Goal: Task Accomplishment & Management: Complete application form

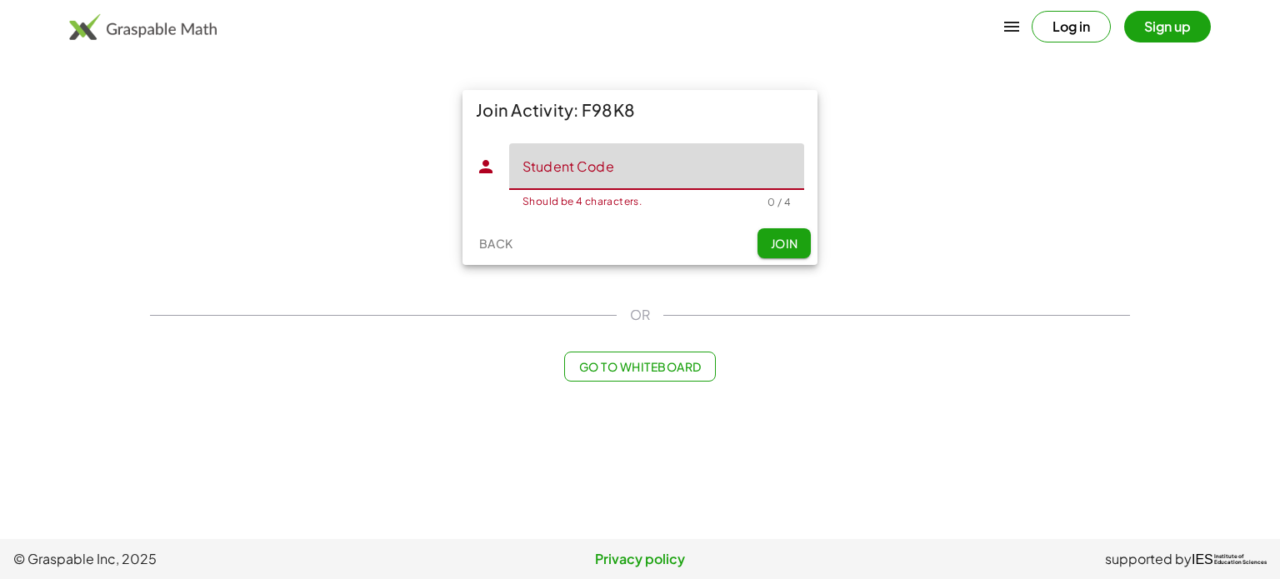
click at [563, 171] on input "Student Code" at bounding box center [656, 166] width 295 height 47
type input "*****"
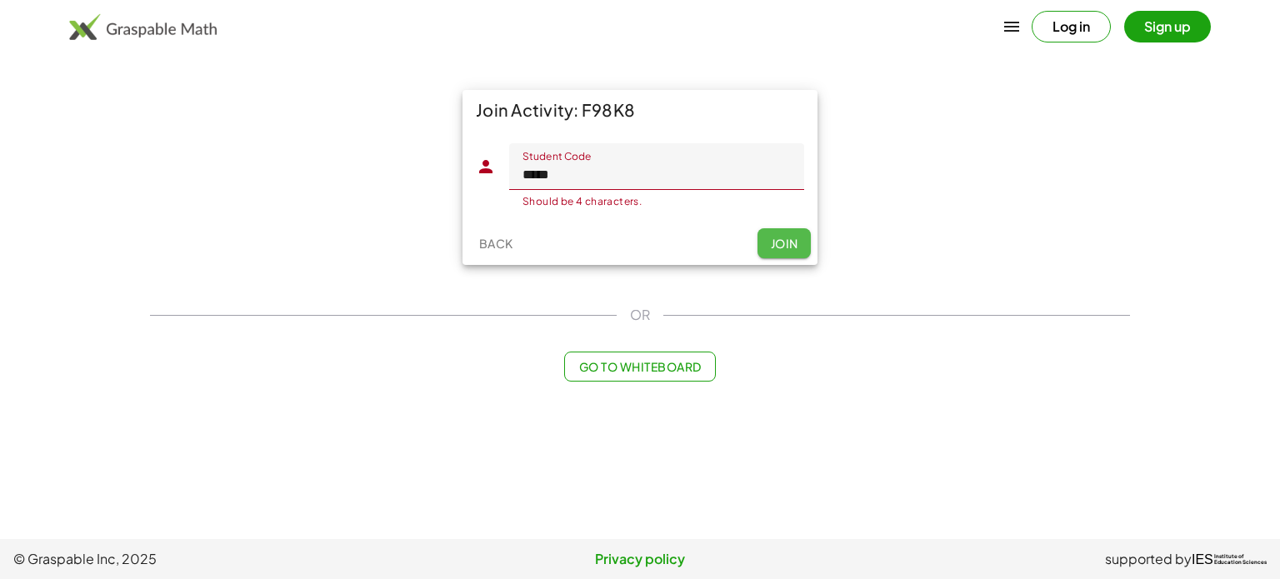
click at [801, 232] on button "Join" at bounding box center [783, 243] width 53 height 30
click at [791, 113] on div "Join Activity: F98K8" at bounding box center [639, 110] width 355 height 40
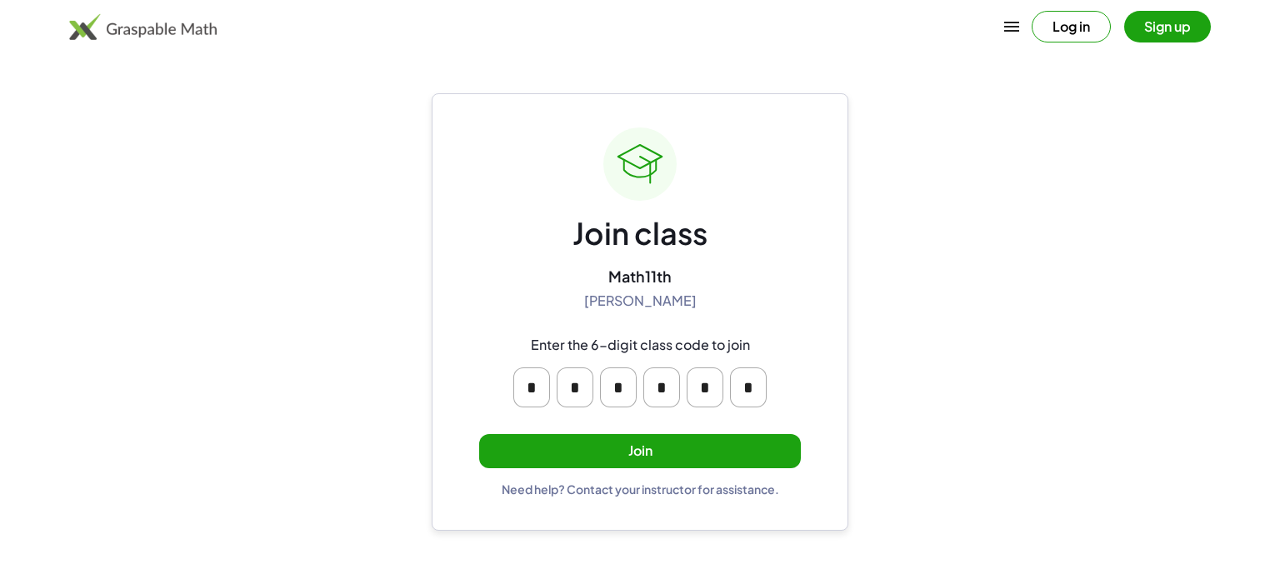
click at [504, 444] on button "Join" at bounding box center [640, 451] width 322 height 34
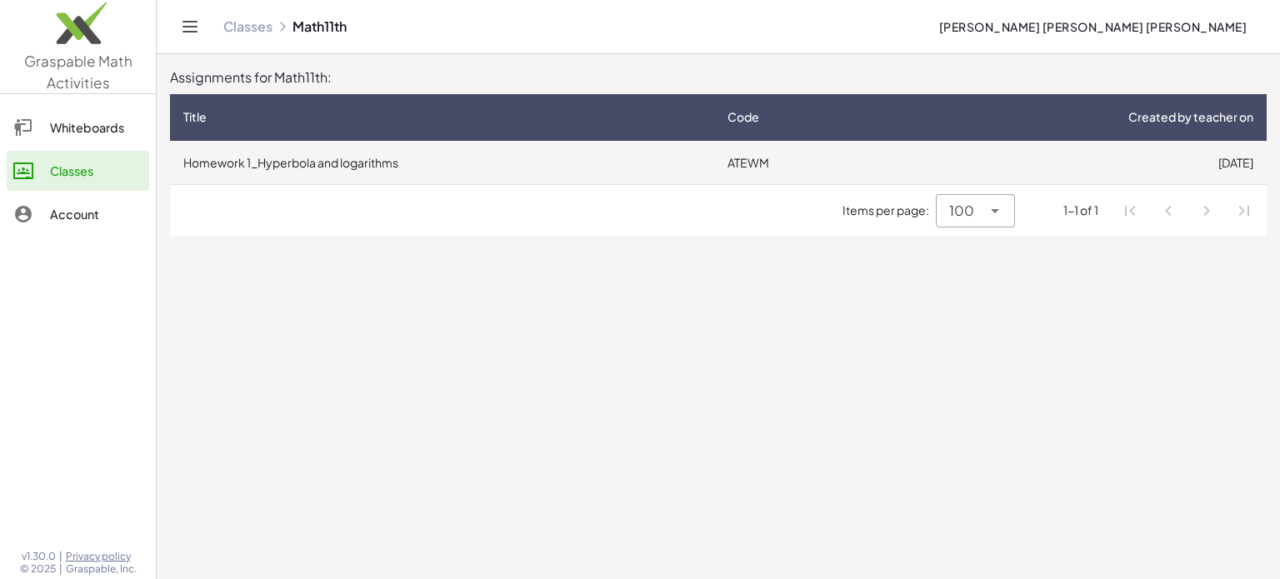
click at [410, 156] on td "Homework 1_Hyperbola and logarithms" at bounding box center [442, 162] width 544 height 43
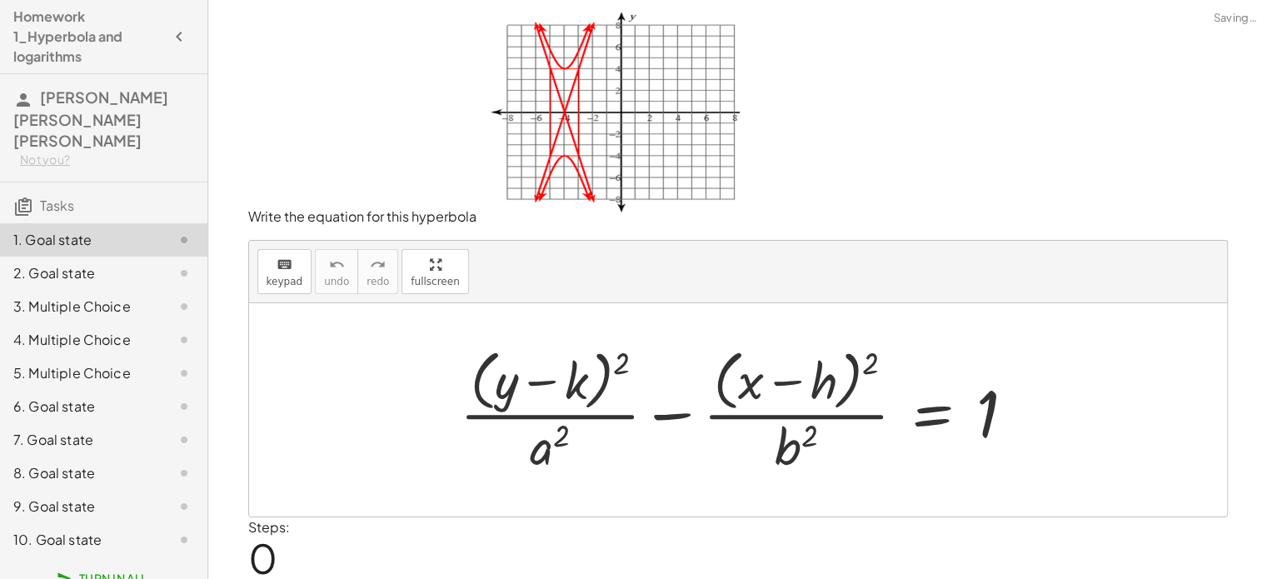
click at [582, 279] on div "keyboard keypad undo [PERSON_NAME] redo fullscreen" at bounding box center [738, 272] width 978 height 62
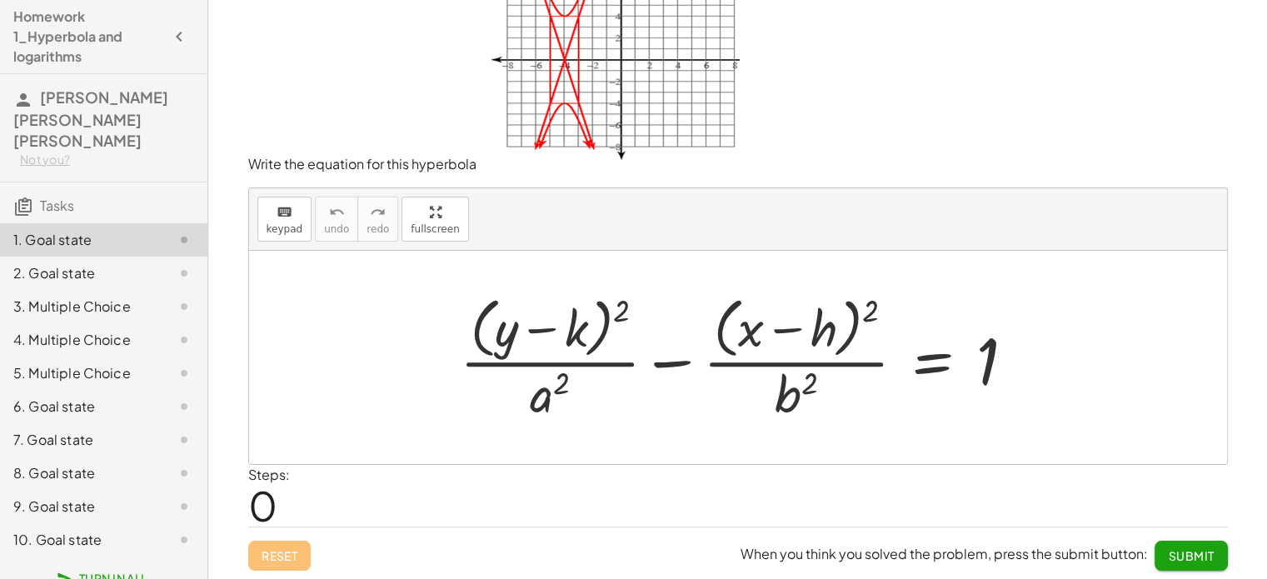
click at [259, 493] on span "0" at bounding box center [262, 505] width 29 height 51
click at [1191, 555] on span "Submit" at bounding box center [1191, 555] width 46 height 15
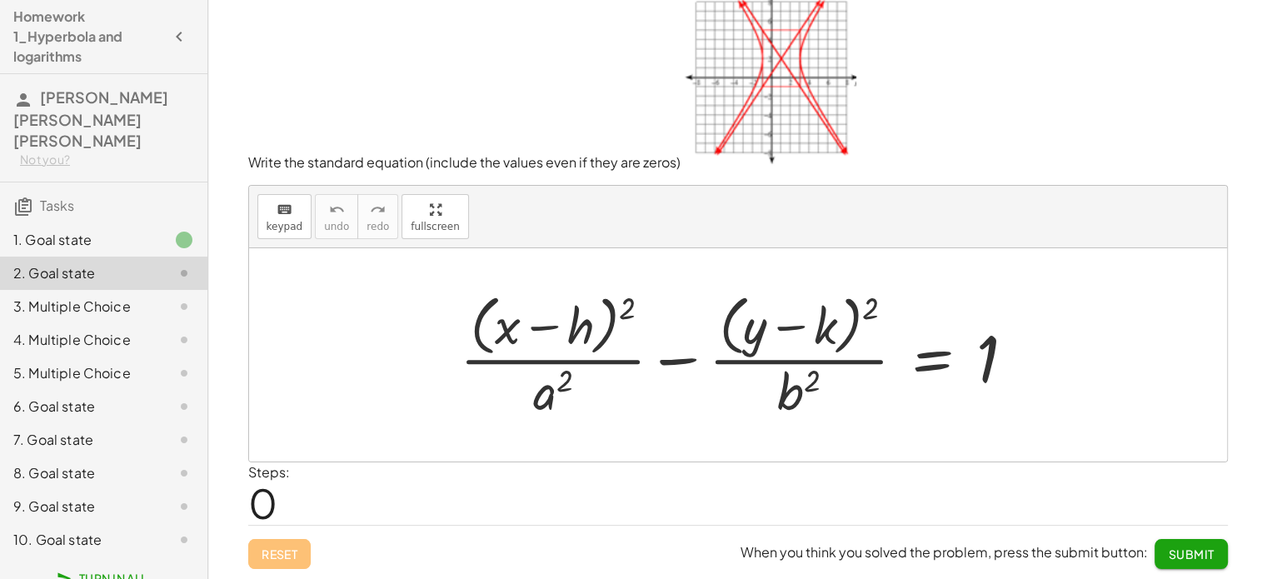
scroll to position [23, 0]
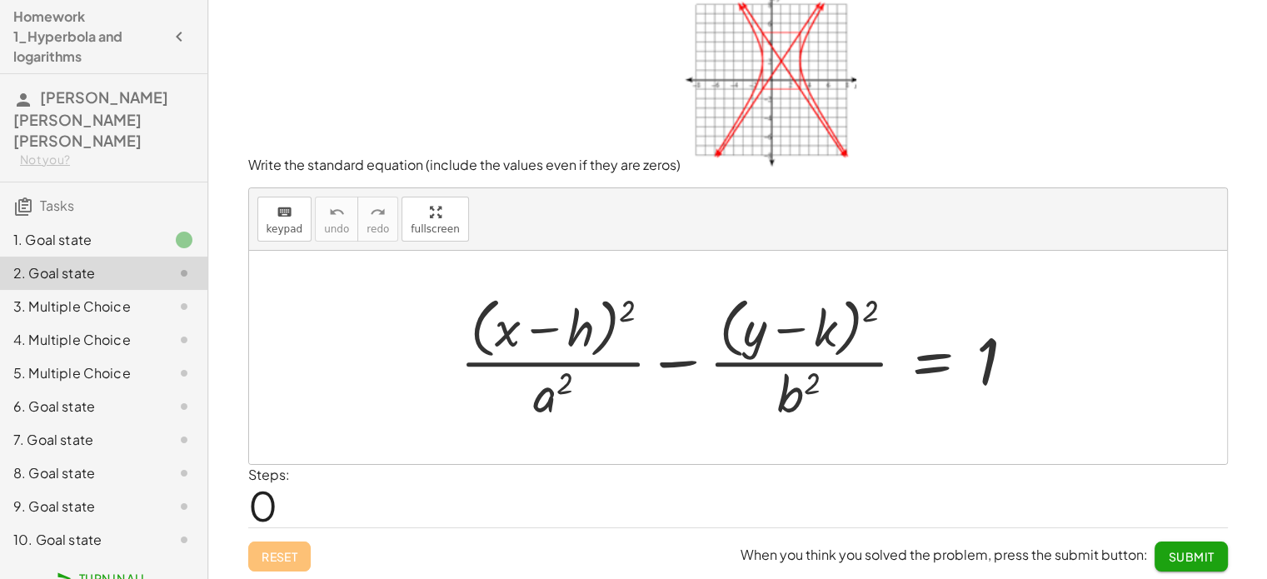
click at [278, 491] on div "Steps: 0" at bounding box center [269, 496] width 42 height 62
click at [126, 230] on div "1. Goal state" at bounding box center [80, 240] width 134 height 20
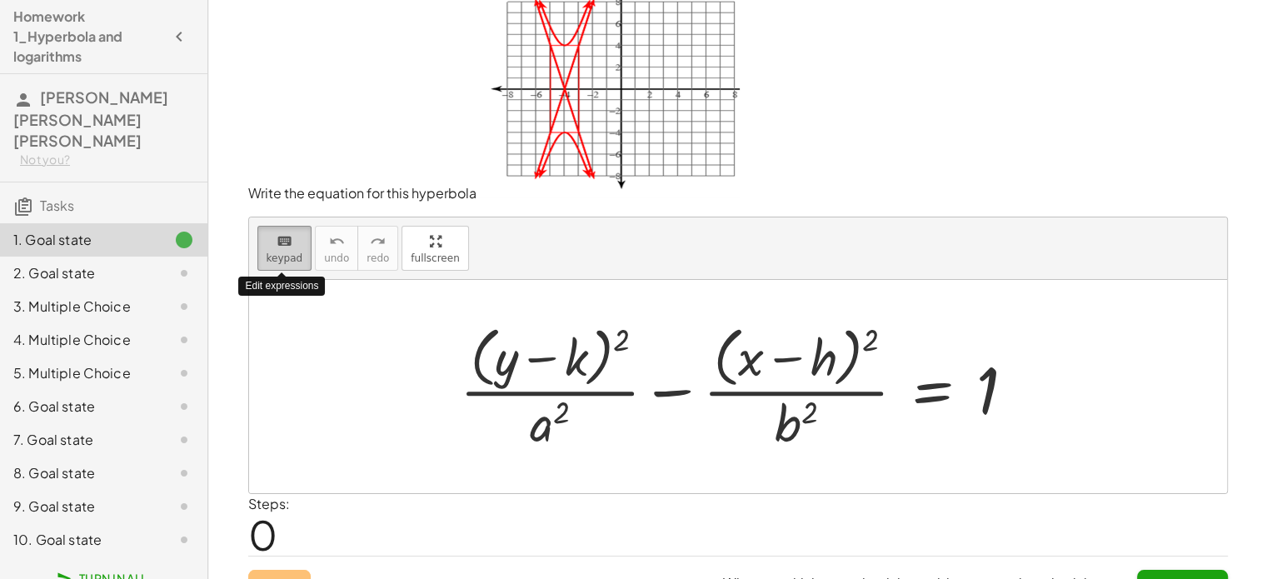
click at [287, 252] on span "keypad" at bounding box center [285, 258] width 37 height 12
click at [283, 247] on icon "keyboard" at bounding box center [285, 242] width 16 height 20
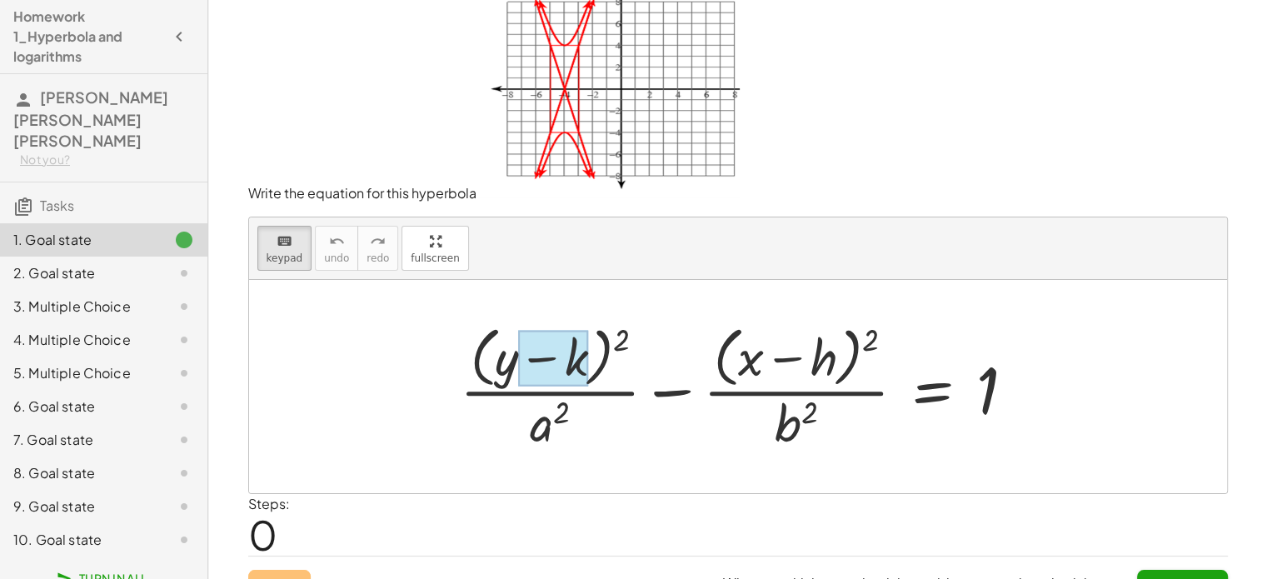
click at [577, 349] on div at bounding box center [553, 359] width 70 height 56
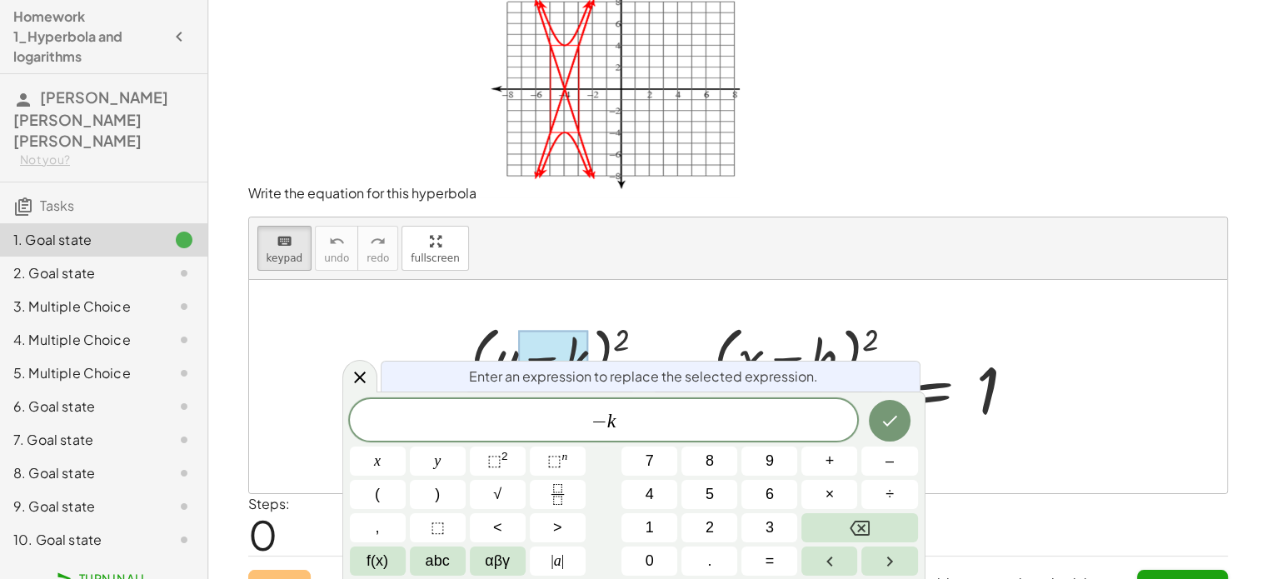
click at [593, 351] on div at bounding box center [745, 386] width 586 height 136
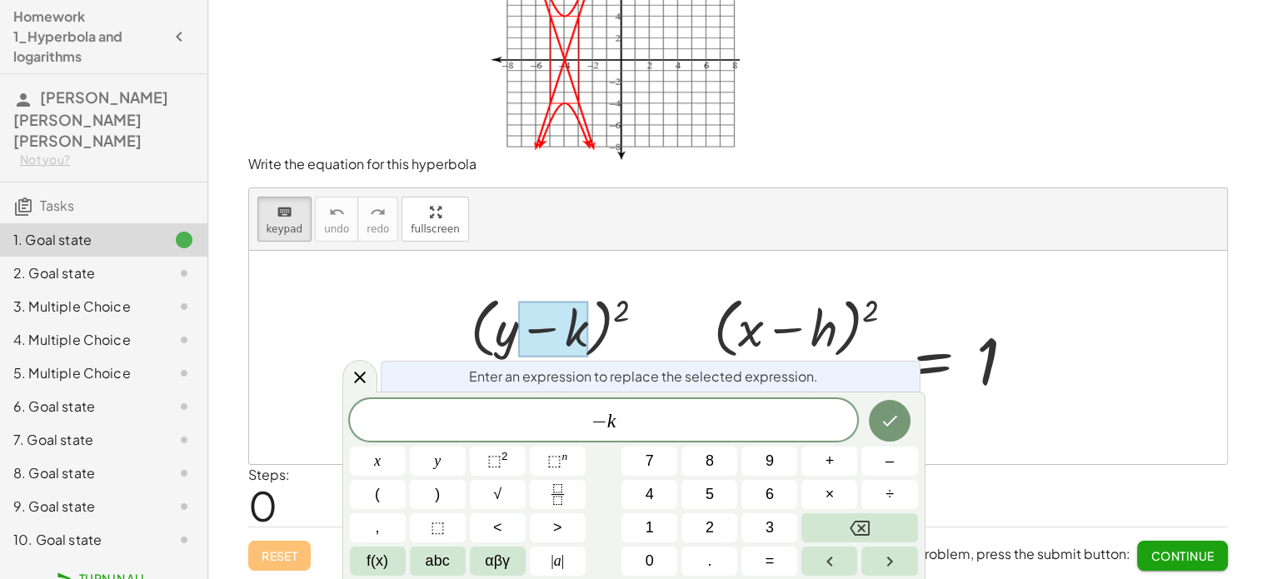
scroll to position [0, 0]
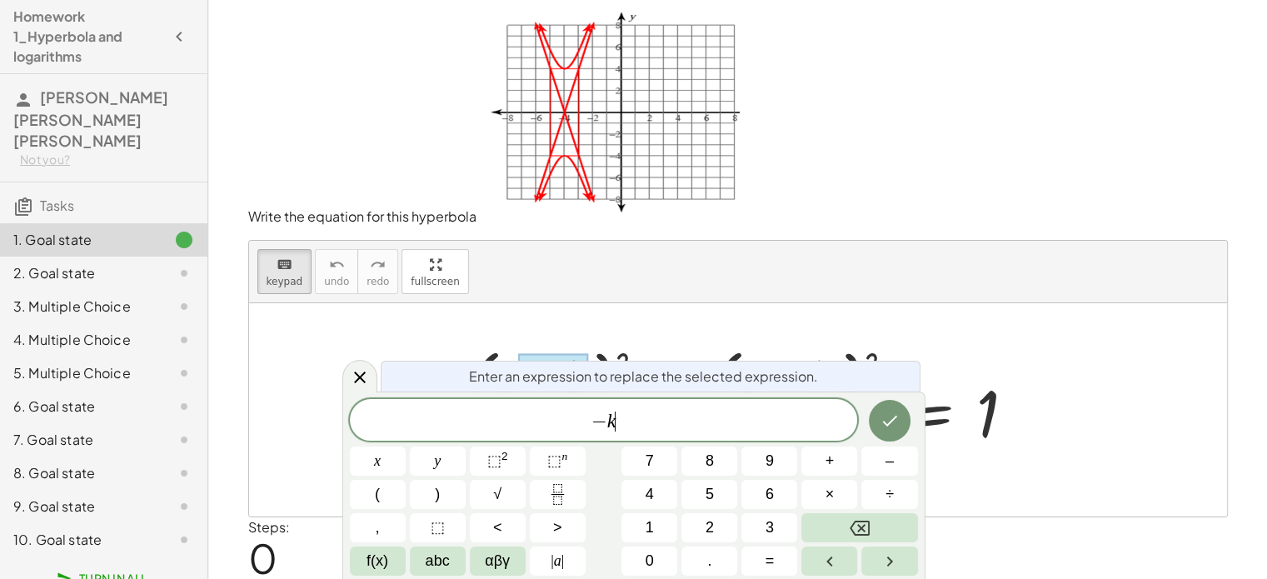
click at [642, 422] on span "− k ​" at bounding box center [604, 421] width 508 height 23
click at [882, 419] on icon "Done" at bounding box center [890, 421] width 20 height 20
click at [888, 427] on icon "Done" at bounding box center [890, 421] width 20 height 20
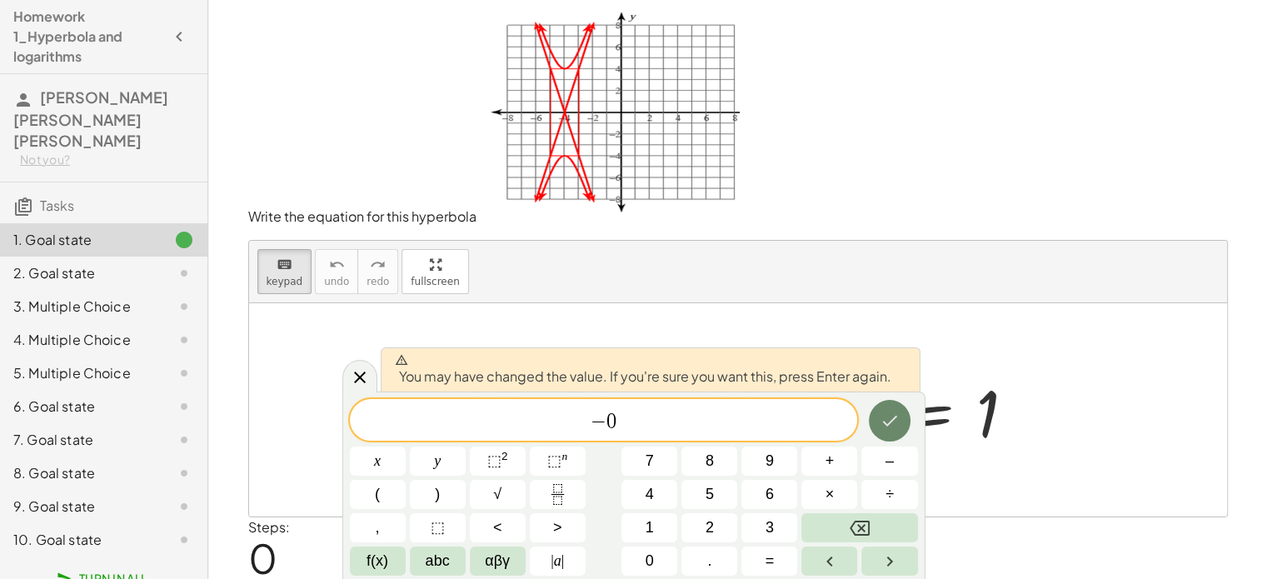
click at [887, 412] on icon "Done" at bounding box center [890, 421] width 20 height 20
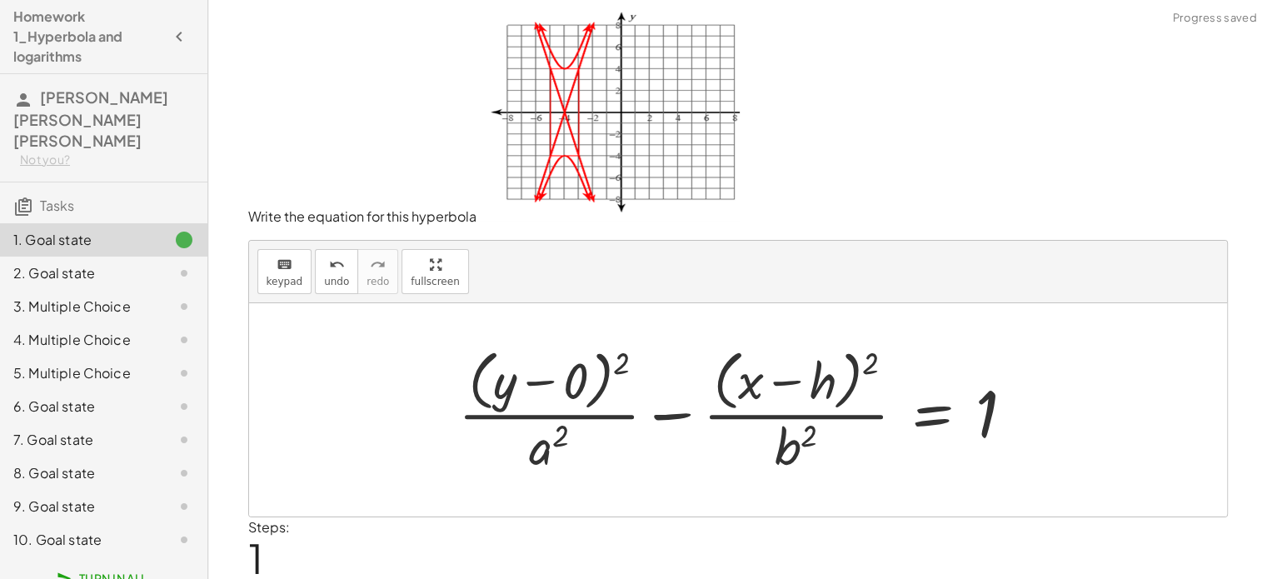
click at [549, 438] on div at bounding box center [743, 410] width 587 height 136
click at [550, 456] on div at bounding box center [743, 410] width 587 height 136
click at [773, 383] on div at bounding box center [743, 410] width 587 height 136
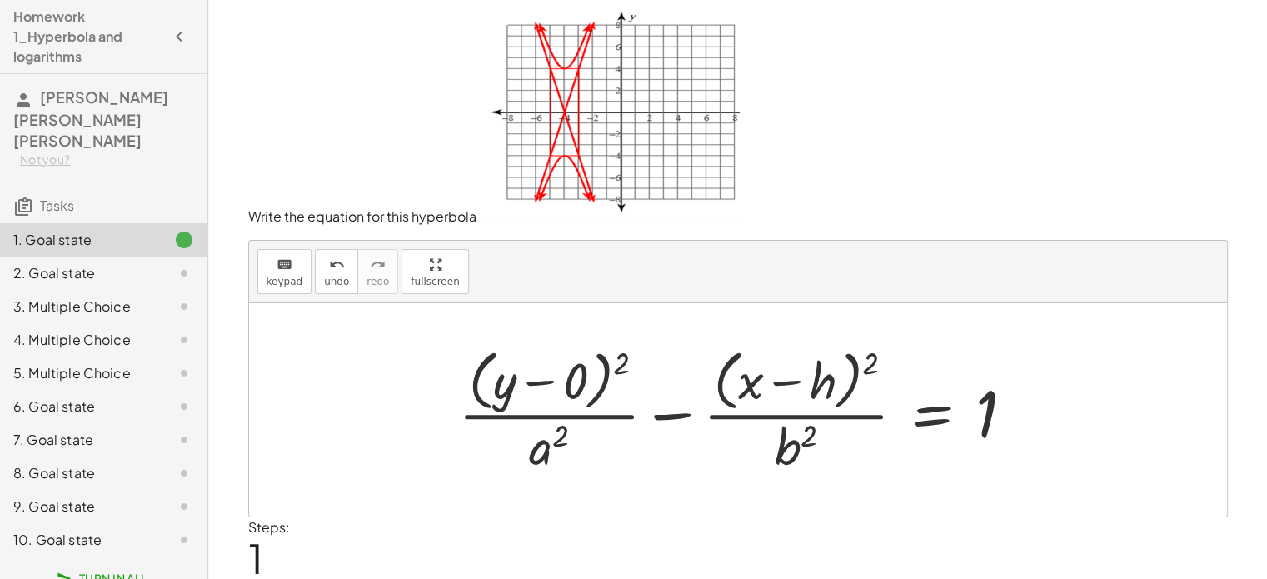
click at [773, 383] on div at bounding box center [743, 410] width 587 height 136
drag, startPoint x: 773, startPoint y: 383, endPoint x: 720, endPoint y: 382, distance: 53.3
click at [720, 382] on div at bounding box center [743, 410] width 587 height 136
click at [282, 262] on icon "keyboard" at bounding box center [285, 265] width 16 height 20
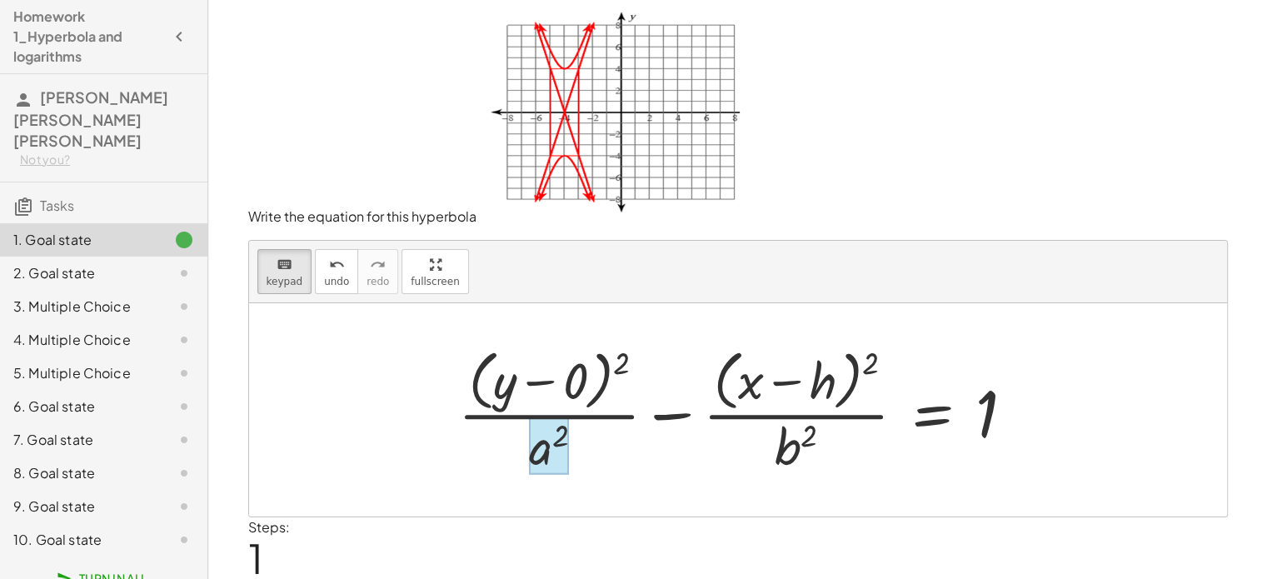
click at [550, 447] on div at bounding box center [549, 446] width 40 height 58
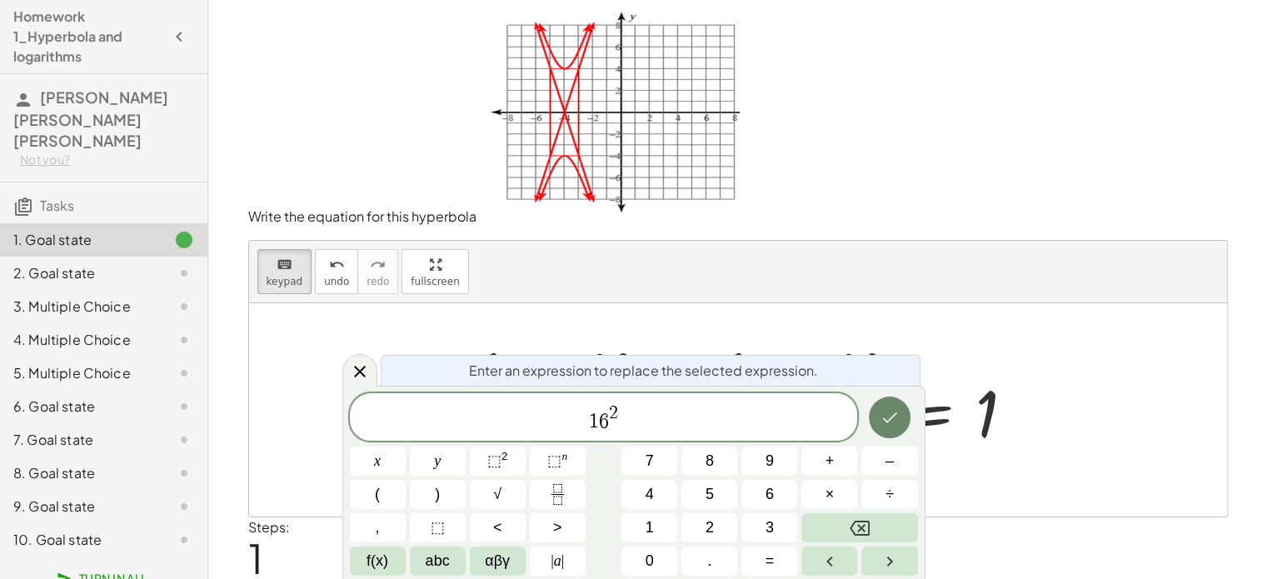
click at [872, 414] on button "Done" at bounding box center [890, 418] width 42 height 42
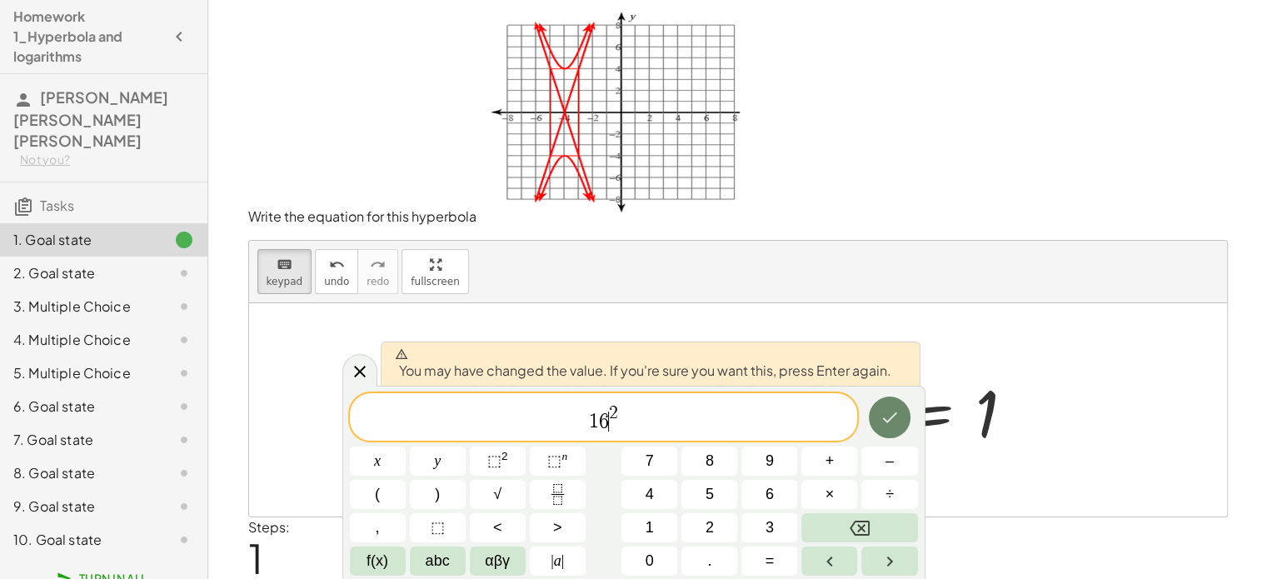
click at [897, 419] on icon "Done" at bounding box center [890, 417] width 20 height 20
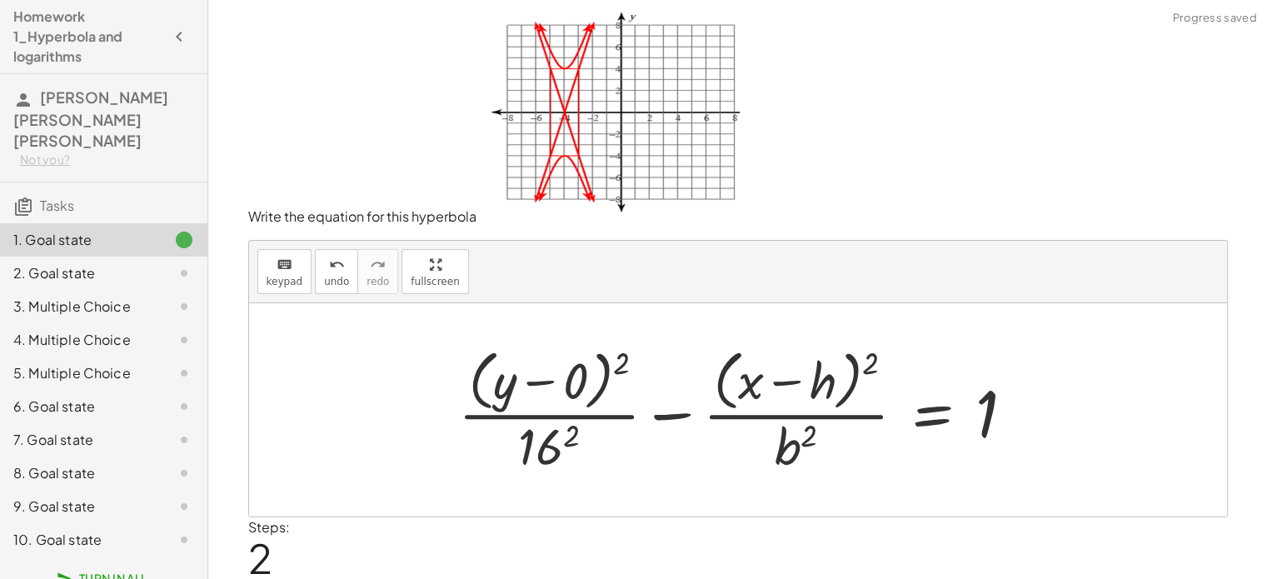
click at [581, 382] on div at bounding box center [743, 410] width 587 height 136
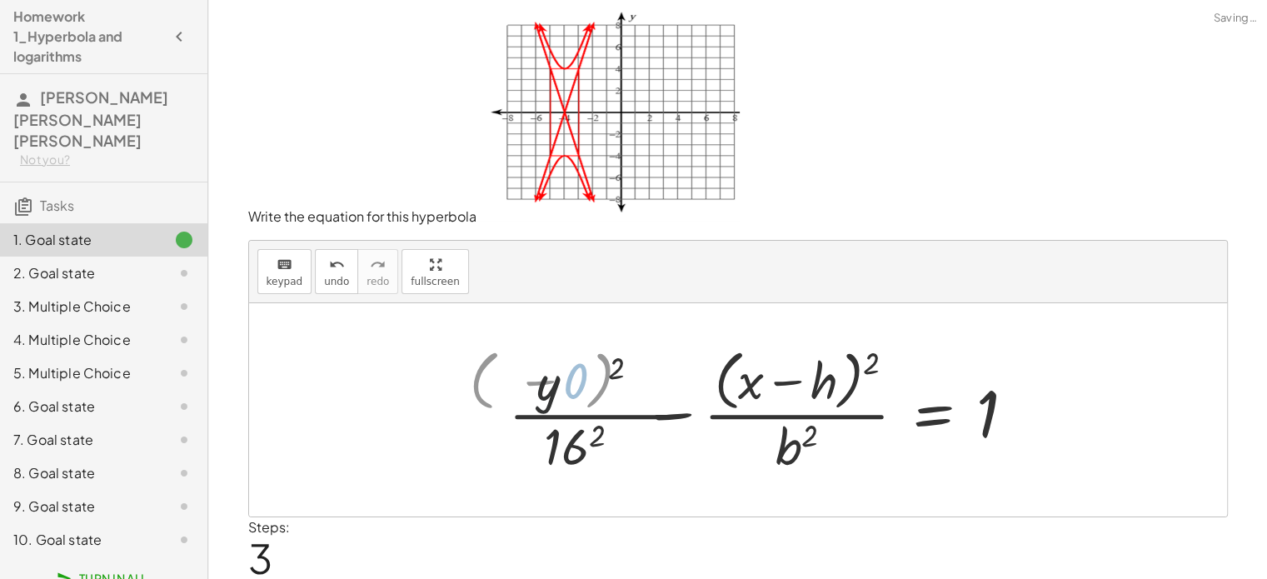
click at [581, 382] on div at bounding box center [793, 410] width 487 height 136
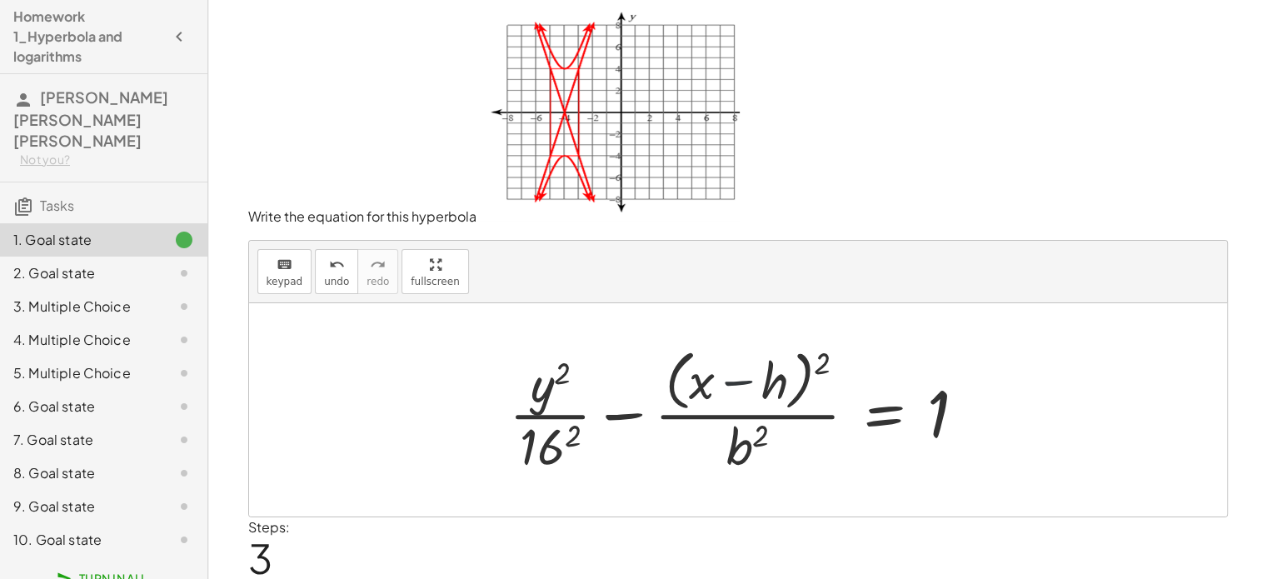
click at [760, 375] on div at bounding box center [744, 410] width 487 height 136
click at [779, 386] on div at bounding box center [744, 410] width 487 height 136
click at [704, 381] on div at bounding box center [744, 410] width 487 height 136
click at [283, 283] on span "keypad" at bounding box center [285, 282] width 37 height 12
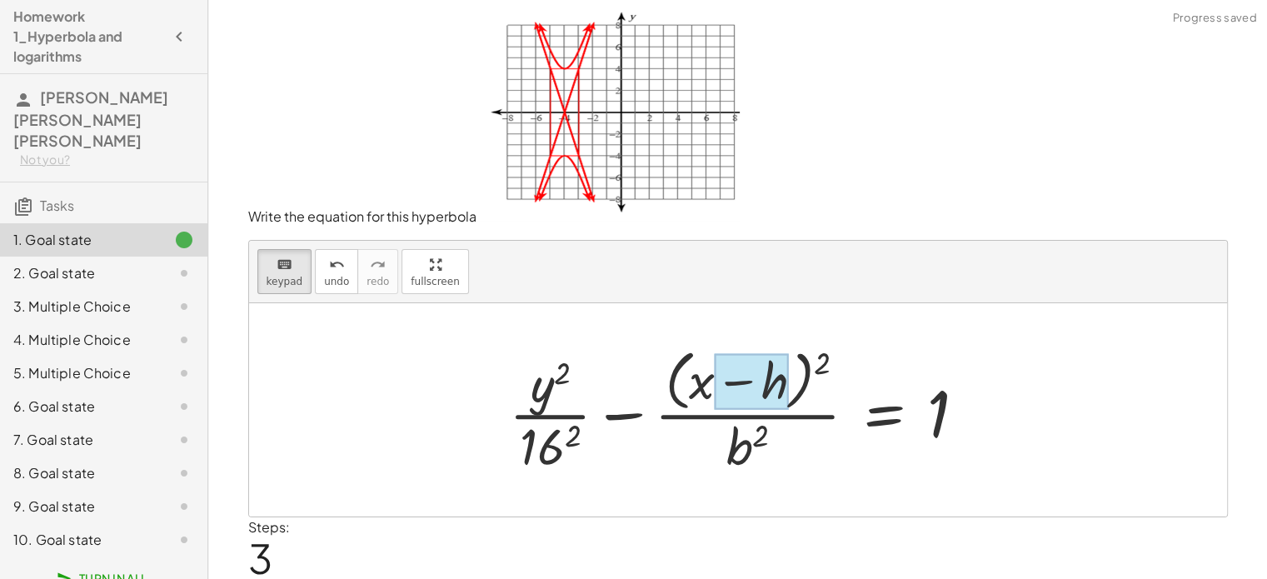
click at [747, 375] on div at bounding box center [751, 382] width 73 height 56
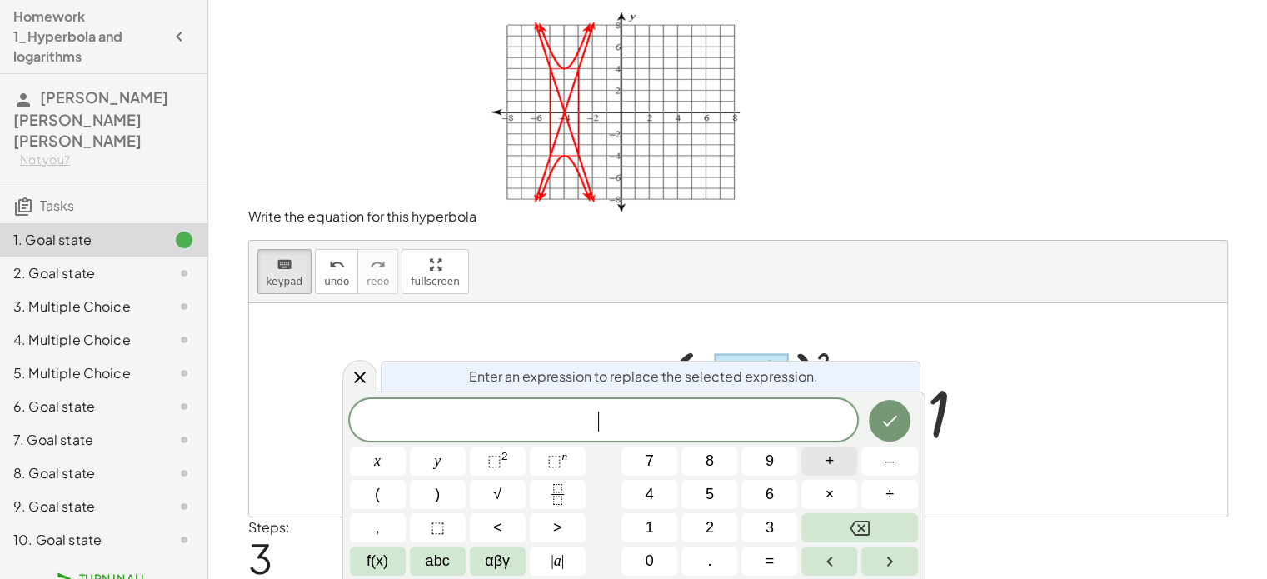
click at [830, 457] on span "+" at bounding box center [830, 461] width 9 height 22
click at [643, 493] on button "4" at bounding box center [650, 494] width 56 height 29
click at [899, 427] on icon "Done" at bounding box center [890, 421] width 20 height 20
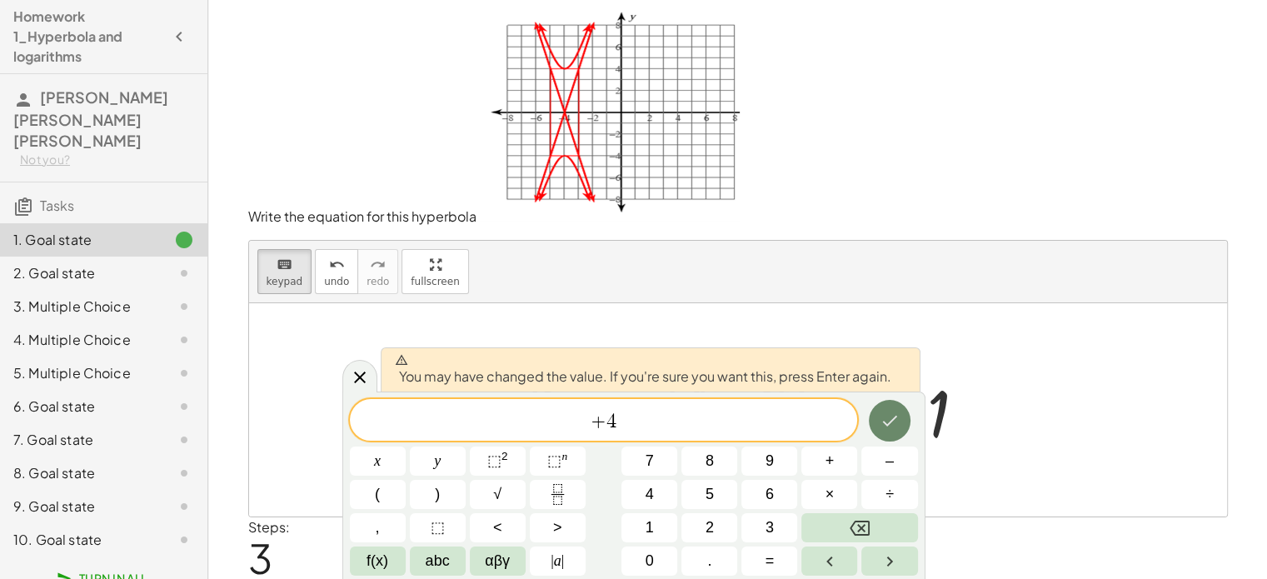
click at [899, 427] on icon "Done" at bounding box center [890, 421] width 20 height 20
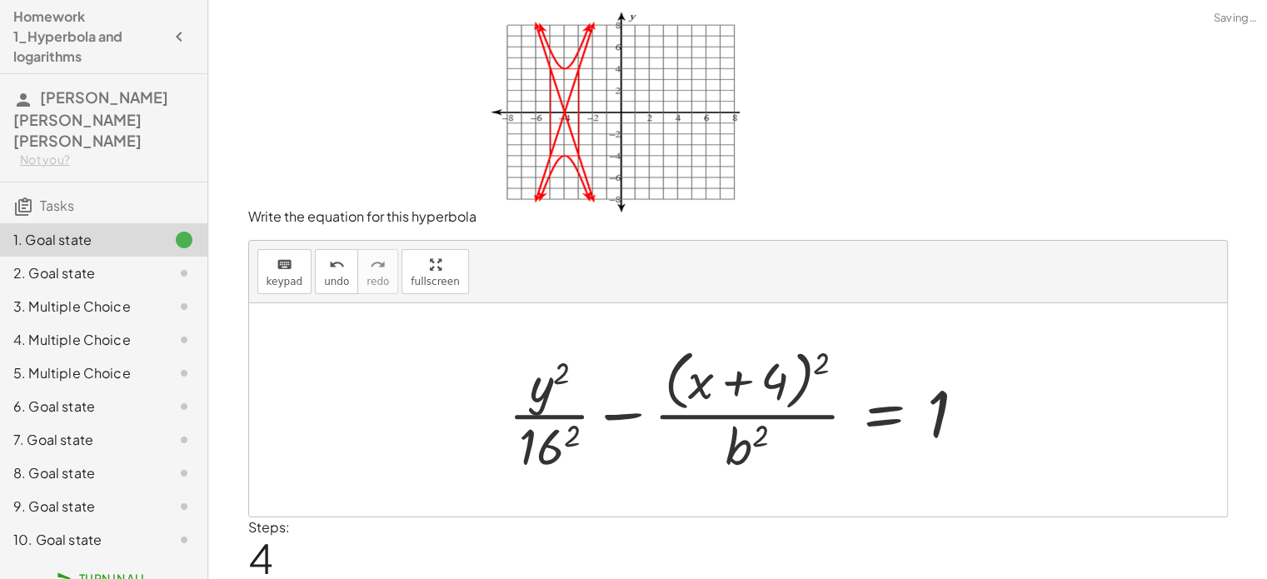
click at [899, 427] on div at bounding box center [744, 410] width 488 height 136
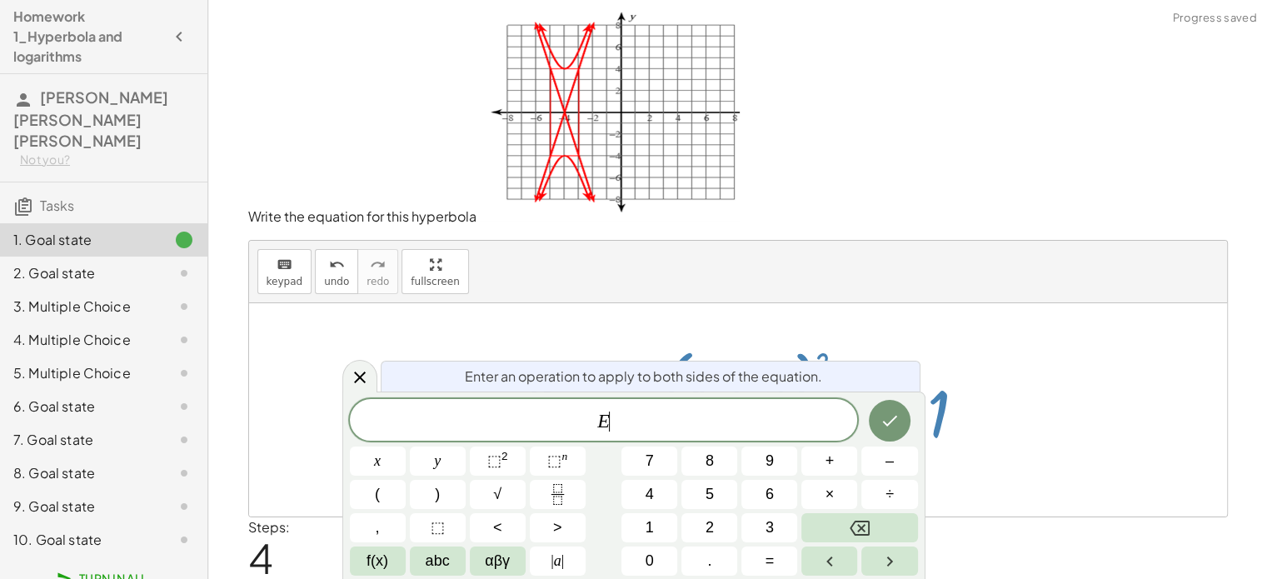
click at [819, 318] on div at bounding box center [738, 409] width 978 height 213
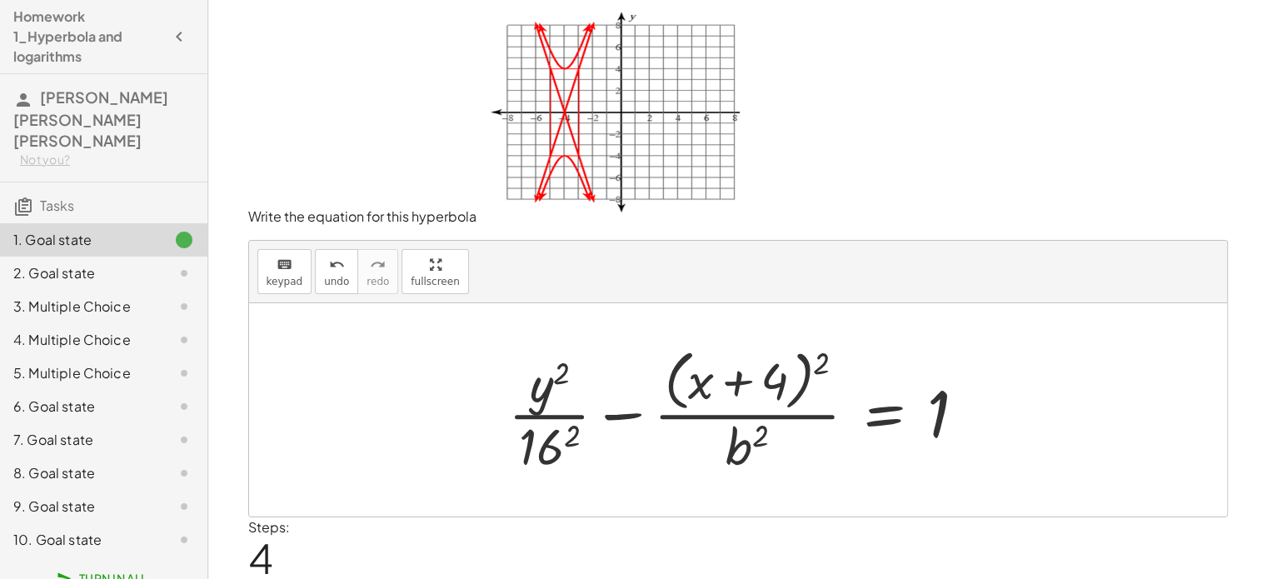
click at [737, 441] on div at bounding box center [744, 410] width 488 height 136
click at [758, 446] on div at bounding box center [744, 410] width 488 height 136
drag, startPoint x: 758, startPoint y: 446, endPoint x: 154, endPoint y: 263, distance: 631.0
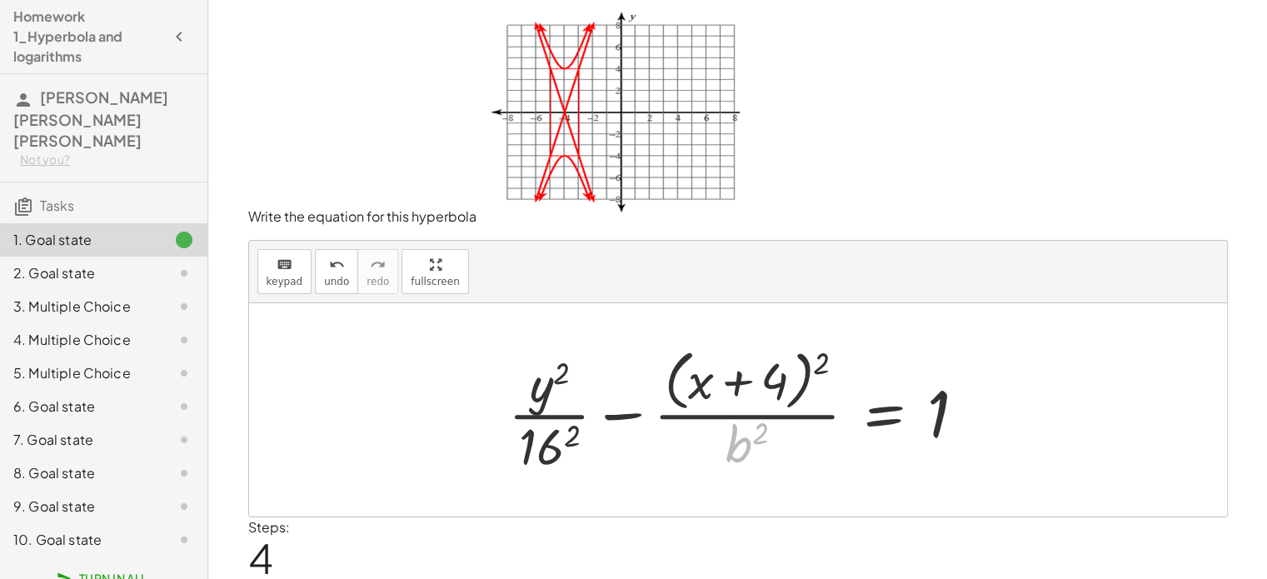
click at [154, 263] on main "Homework 1_Hyperbola and logarithms [PERSON_NAME] [PERSON_NAME] [PERSON_NAME] N…" at bounding box center [633, 316] width 1267 height 633
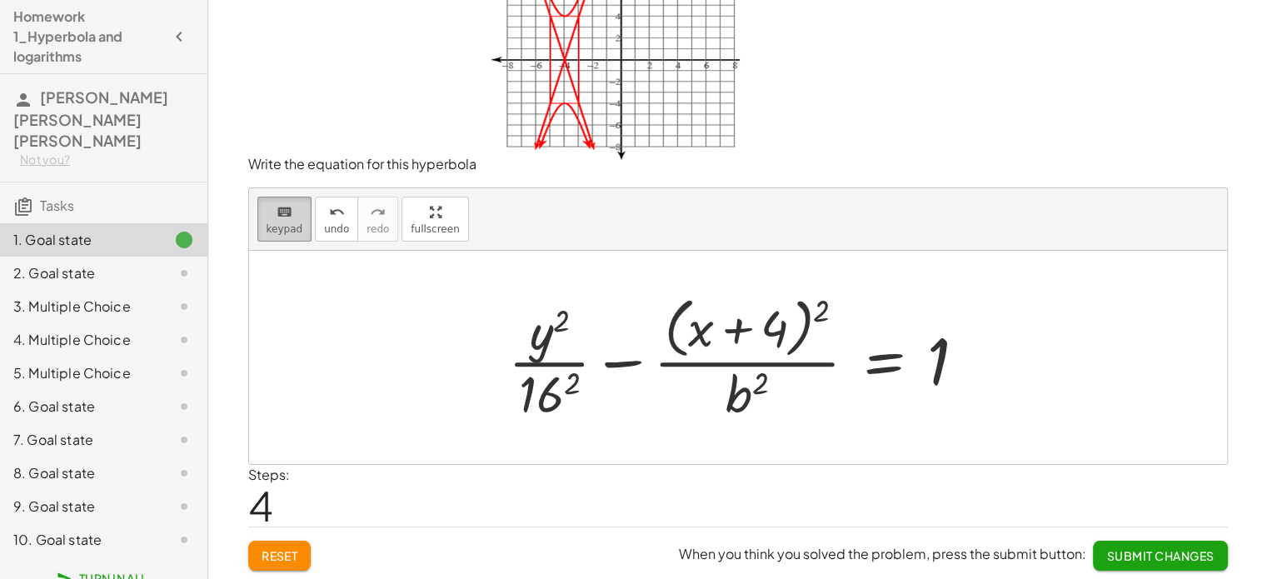
click at [286, 232] on span "keypad" at bounding box center [285, 229] width 37 height 12
click at [764, 400] on div at bounding box center [747, 393] width 42 height 58
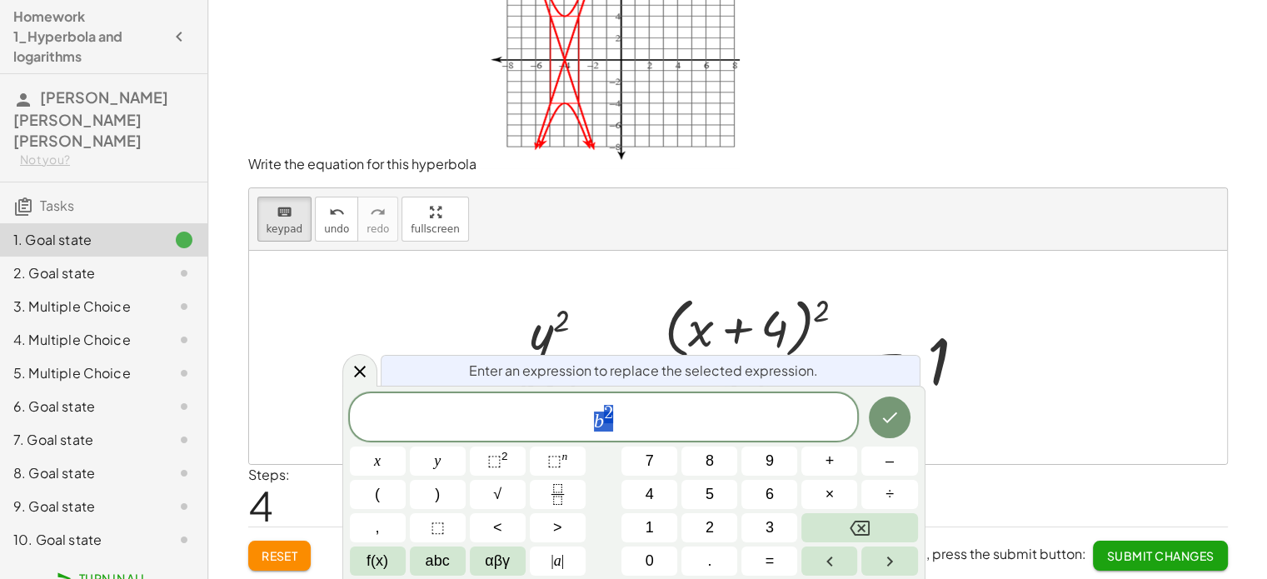
click at [764, 400] on div "*** b 2" at bounding box center [604, 416] width 508 height 47
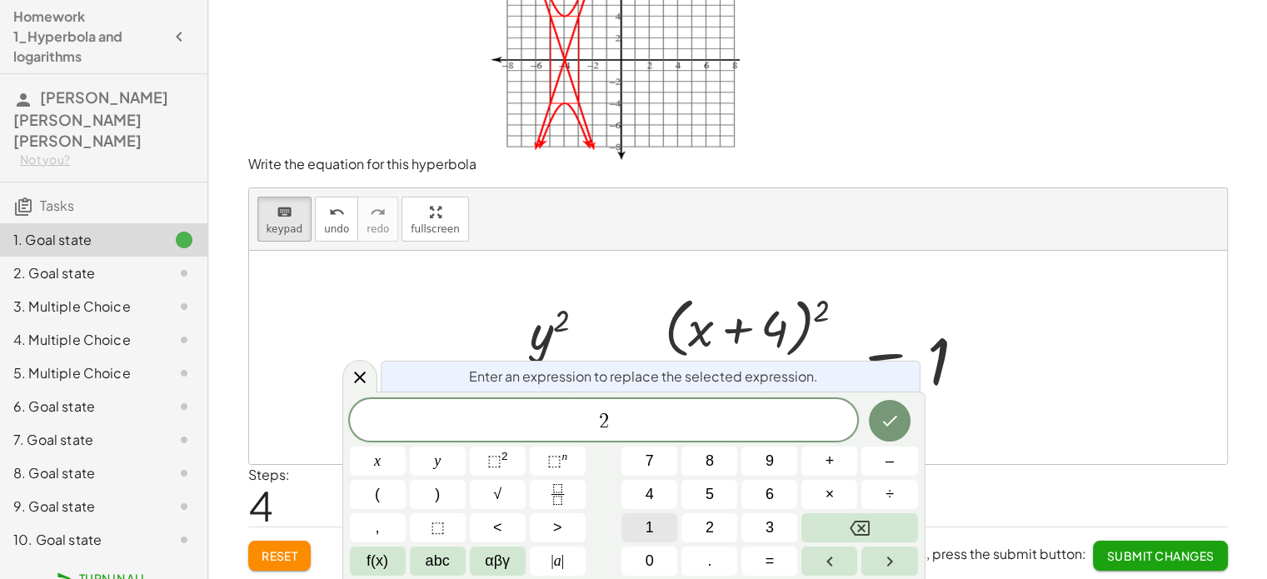
click at [650, 529] on span "1" at bounding box center [650, 528] width 8 height 22
click at [614, 418] on span "2 ​" at bounding box center [604, 421] width 508 height 23
click at [658, 523] on button "1" at bounding box center [650, 527] width 56 height 29
click at [375, 462] on span "x" at bounding box center [377, 461] width 7 height 22
click at [507, 456] on button "⬚ 2" at bounding box center [498, 461] width 56 height 29
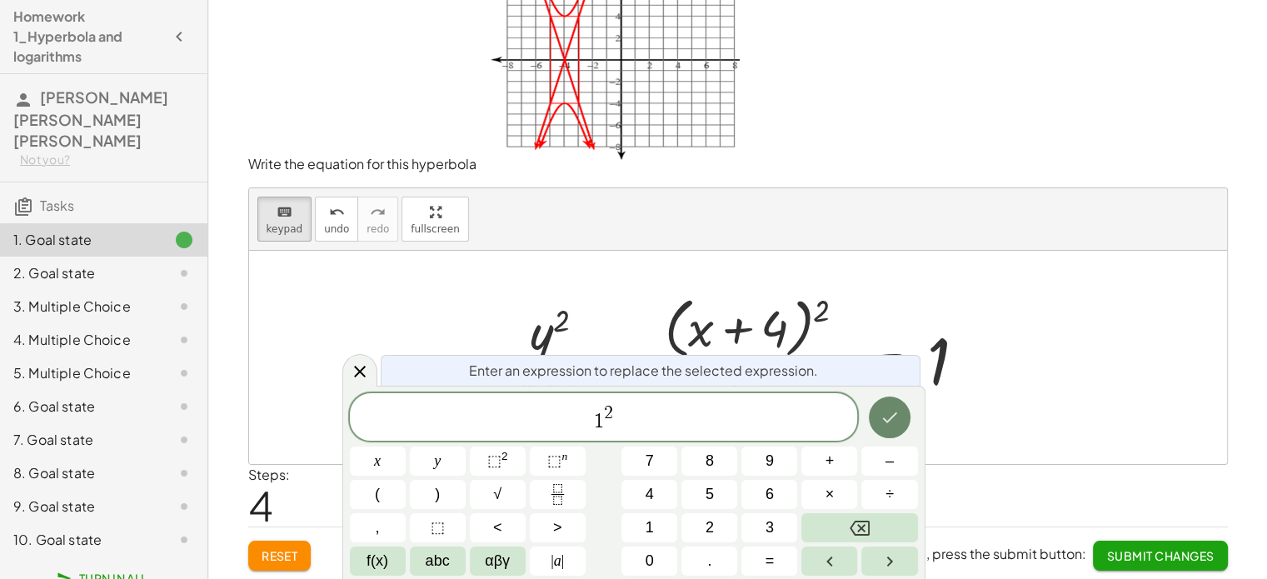
click at [891, 417] on icon "Done" at bounding box center [890, 417] width 20 height 20
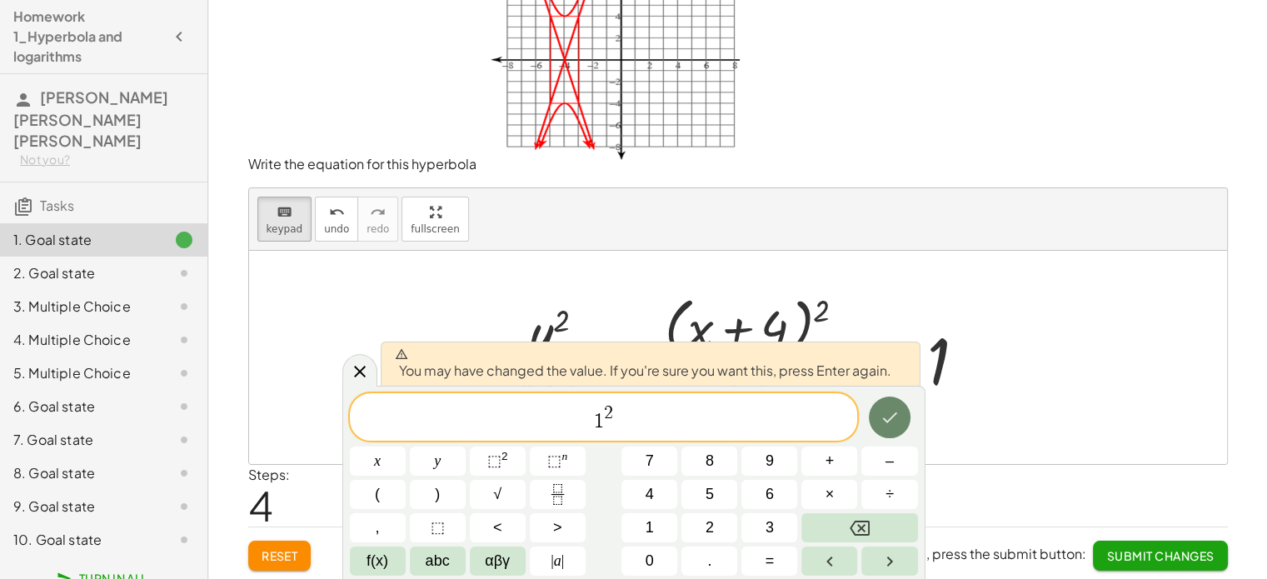
click at [891, 417] on icon "Done" at bounding box center [890, 417] width 20 height 20
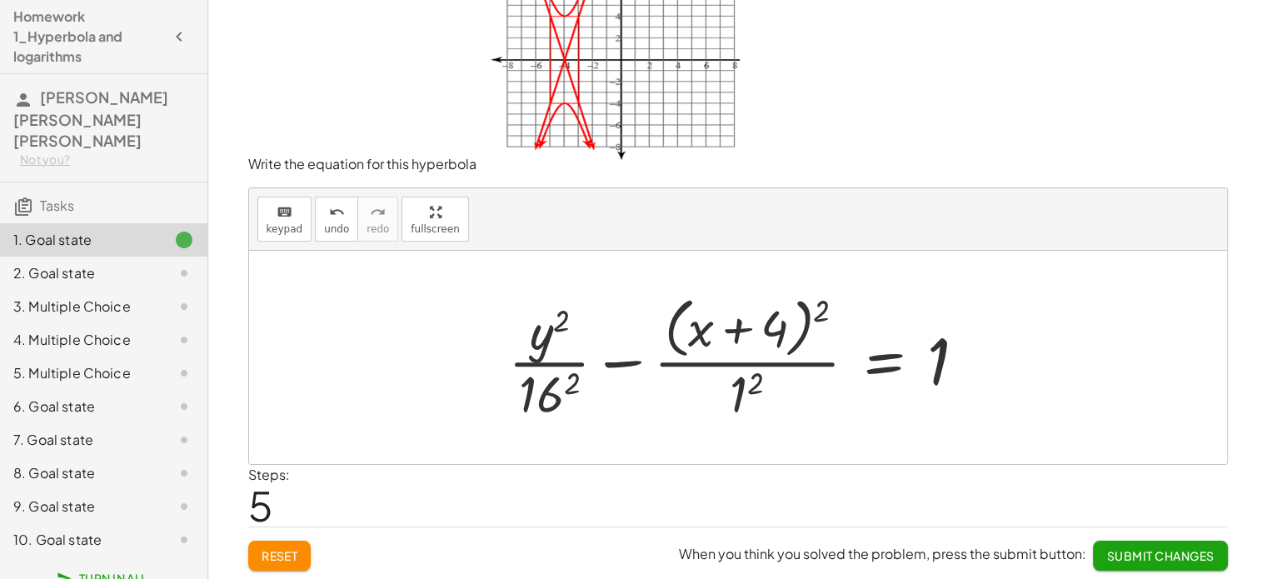
click at [739, 396] on div at bounding box center [744, 357] width 488 height 136
click at [744, 392] on div at bounding box center [744, 357] width 488 height 136
click at [744, 392] on div at bounding box center [728, 357] width 522 height 128
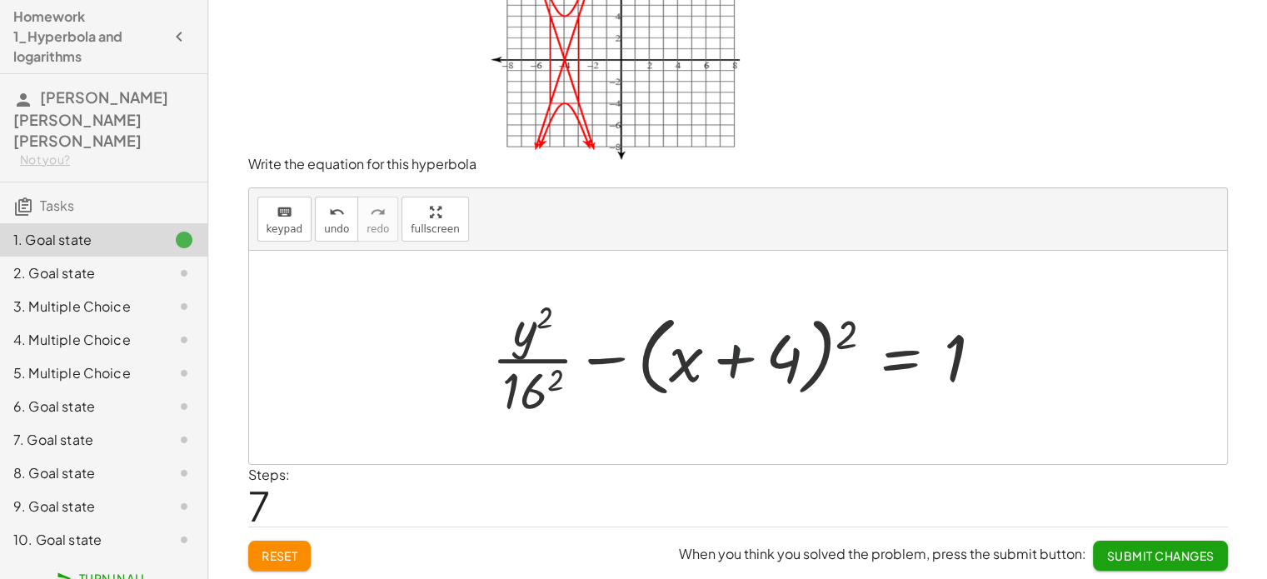
click at [757, 392] on div at bounding box center [744, 357] width 522 height 128
click at [1127, 562] on button "Submit Changes" at bounding box center [1160, 556] width 134 height 30
click at [1157, 555] on span "Continue" at bounding box center [1182, 555] width 63 height 15
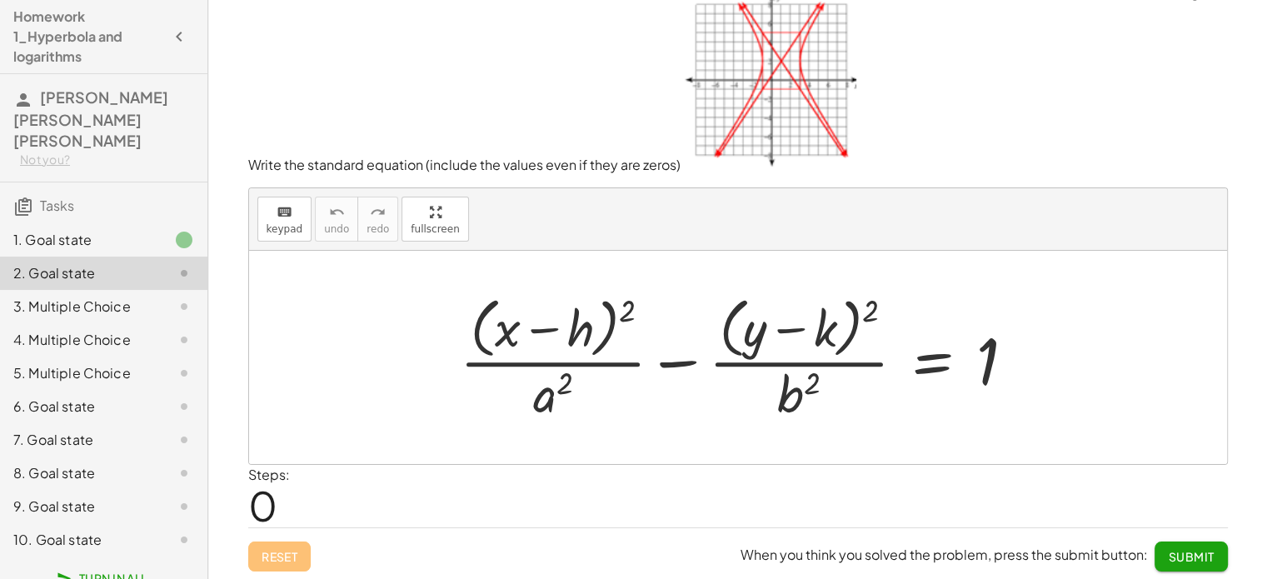
scroll to position [0, 0]
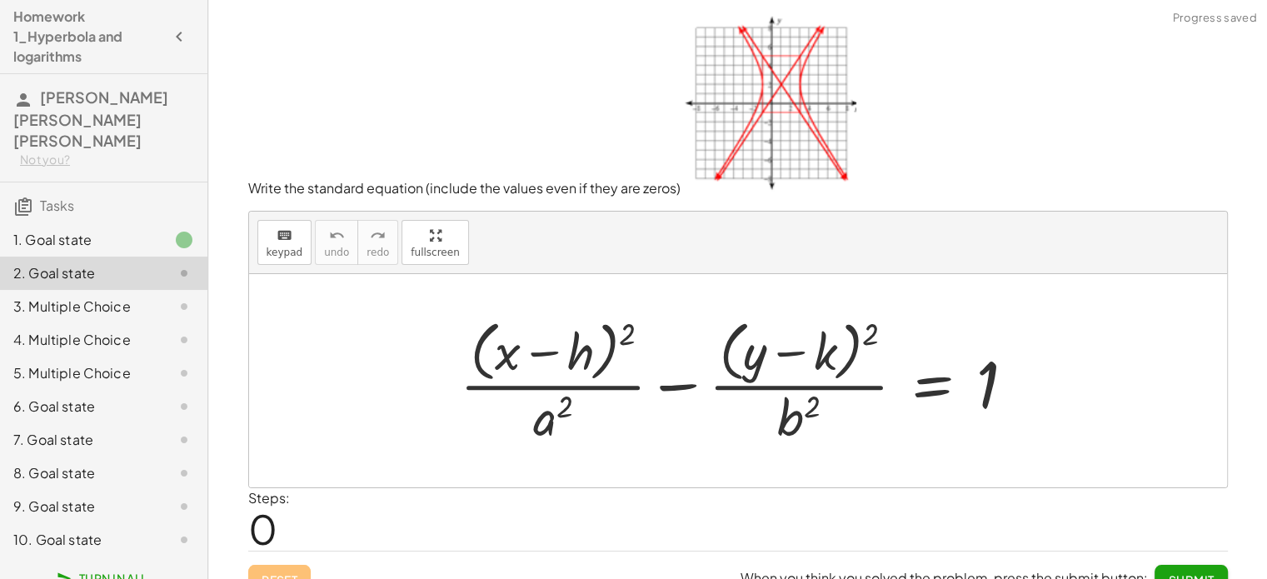
click at [709, 102] on img at bounding box center [769, 101] width 176 height 183
click at [792, 119] on img at bounding box center [769, 101] width 176 height 183
click at [774, 116] on img at bounding box center [769, 101] width 176 height 183
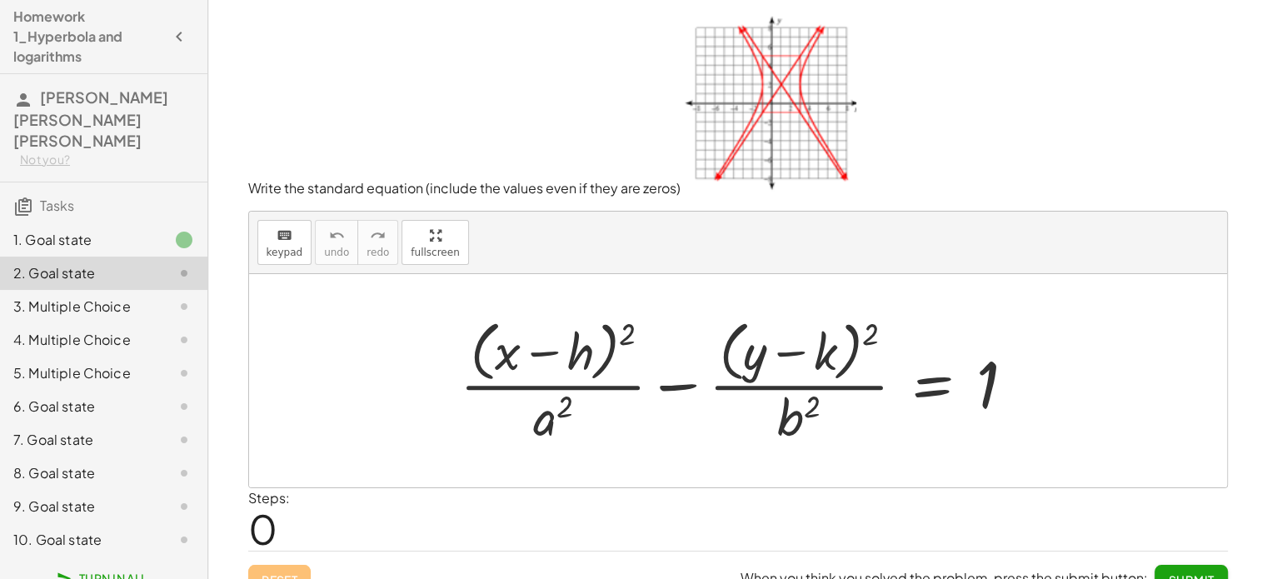
click at [719, 58] on img at bounding box center [769, 101] width 176 height 183
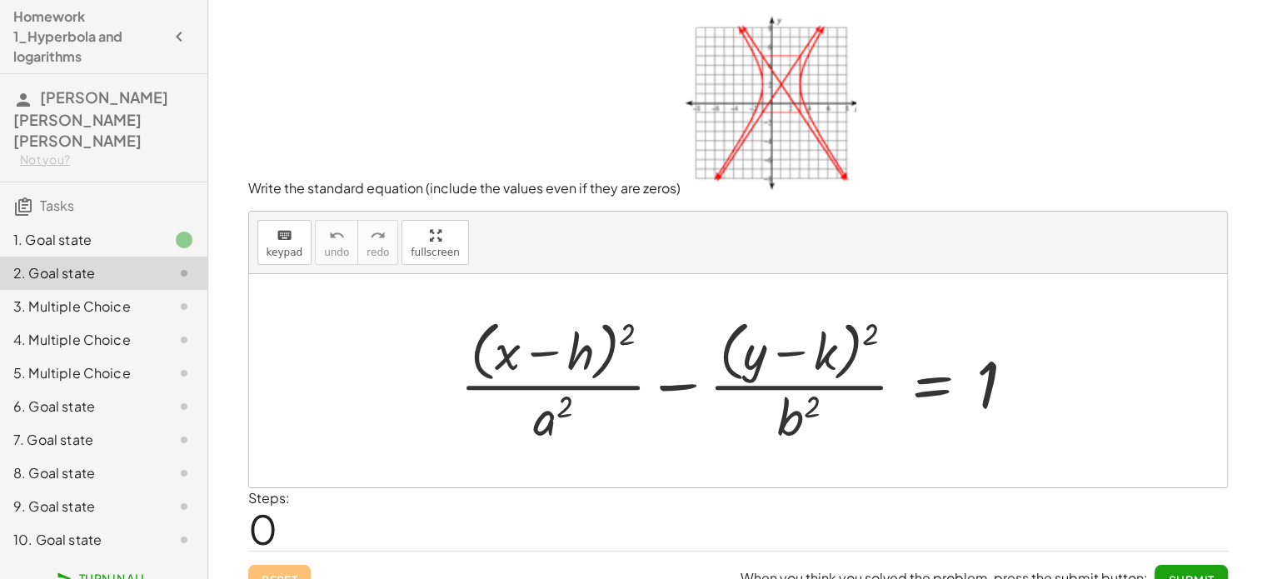
click at [719, 58] on img at bounding box center [769, 101] width 176 height 183
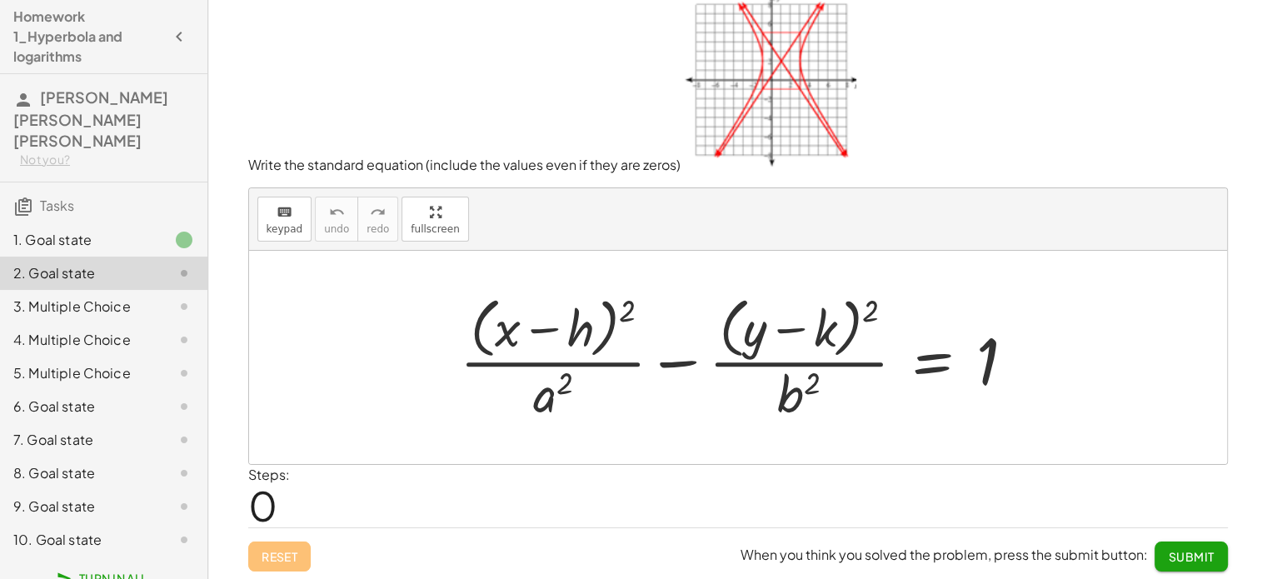
click at [583, 335] on div at bounding box center [745, 357] width 586 height 136
click at [281, 217] on icon "keyboard" at bounding box center [285, 212] width 16 height 20
click at [579, 336] on div at bounding box center [556, 330] width 73 height 56
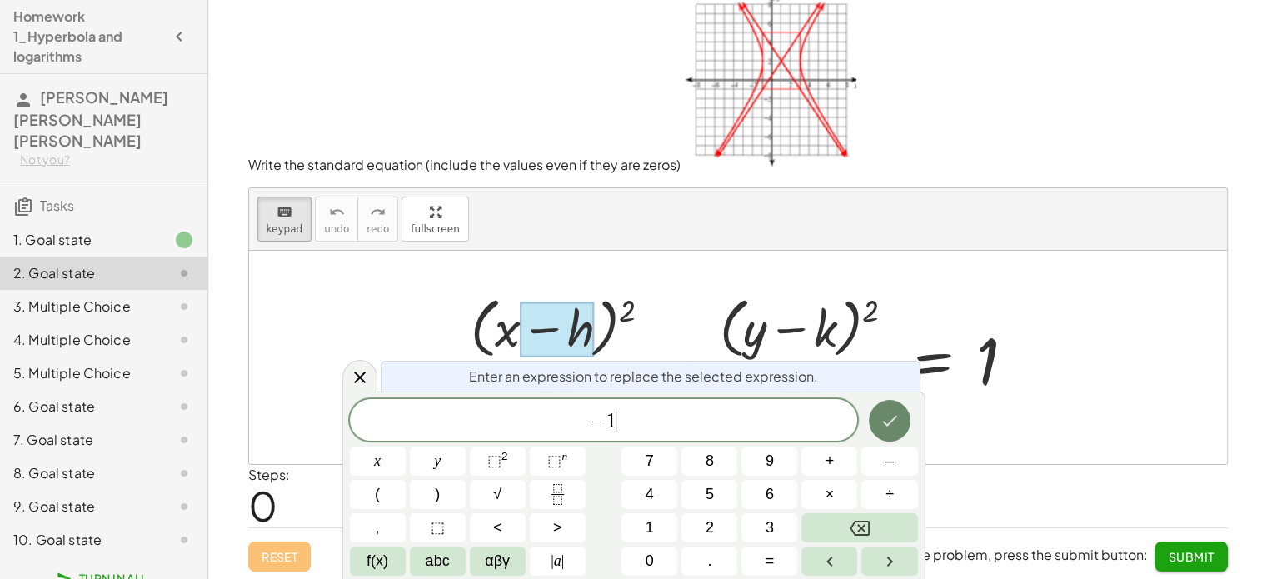
click at [882, 422] on icon "Done" at bounding box center [890, 421] width 20 height 20
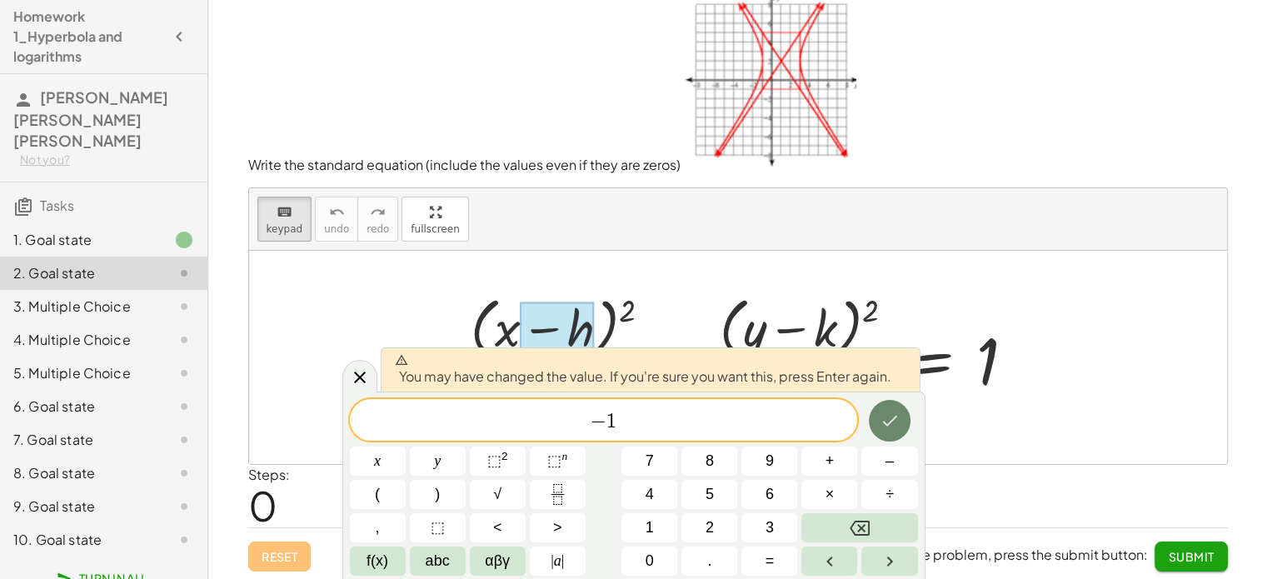
click at [882, 422] on icon "Done" at bounding box center [890, 421] width 20 height 20
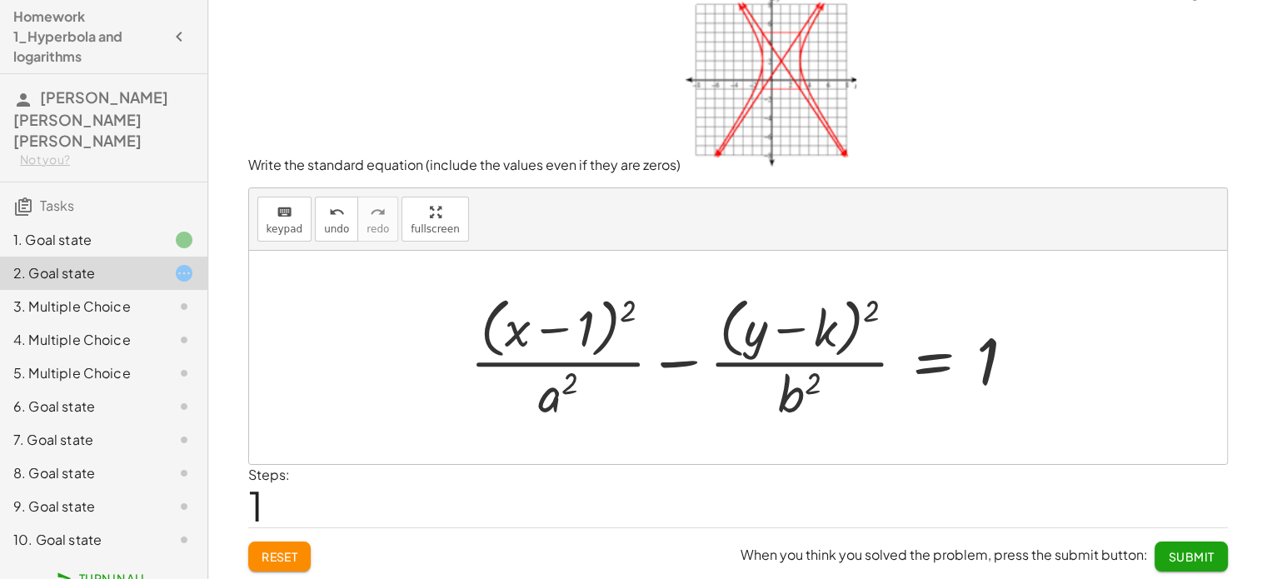
click at [557, 396] on div at bounding box center [750, 357] width 576 height 136
click at [280, 228] on span "keypad" at bounding box center [285, 229] width 37 height 12
click at [578, 397] on div at bounding box center [750, 357] width 576 height 136
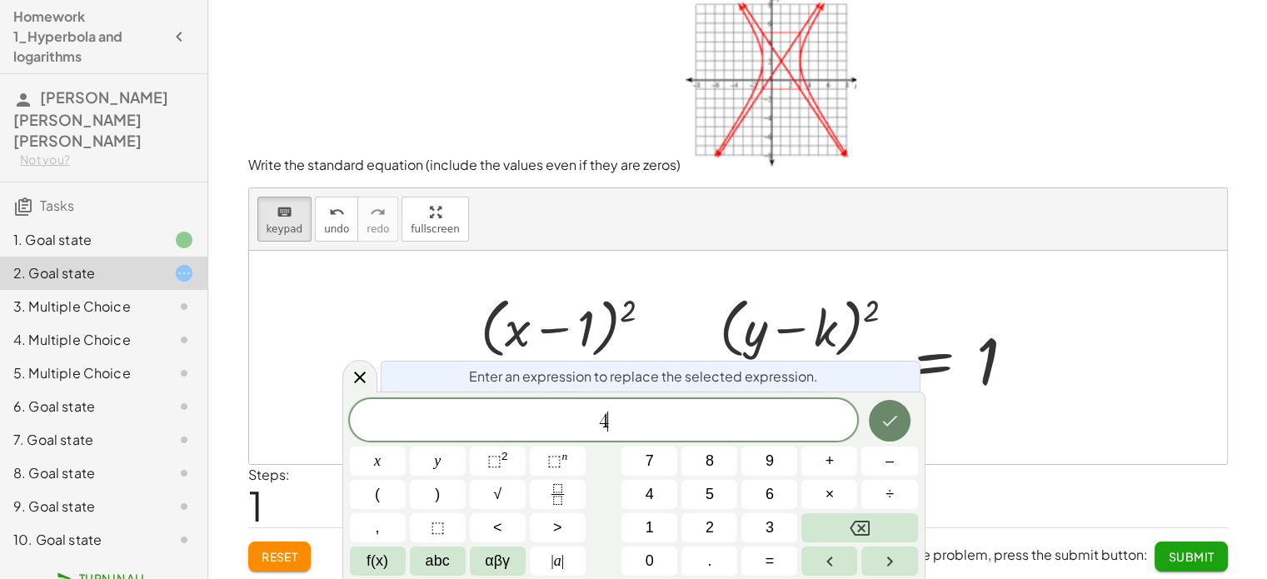
click at [896, 413] on icon "Done" at bounding box center [890, 421] width 20 height 20
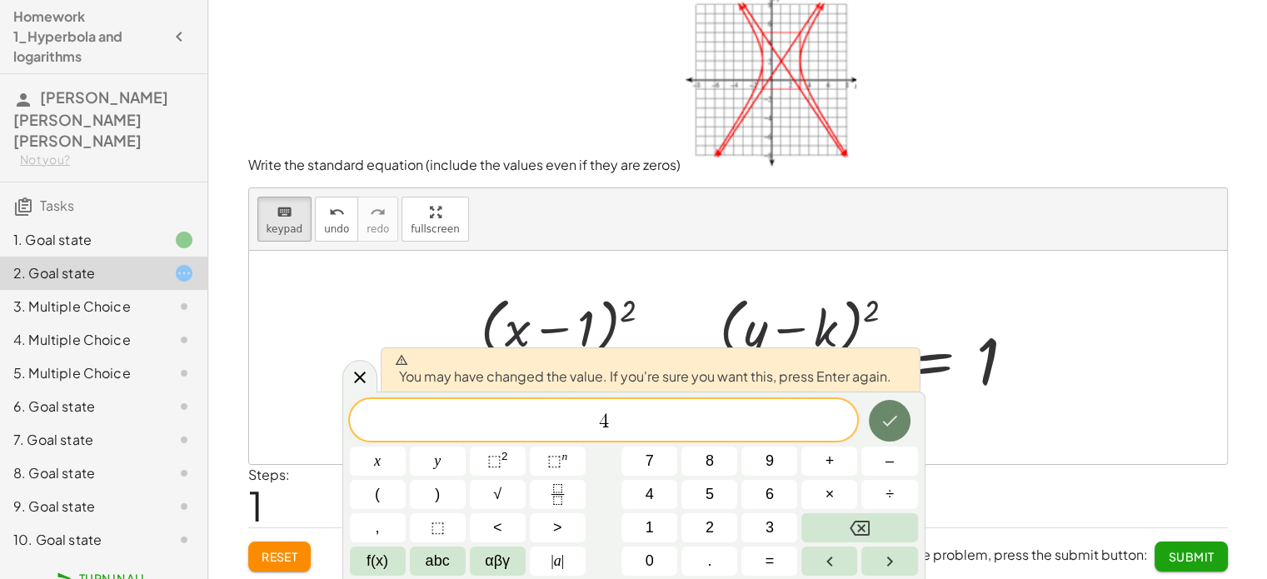
click at [896, 413] on icon "Done" at bounding box center [890, 421] width 20 height 20
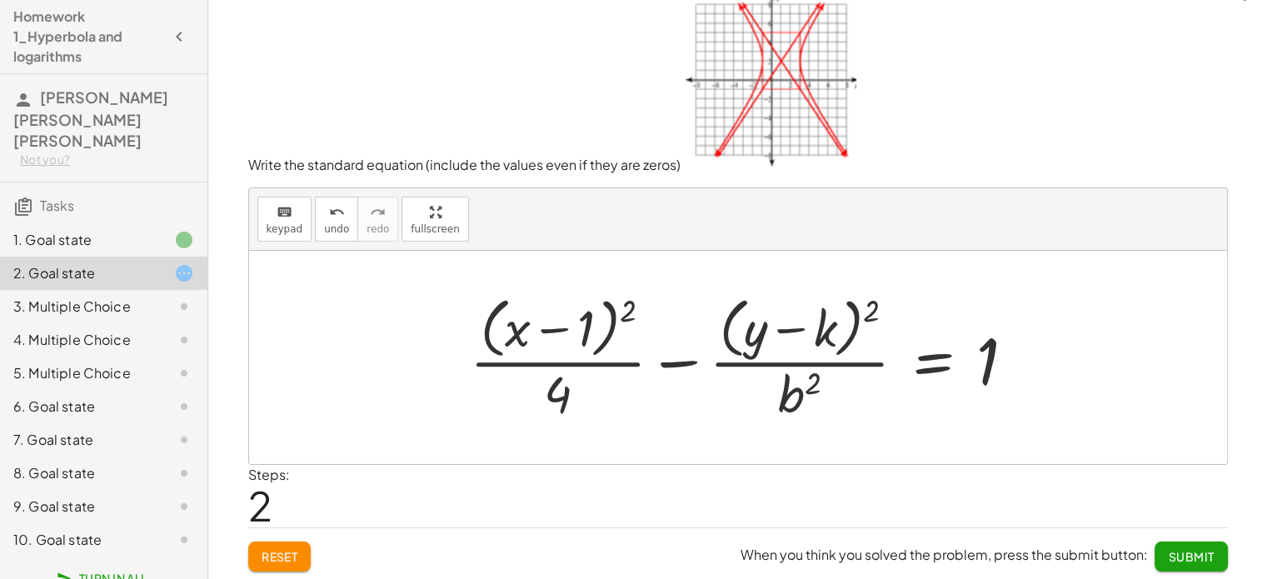
click at [896, 413] on div at bounding box center [750, 357] width 576 height 136
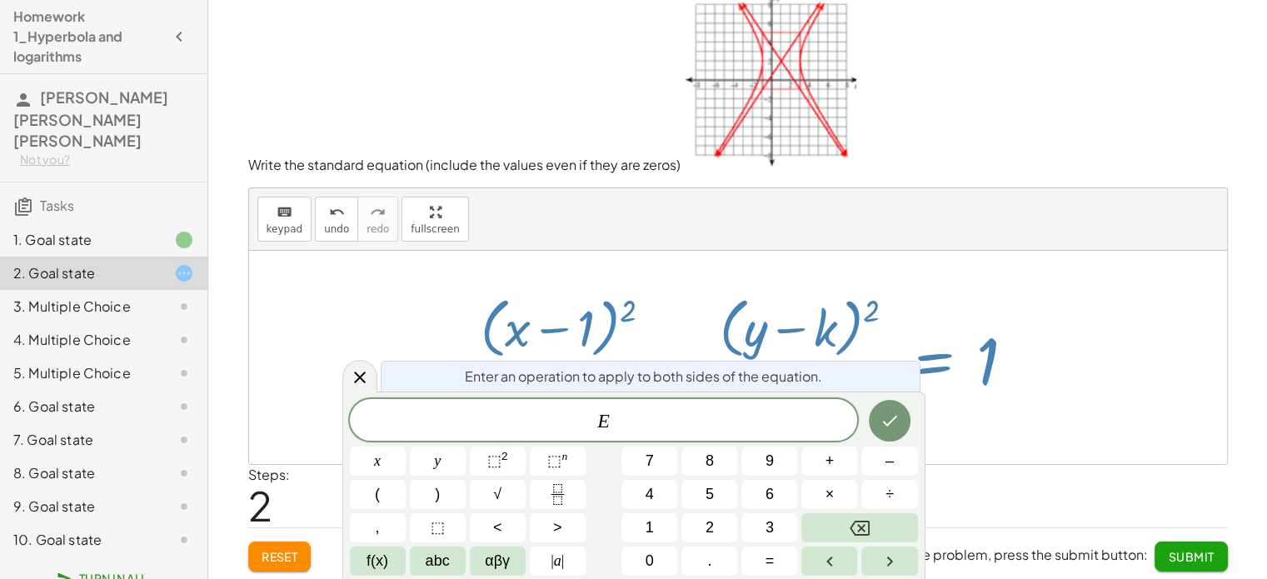
click at [977, 439] on div at bounding box center [738, 357] width 978 height 213
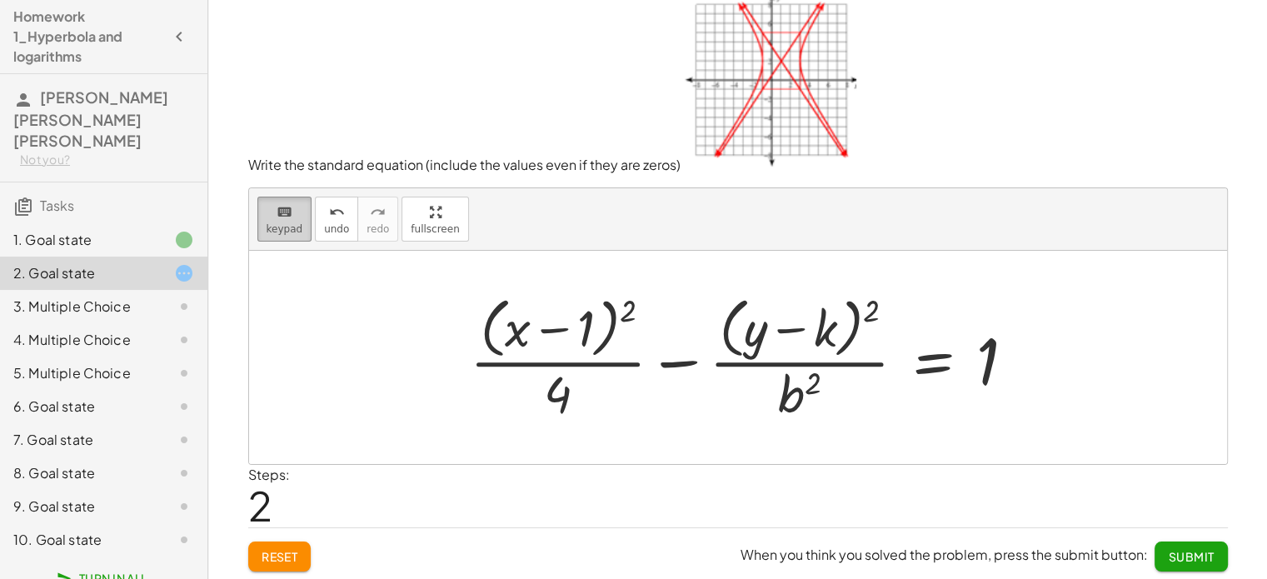
click at [299, 220] on button "keyboard keypad" at bounding box center [284, 219] width 55 height 45
click at [800, 397] on div at bounding box center [799, 394] width 42 height 58
click at [279, 230] on span "keypad" at bounding box center [285, 229] width 37 height 12
click at [820, 321] on div at bounding box center [802, 330] width 70 height 56
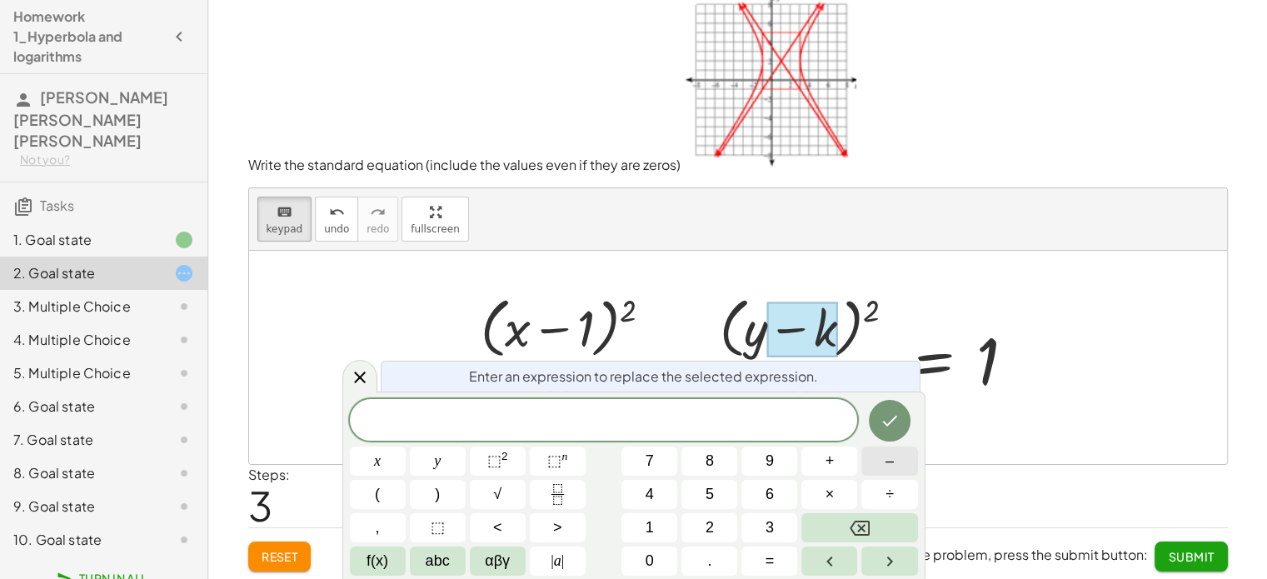
click at [889, 464] on span "–" at bounding box center [890, 461] width 8 height 22
click at [657, 541] on button "1" at bounding box center [650, 527] width 56 height 29
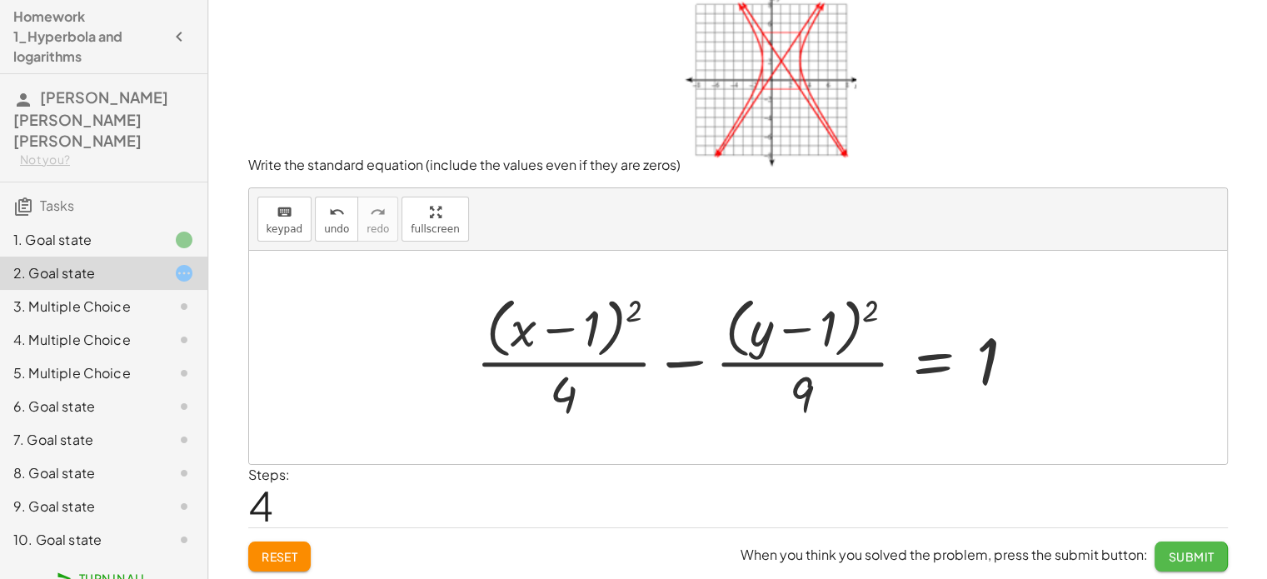
click at [1183, 549] on span "Submit" at bounding box center [1191, 556] width 46 height 15
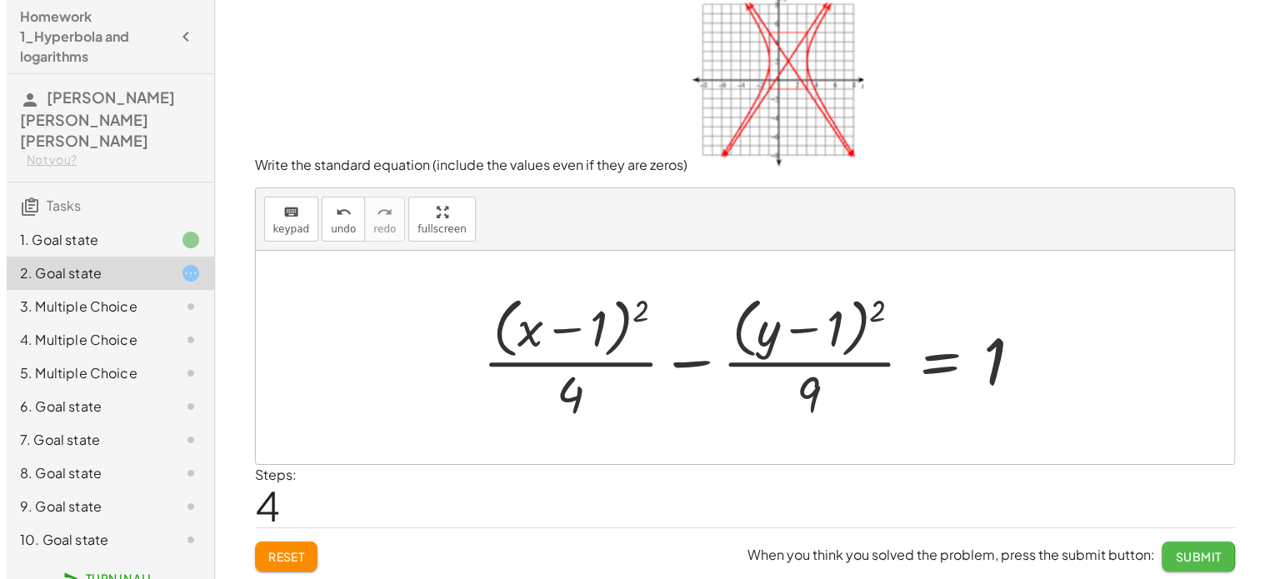
scroll to position [0, 0]
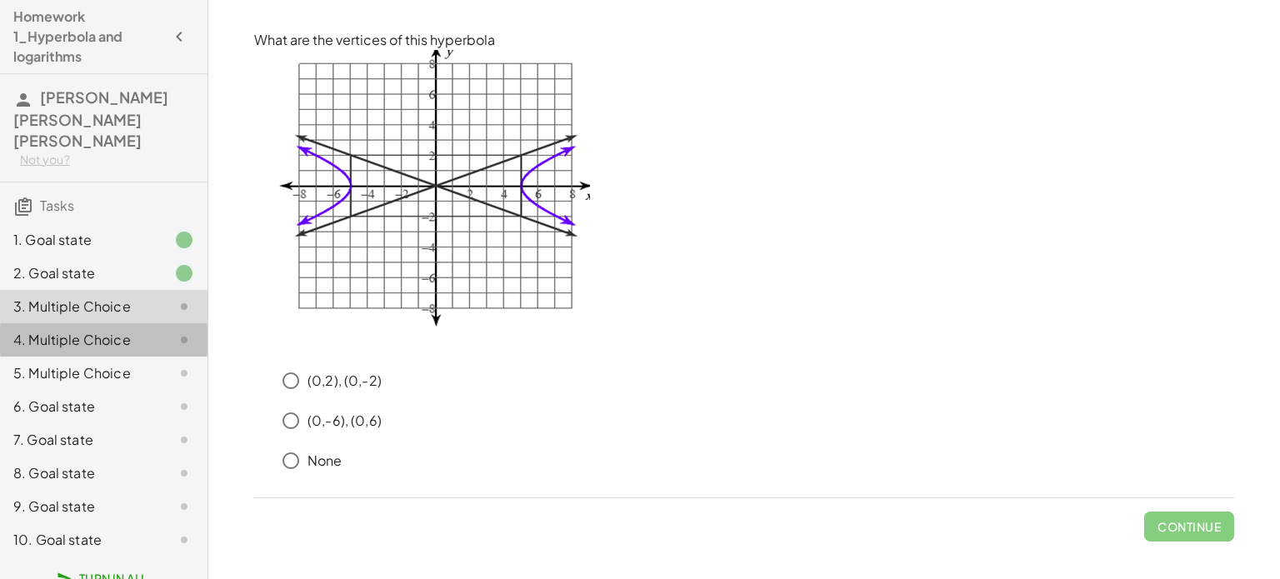
click at [97, 330] on div "4. Multiple Choice" at bounding box center [80, 340] width 134 height 20
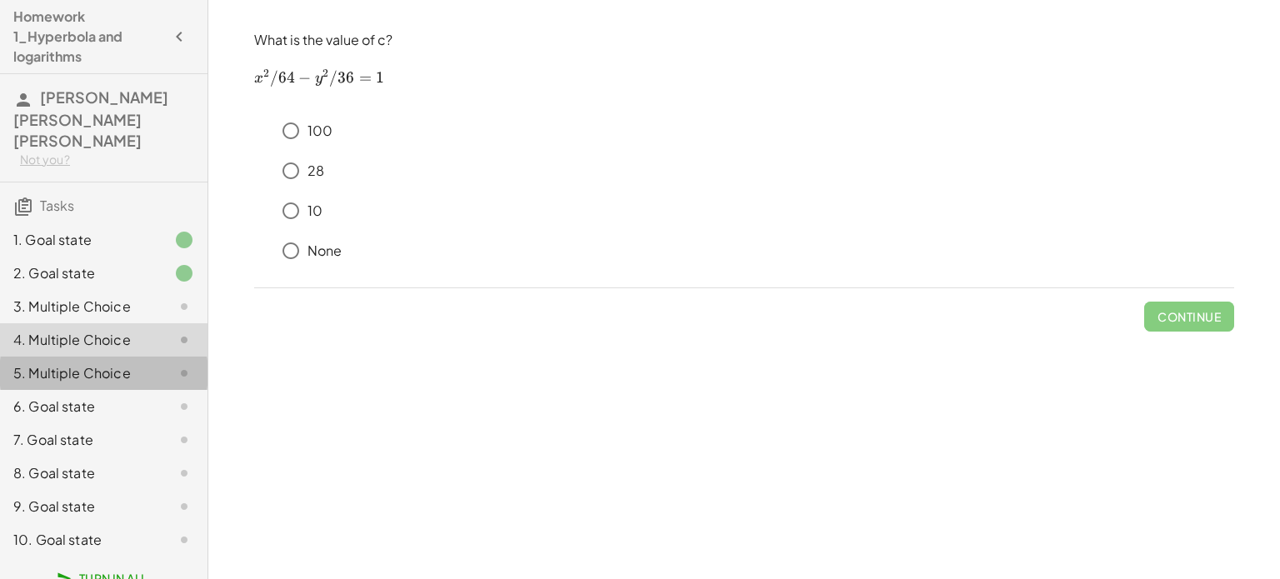
click at [126, 363] on div "5. Multiple Choice" at bounding box center [80, 373] width 134 height 20
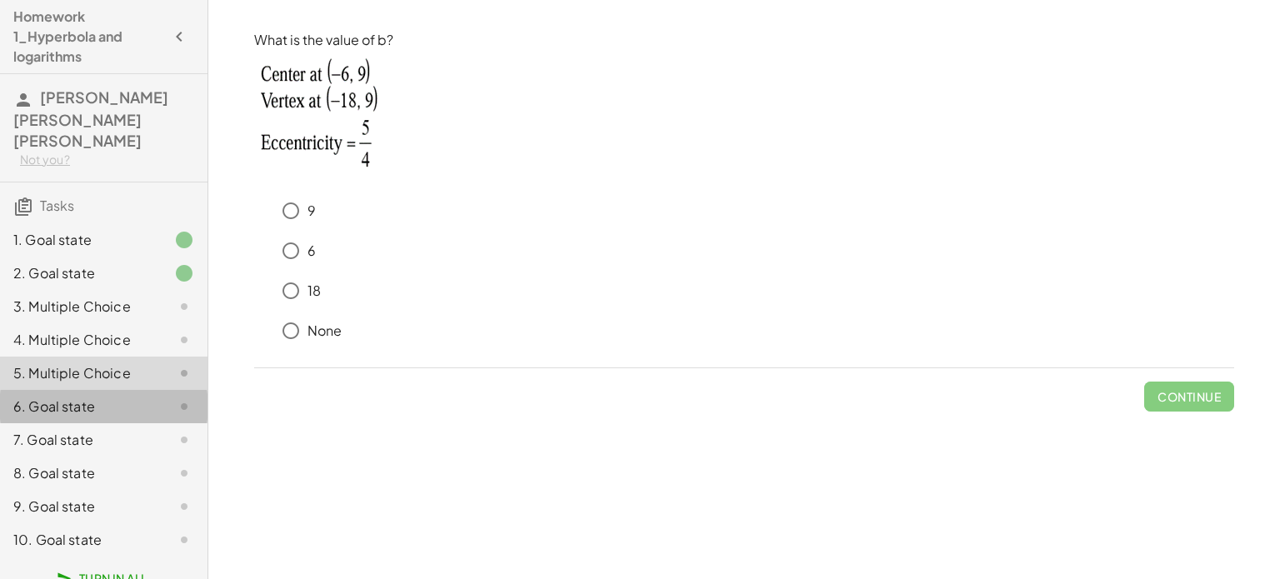
click at [125, 397] on div "6. Goal state" at bounding box center [80, 407] width 134 height 20
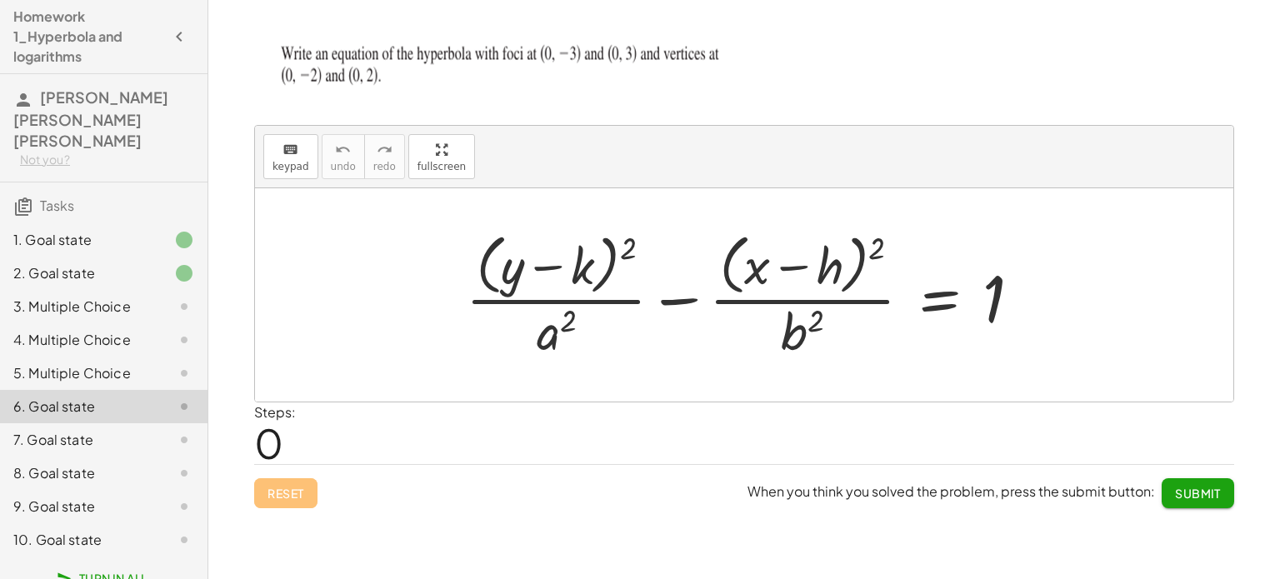
click at [360, 61] on img at bounding box center [510, 69] width 513 height 76
click at [110, 430] on div "7. Goal state" at bounding box center [80, 440] width 134 height 20
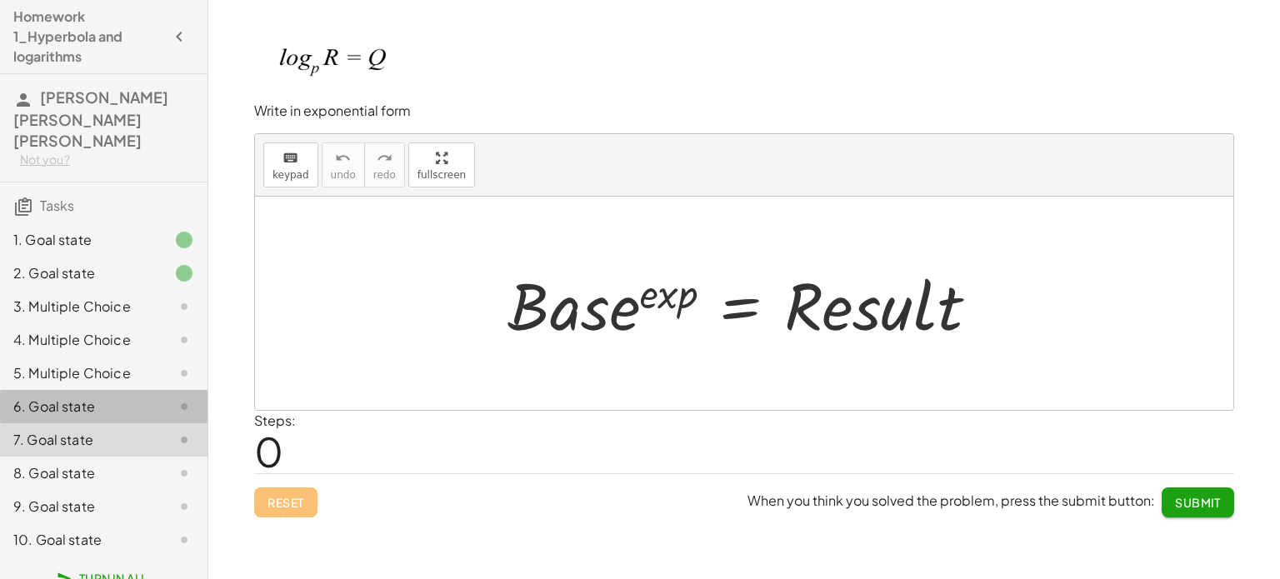
click at [118, 397] on div "6. Goal state" at bounding box center [80, 407] width 134 height 20
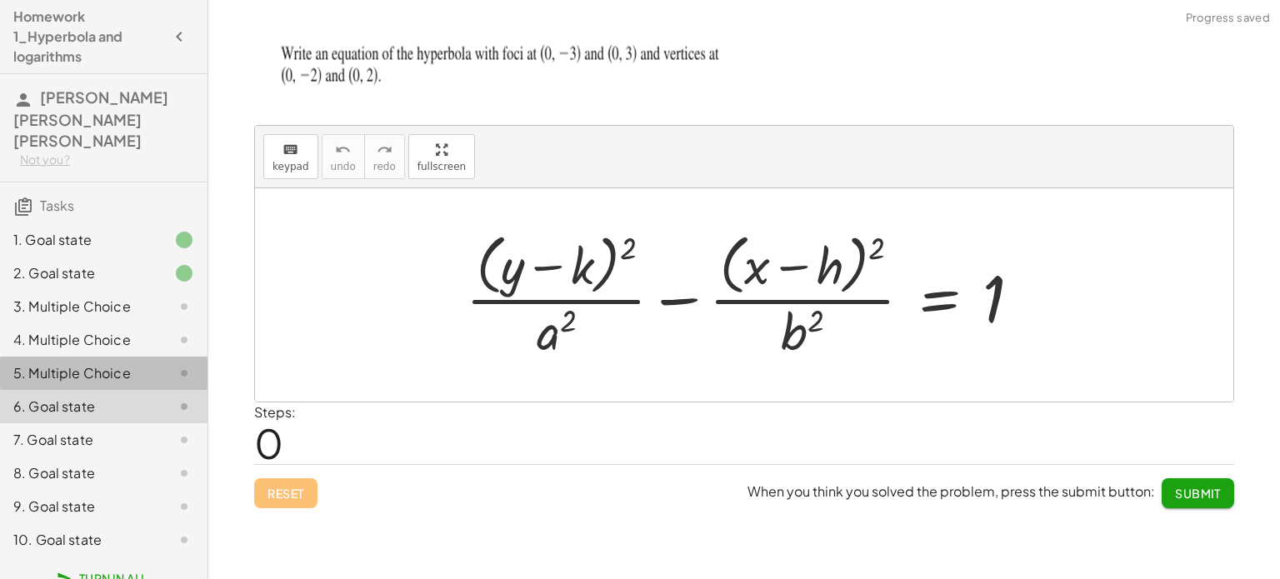
click at [104, 363] on div "5. Multiple Choice" at bounding box center [80, 373] width 134 height 20
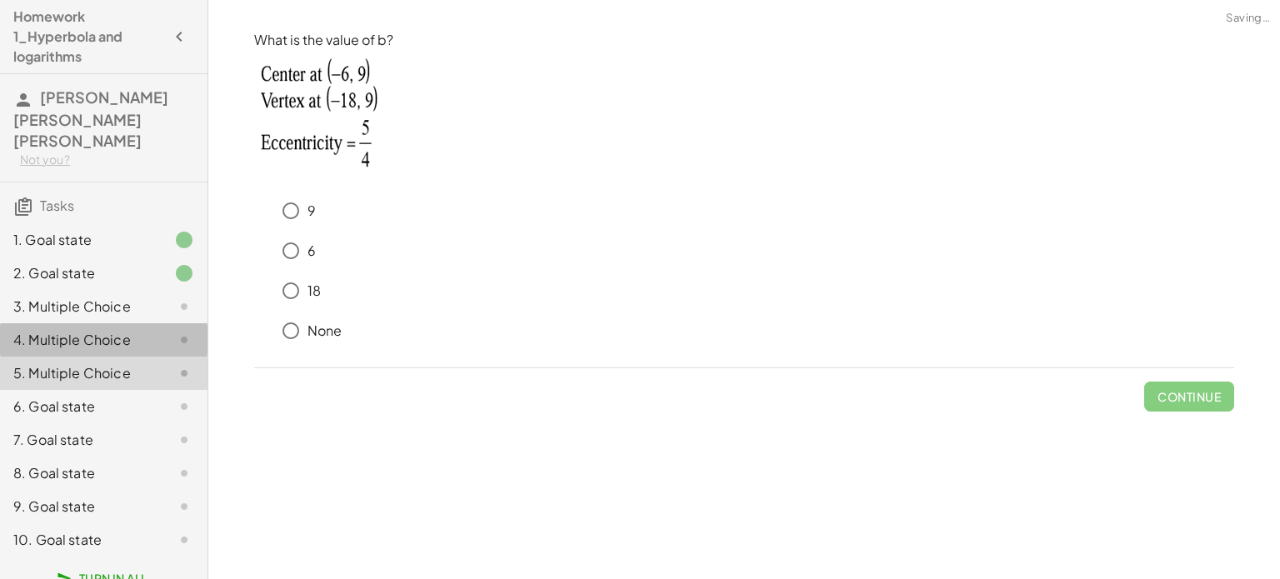
click at [104, 330] on div "4. Multiple Choice" at bounding box center [80, 340] width 134 height 20
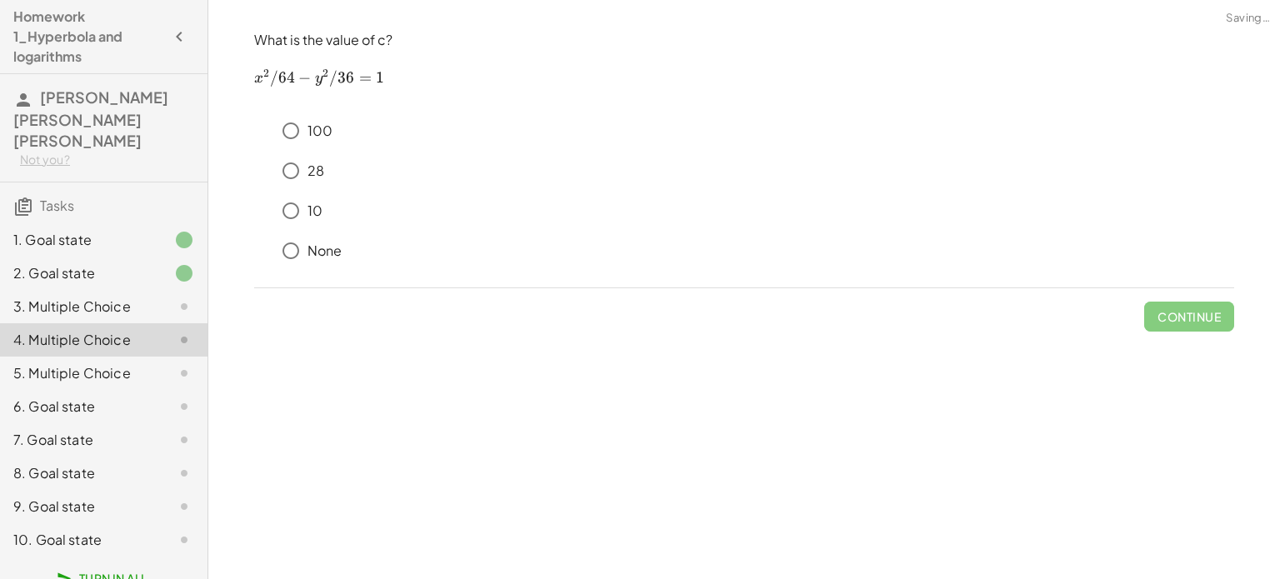
click at [96, 297] on div "3. Multiple Choice" at bounding box center [80, 307] width 134 height 20
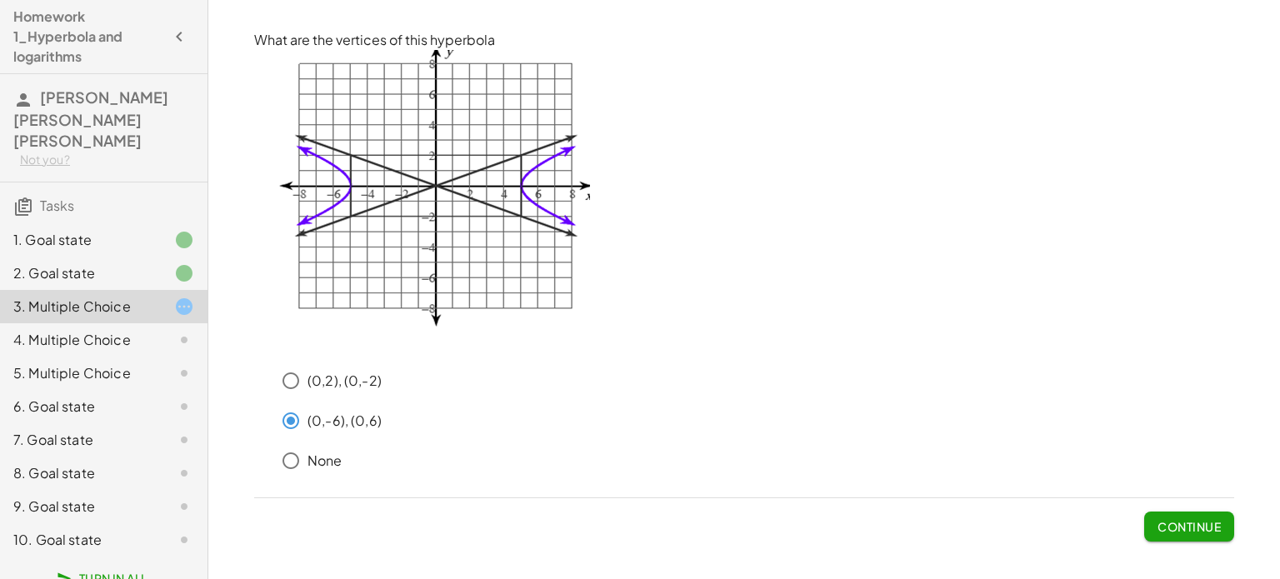
click at [1193, 531] on span "Continue" at bounding box center [1188, 526] width 63 height 15
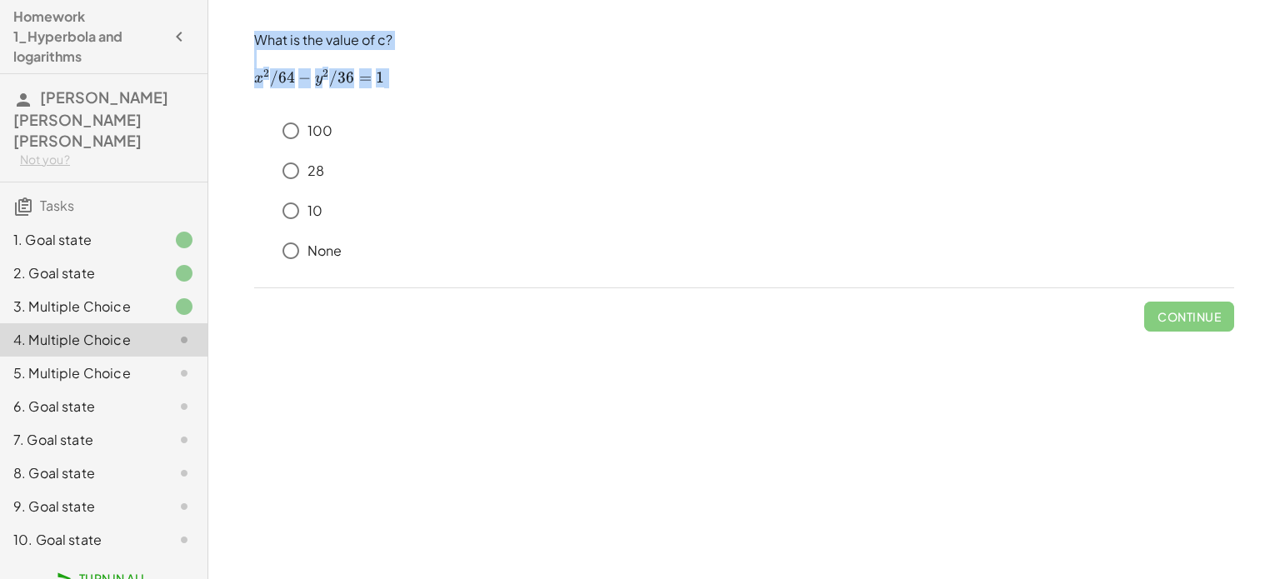
drag, startPoint x: 257, startPoint y: 33, endPoint x: 417, endPoint y: 86, distance: 168.4
click at [417, 86] on div "What is the value of c? ﻿ x 2 / 64 − y 2 / 36 = 1 x^2/64-y^2/36=1 x 2 /64 − y 2…" at bounding box center [744, 69] width 980 height 77
copy div "What is the value of c? ﻿ x 2 / 64 − y 2 / 36 = 1 x^2/64-y^2/36=1 x 2 /64 − y 2…"
click at [260, 62] on p at bounding box center [744, 59] width 980 height 19
drag, startPoint x: 254, startPoint y: 77, endPoint x: 299, endPoint y: 78, distance: 45.0
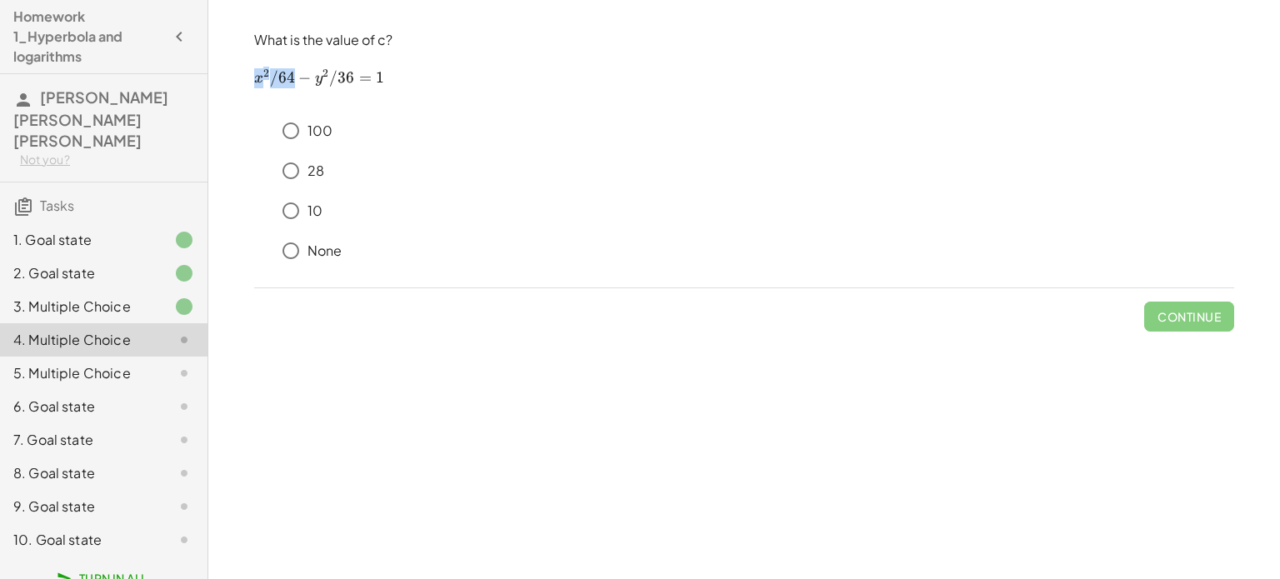
click at [299, 78] on span "x 2 /64 −" at bounding box center [284, 78] width 61 height 20
copy span "x 2 /64"
click at [127, 423] on div "5. Multiple Choice" at bounding box center [103, 439] width 207 height 33
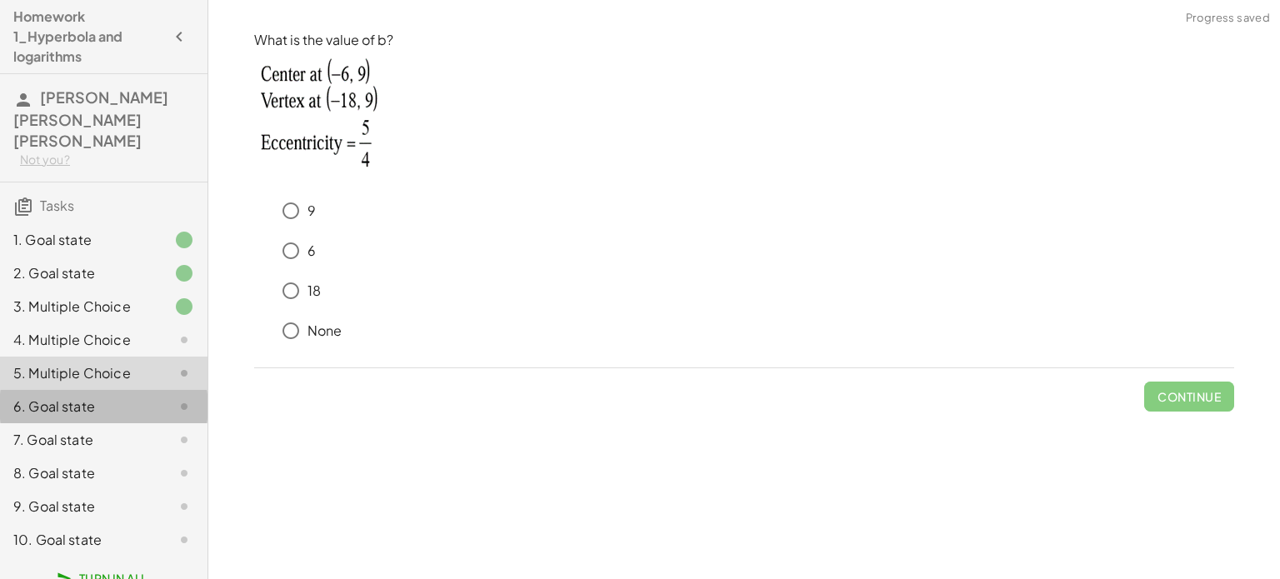
click at [122, 397] on div "6. Goal state" at bounding box center [80, 407] width 134 height 20
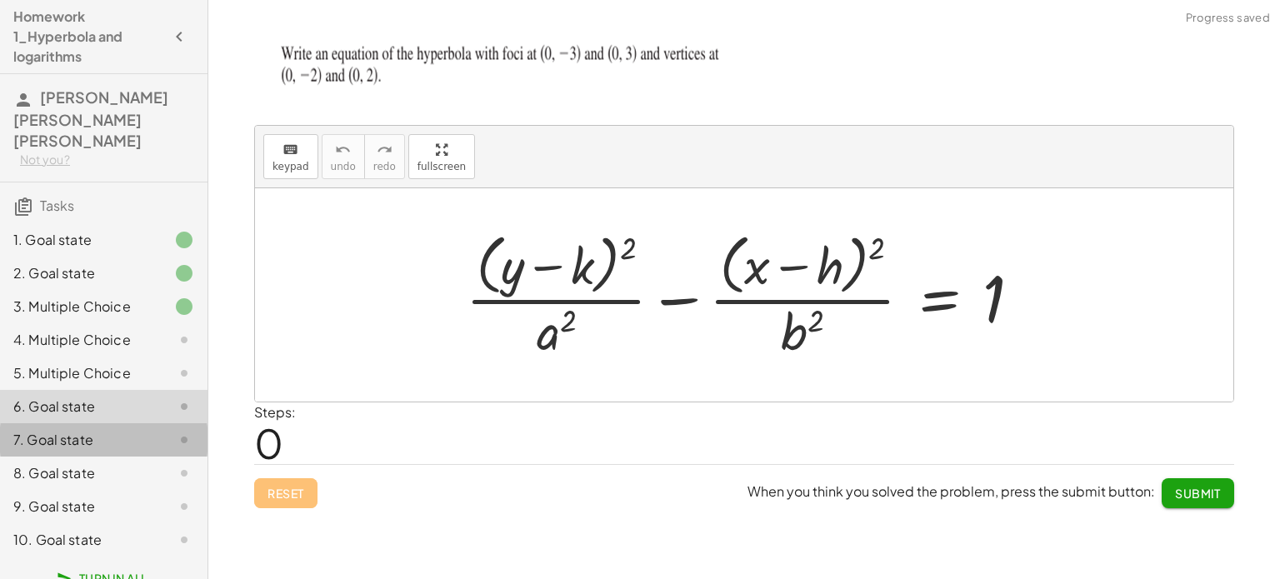
click at [123, 430] on div "7. Goal state" at bounding box center [80, 440] width 134 height 20
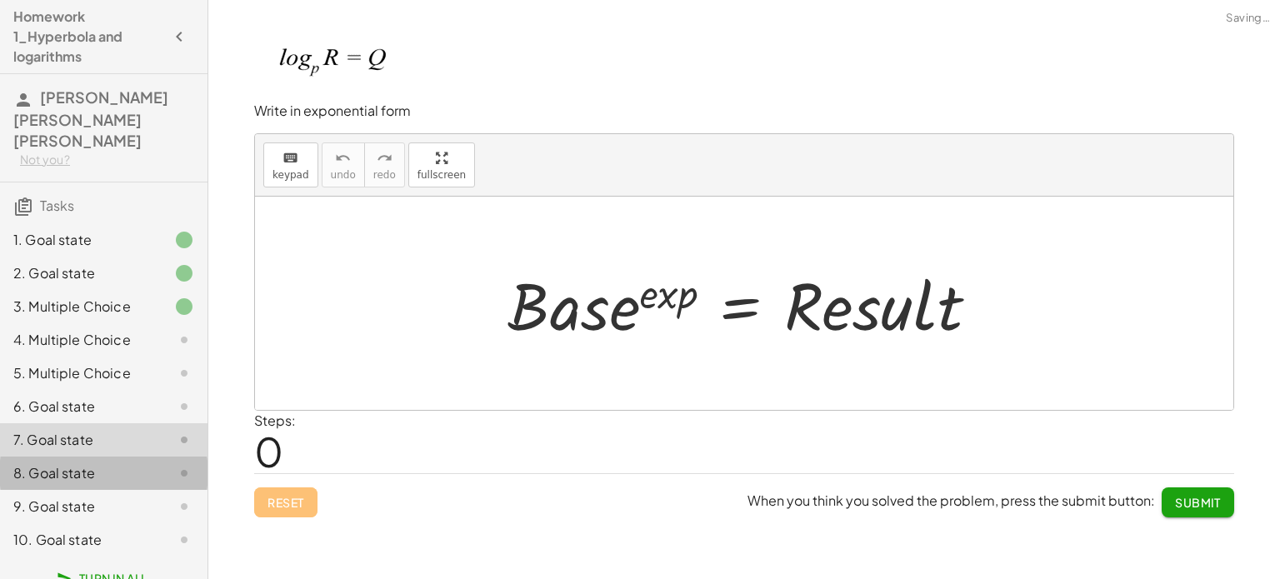
click at [122, 463] on div "8. Goal state" at bounding box center [80, 473] width 134 height 20
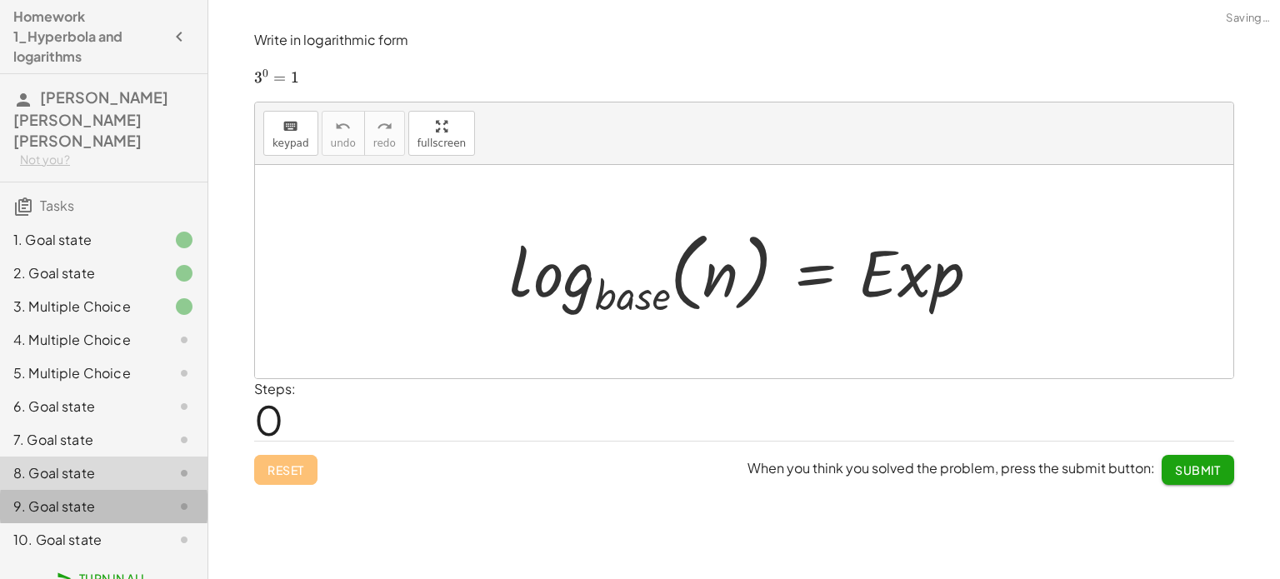
click at [122, 497] on div "9. Goal state" at bounding box center [80, 507] width 134 height 20
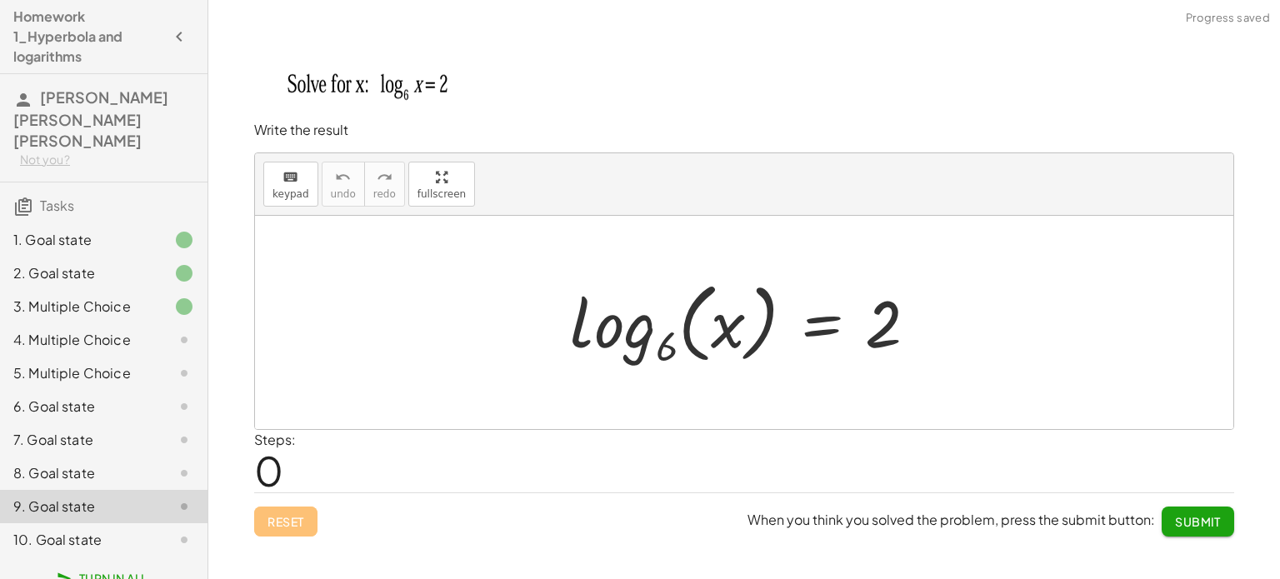
click at [122, 463] on div "8. Goal state" at bounding box center [80, 473] width 134 height 20
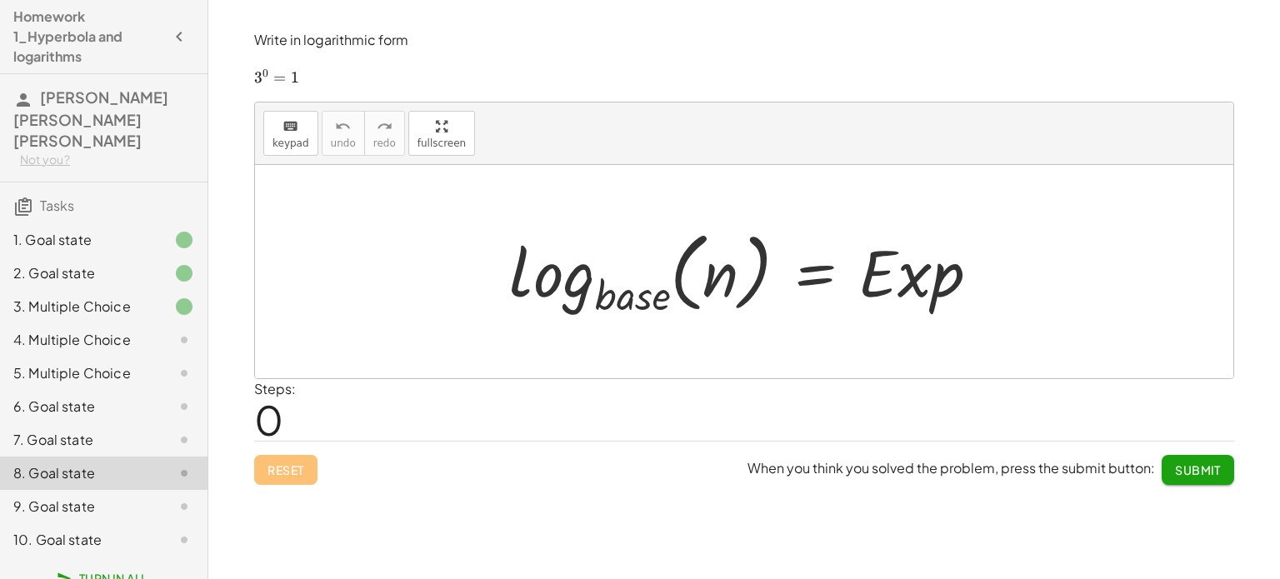
click at [46, 497] on div "9. Goal state" at bounding box center [80, 507] width 134 height 20
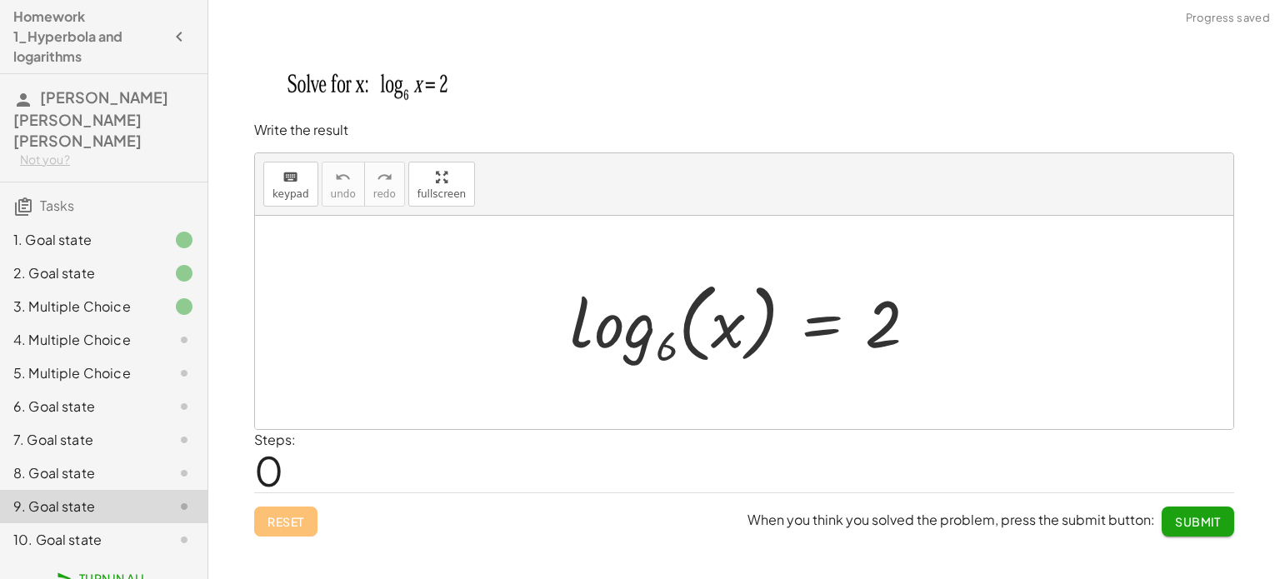
click at [57, 496] on div "9. Goal state" at bounding box center [103, 506] width 207 height 33
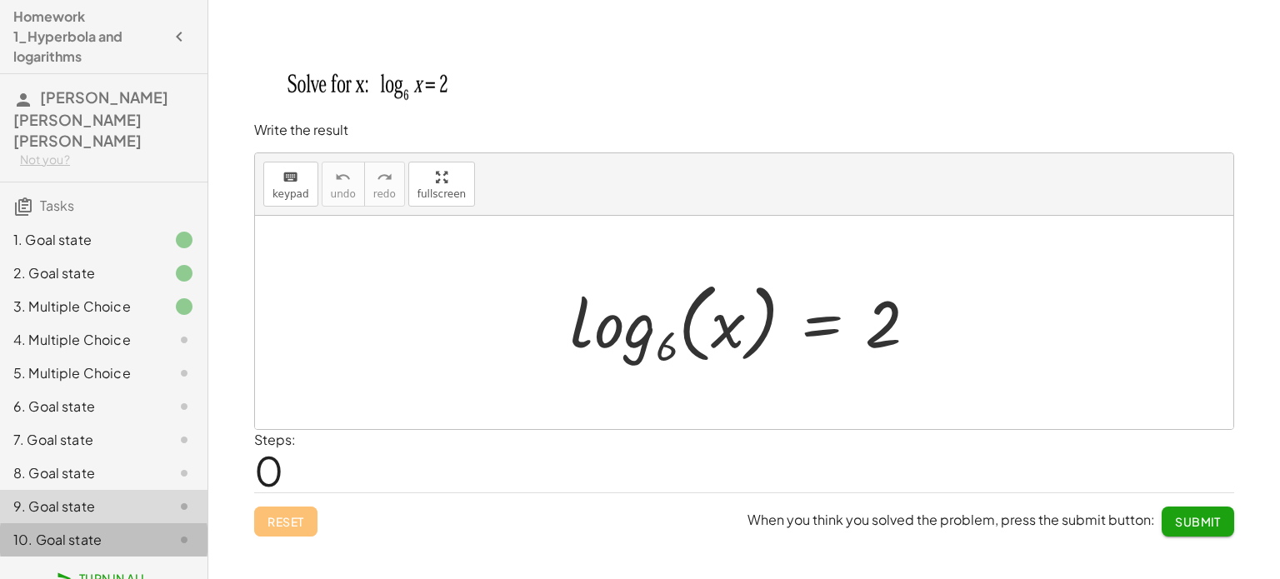
click at [74, 530] on div "10. Goal state" at bounding box center [80, 540] width 134 height 20
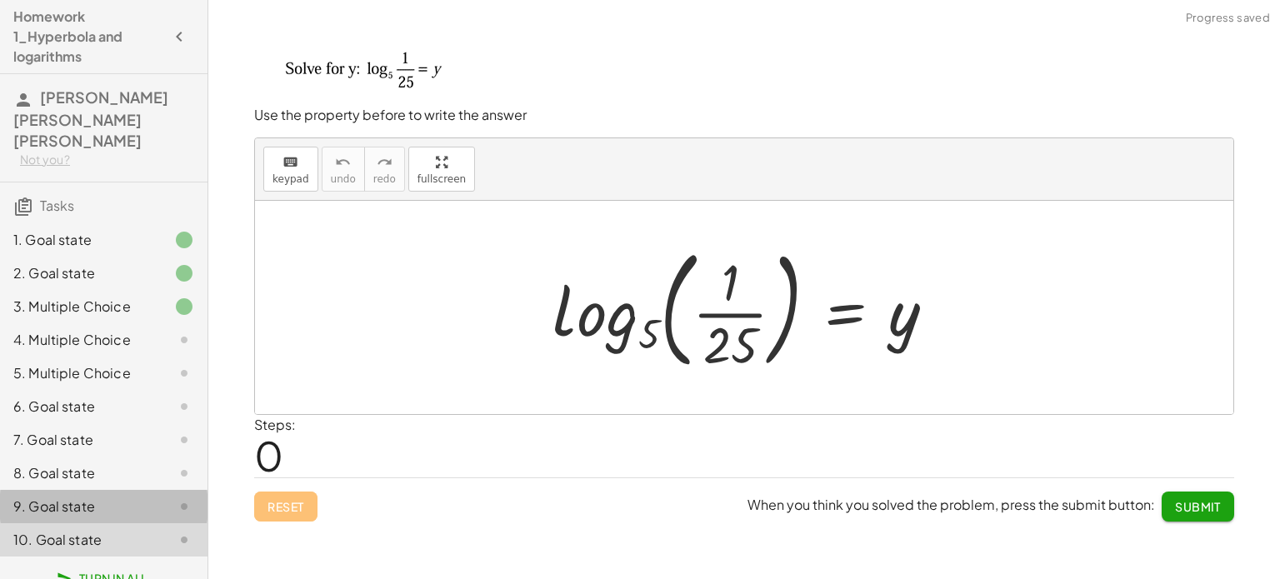
click at [78, 497] on div "9. Goal state" at bounding box center [80, 507] width 134 height 20
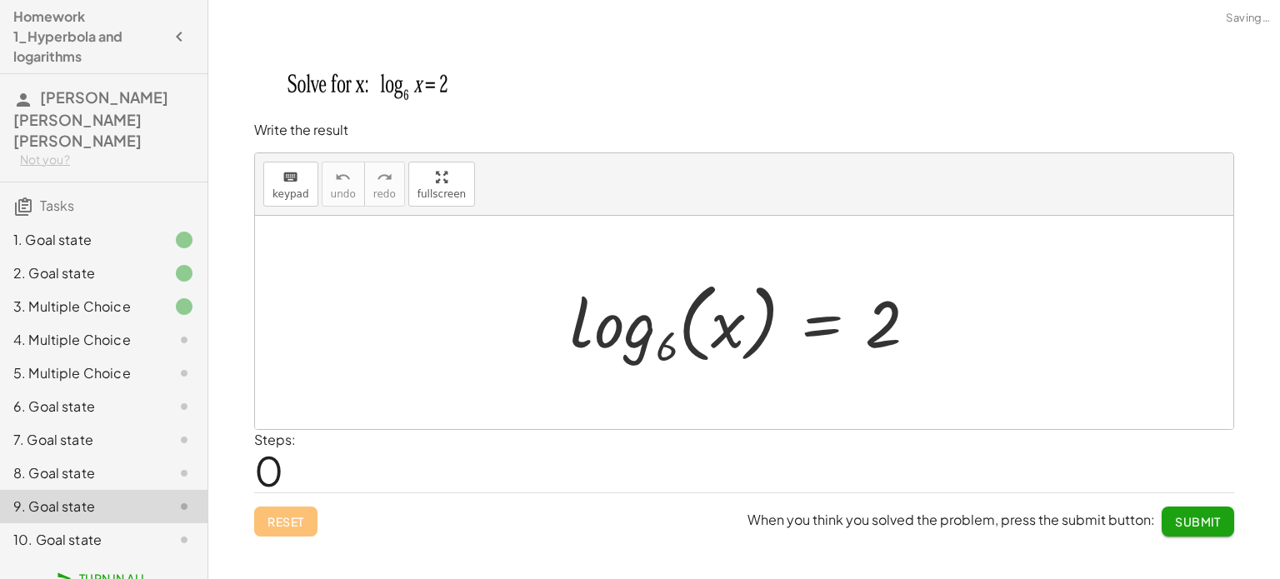
click at [80, 463] on div "8. Goal state" at bounding box center [80, 473] width 134 height 20
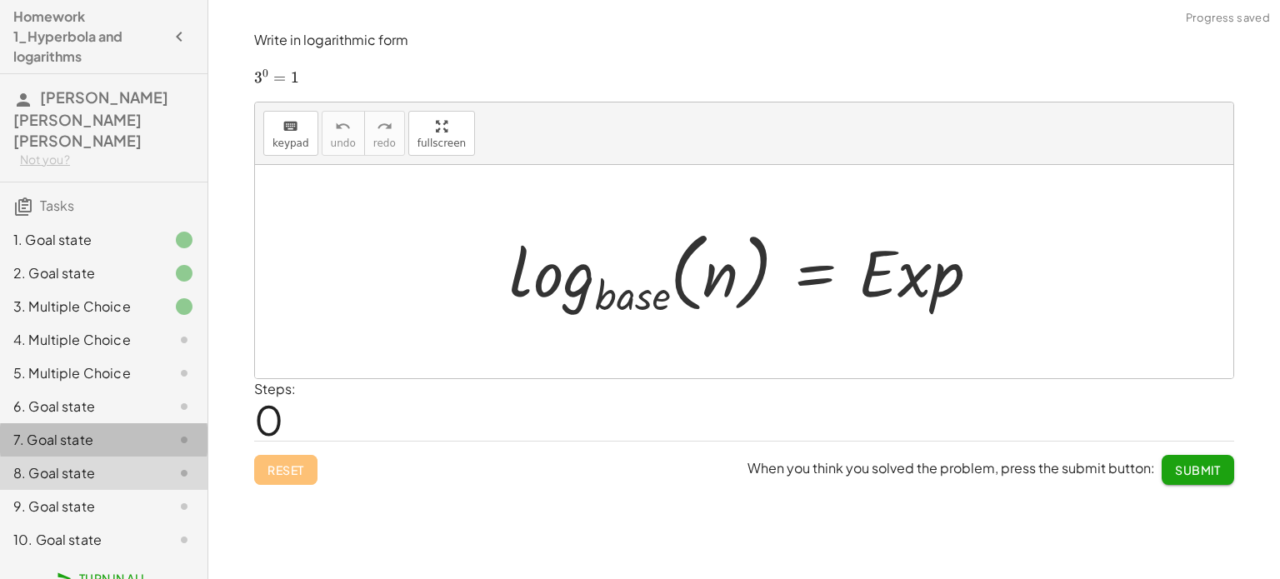
click at [82, 430] on div "7. Goal state" at bounding box center [80, 440] width 134 height 20
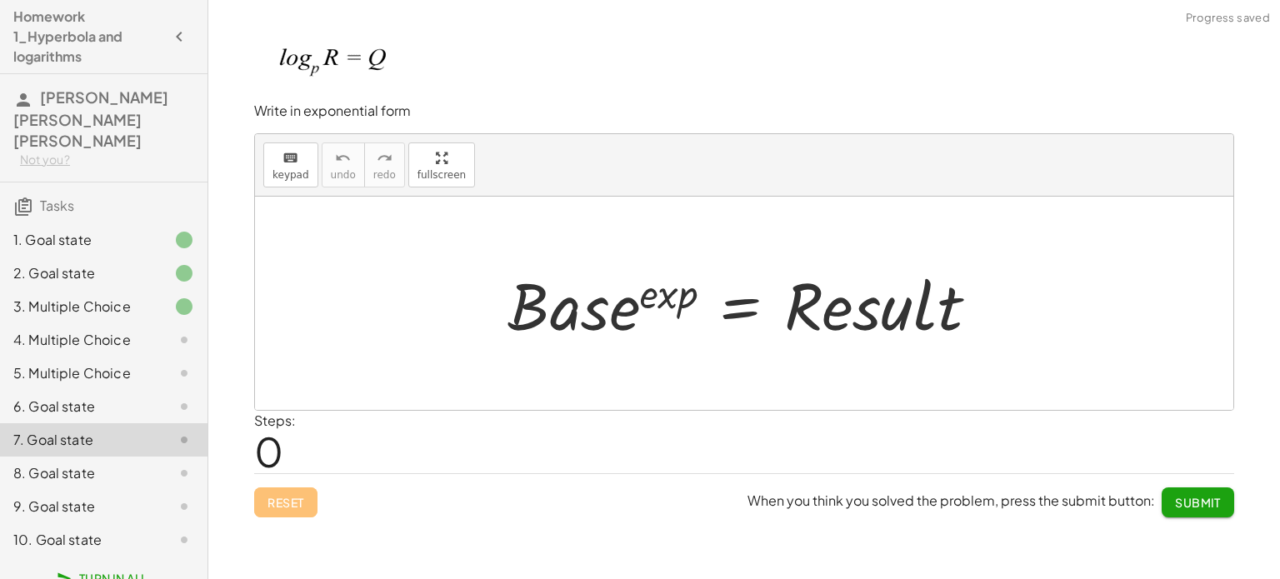
click at [107, 330] on div "4. Multiple Choice" at bounding box center [80, 340] width 134 height 20
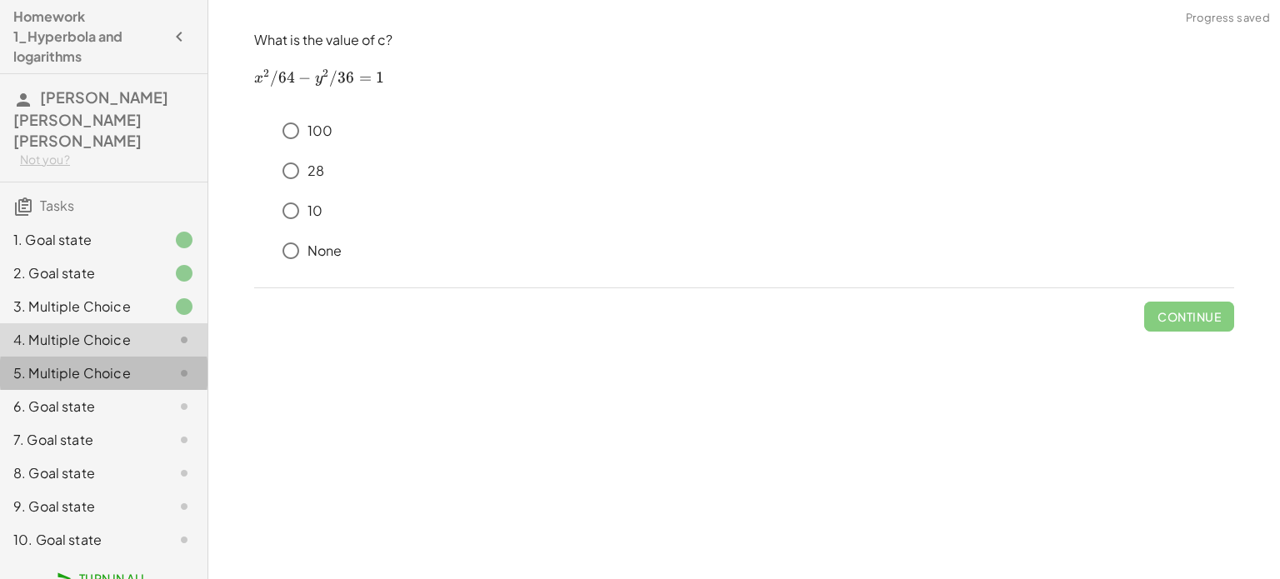
click at [107, 363] on div "5. Multiple Choice" at bounding box center [80, 373] width 134 height 20
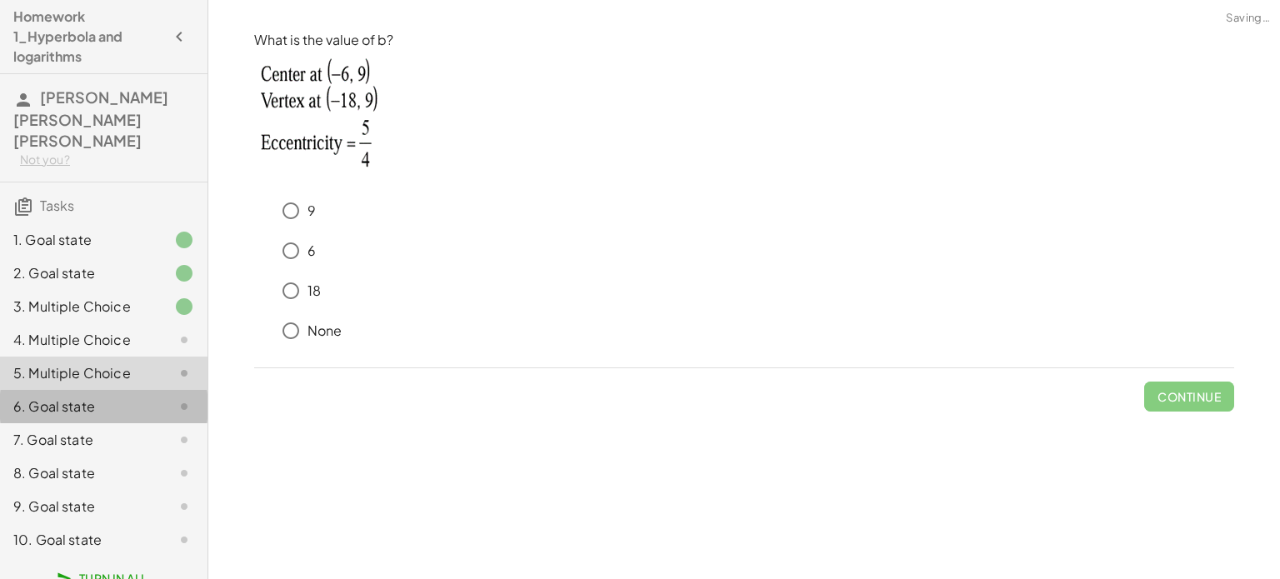
click at [100, 397] on div "6. Goal state" at bounding box center [80, 407] width 134 height 20
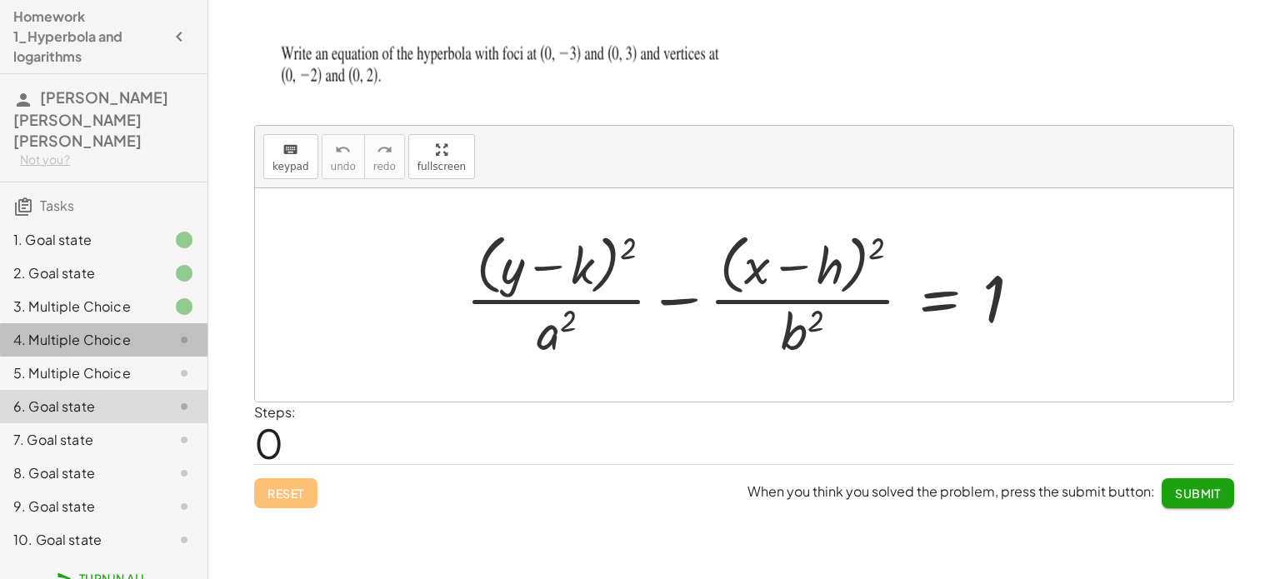
click at [120, 330] on div "4. Multiple Choice" at bounding box center [80, 340] width 134 height 20
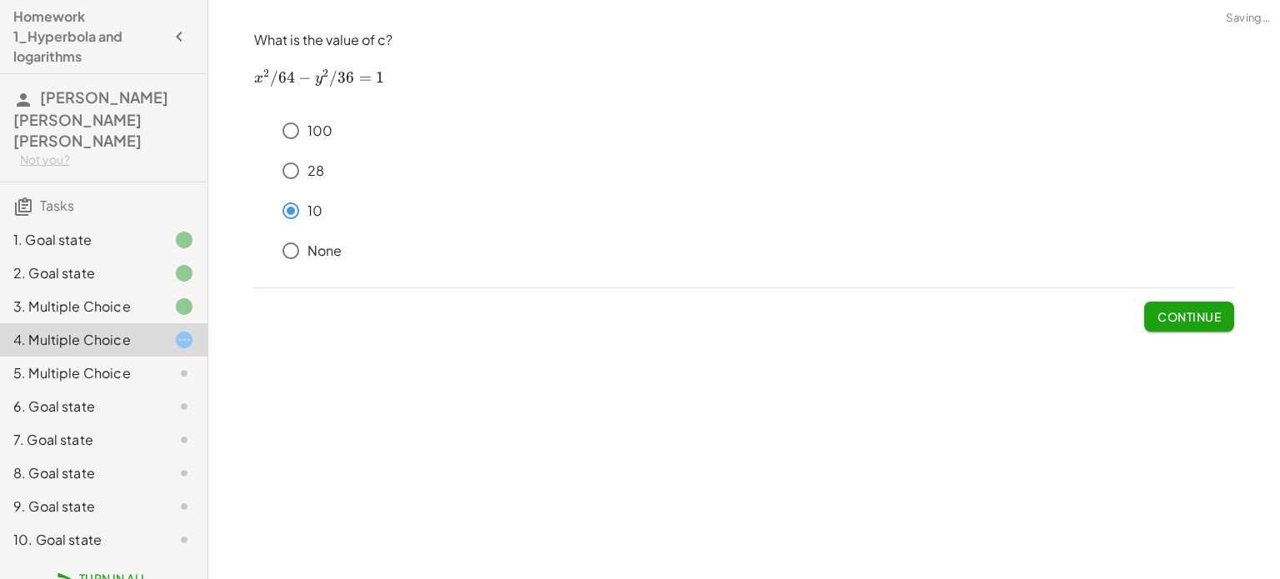
click at [1200, 316] on span "Continue" at bounding box center [1188, 316] width 63 height 15
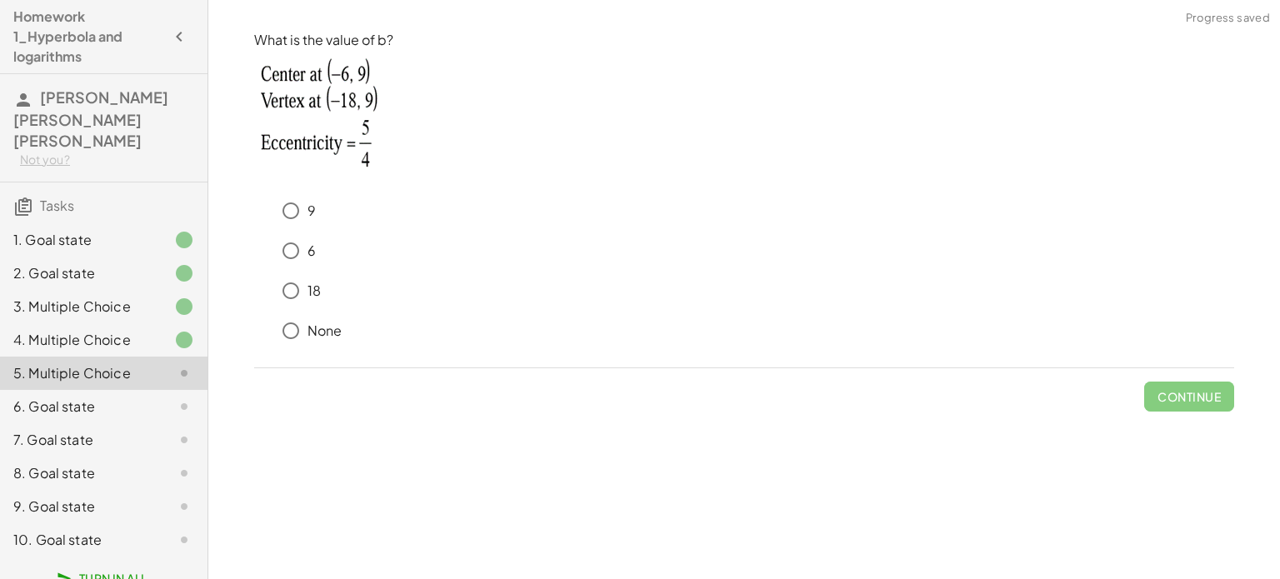
click at [299, 92] on img at bounding box center [328, 116] width 149 height 133
click at [257, 32] on p "What is the value of b?" at bounding box center [744, 40] width 980 height 19
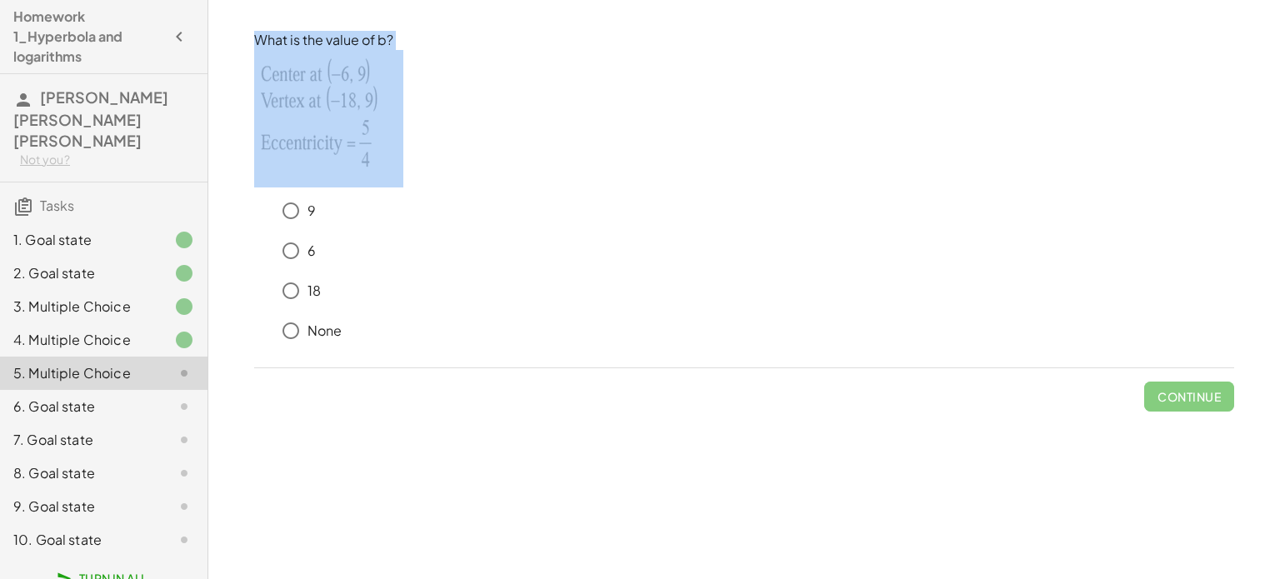
drag, startPoint x: 256, startPoint y: 34, endPoint x: 401, endPoint y: 59, distance: 147.1
click at [401, 59] on div "What is the value of b?" at bounding box center [744, 109] width 980 height 157
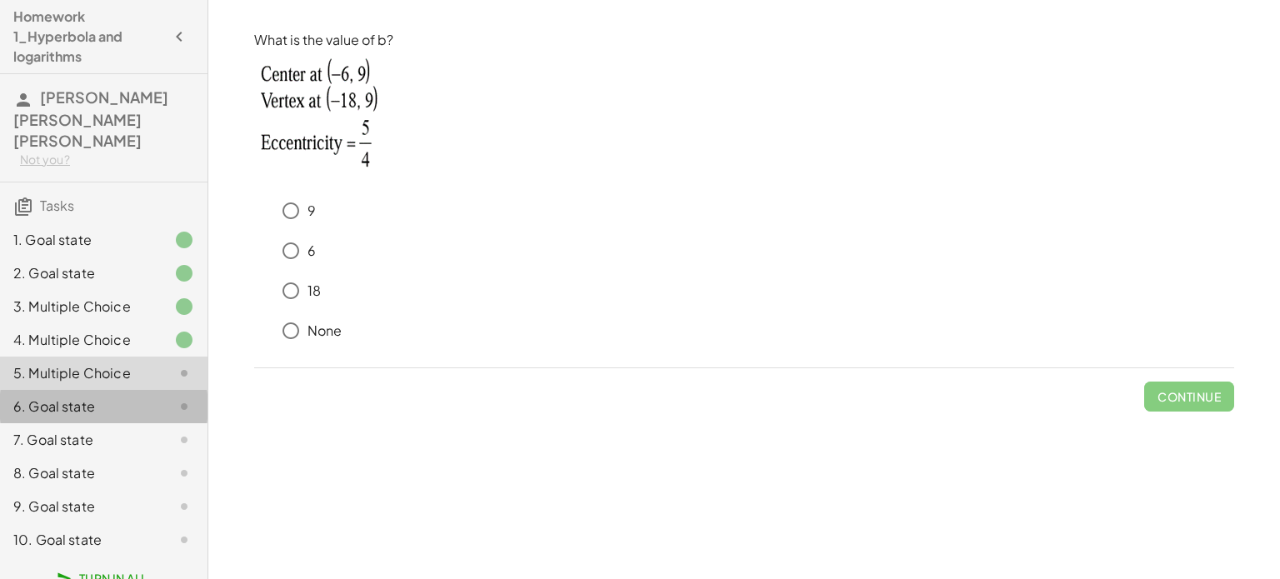
click at [100, 457] on div "6. Goal state" at bounding box center [103, 473] width 207 height 33
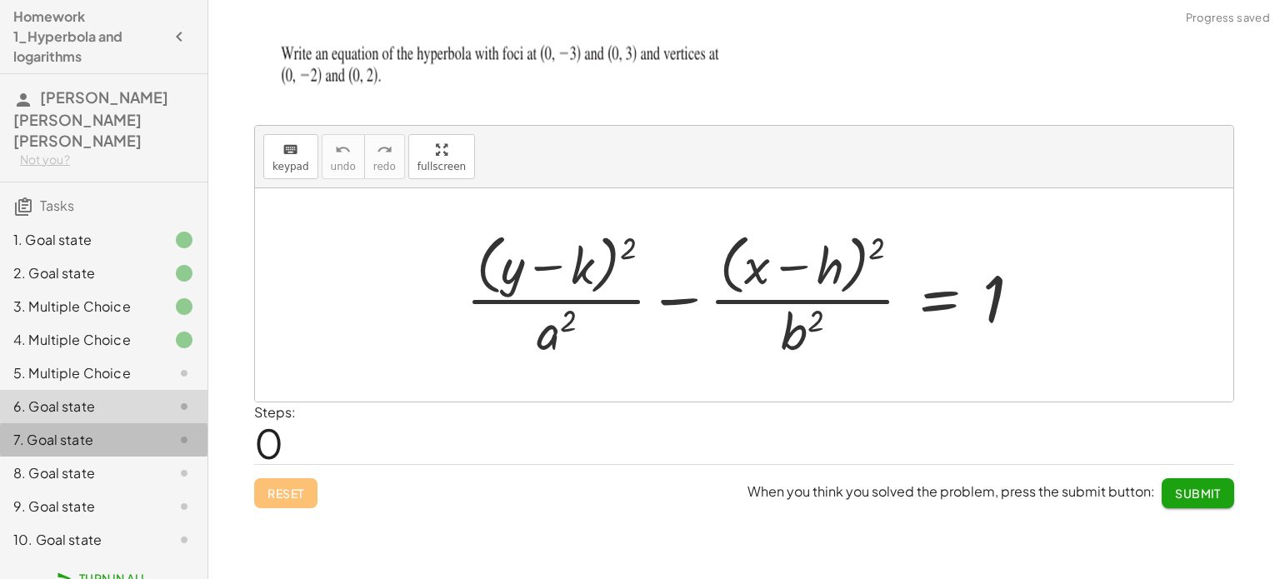
click at [110, 430] on div "7. Goal state" at bounding box center [80, 440] width 134 height 20
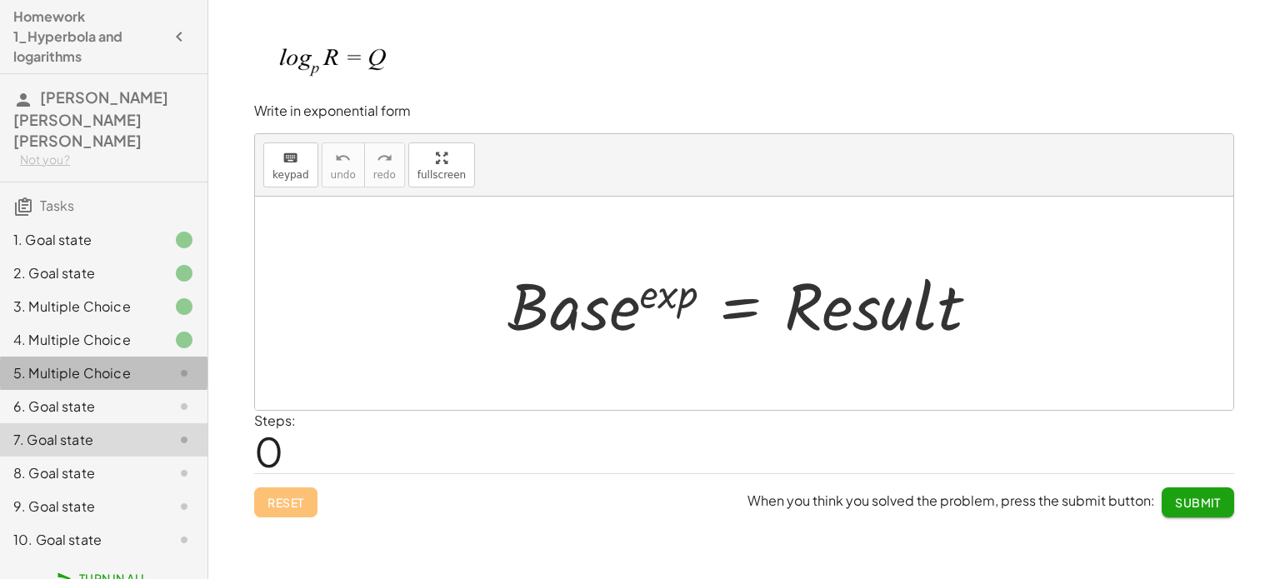
click at [106, 363] on div "5. Multiple Choice" at bounding box center [80, 373] width 134 height 20
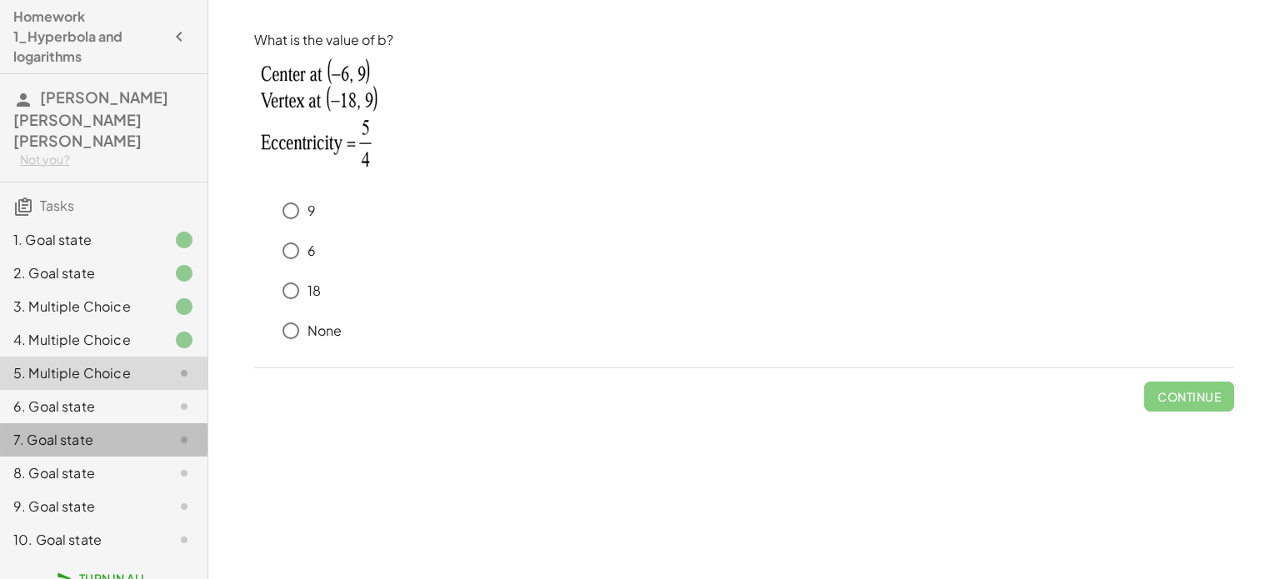
click at [97, 490] on div "7. Goal state" at bounding box center [103, 506] width 207 height 33
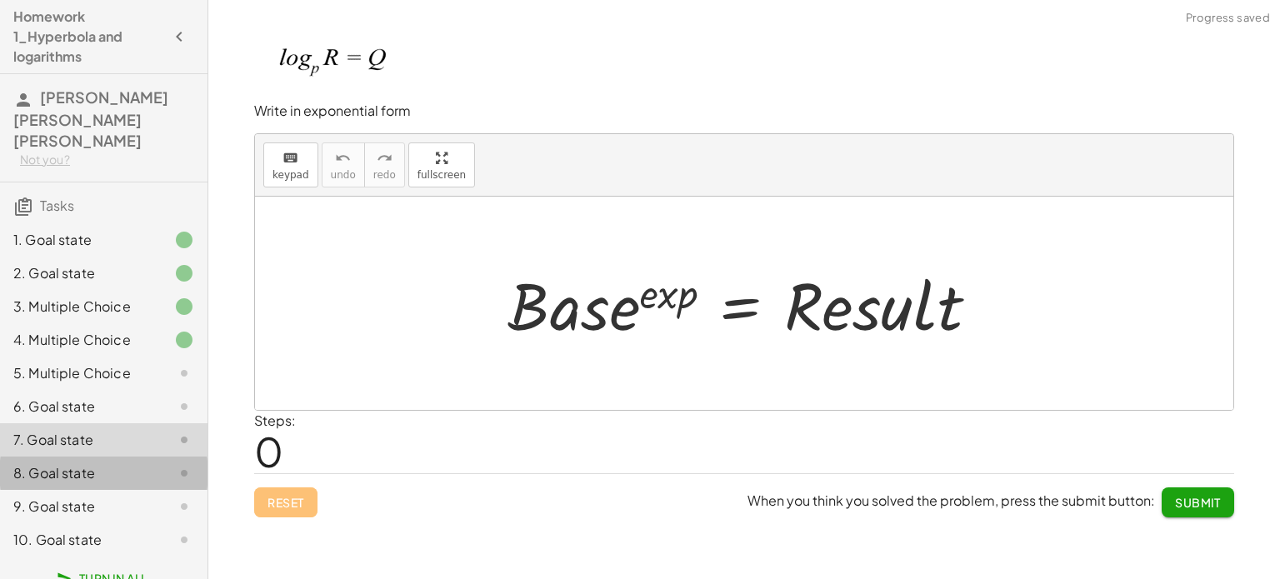
click at [90, 463] on div "8. Goal state" at bounding box center [80, 473] width 134 height 20
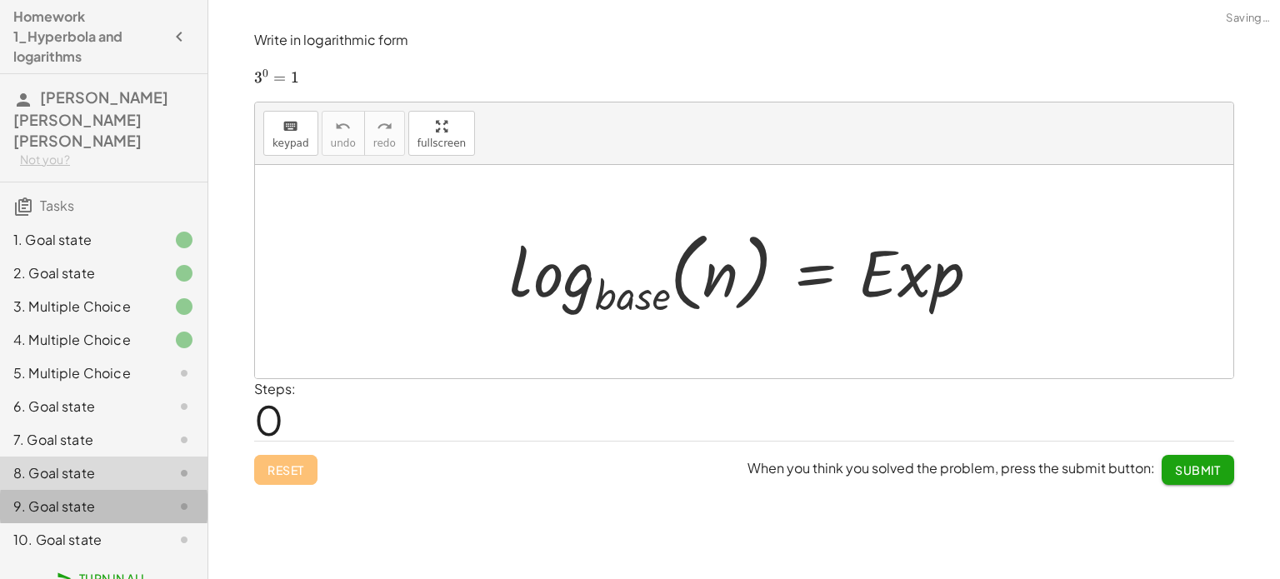
click at [90, 497] on div "9. Goal state" at bounding box center [80, 507] width 134 height 20
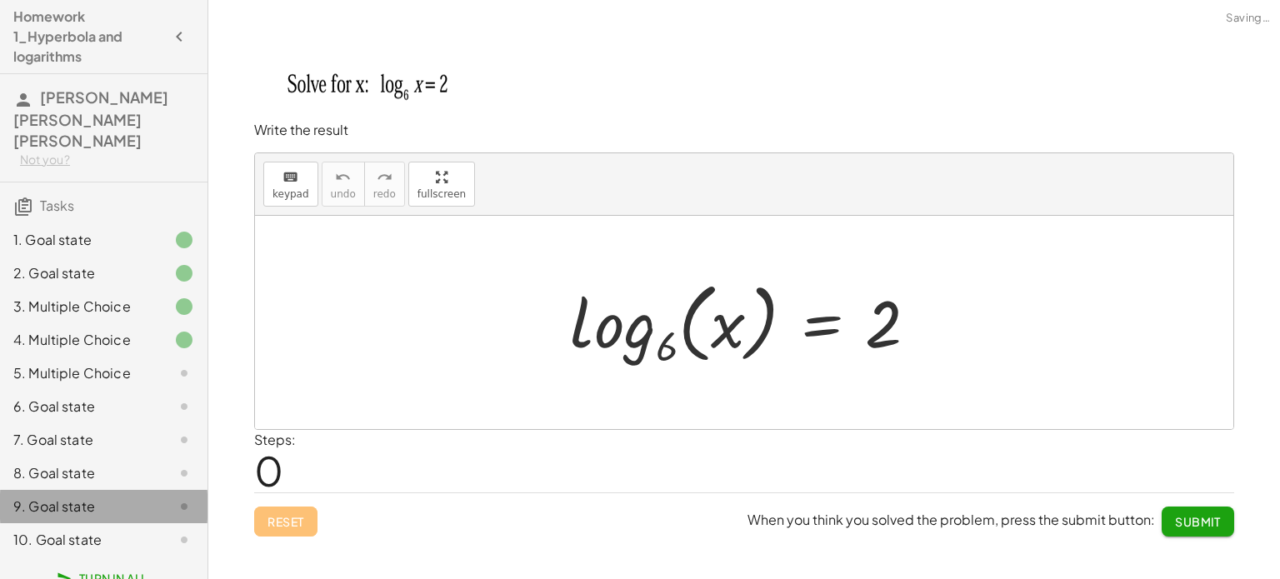
click at [89, 497] on div "9. Goal state" at bounding box center [103, 506] width 207 height 33
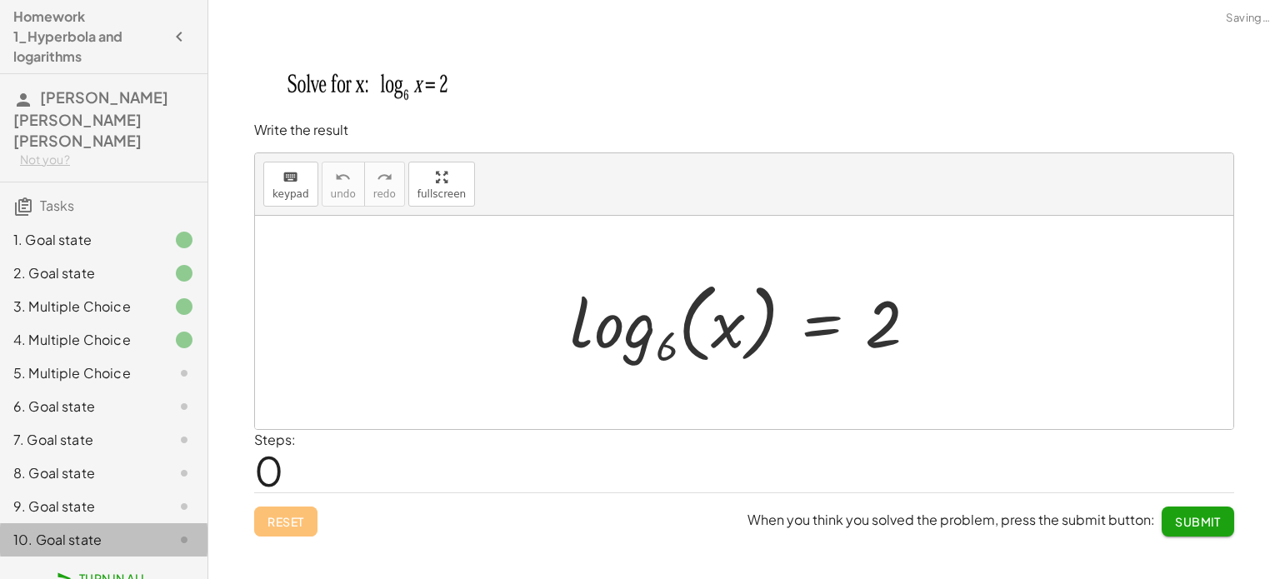
click at [92, 530] on div "10. Goal state" at bounding box center [80, 540] width 134 height 20
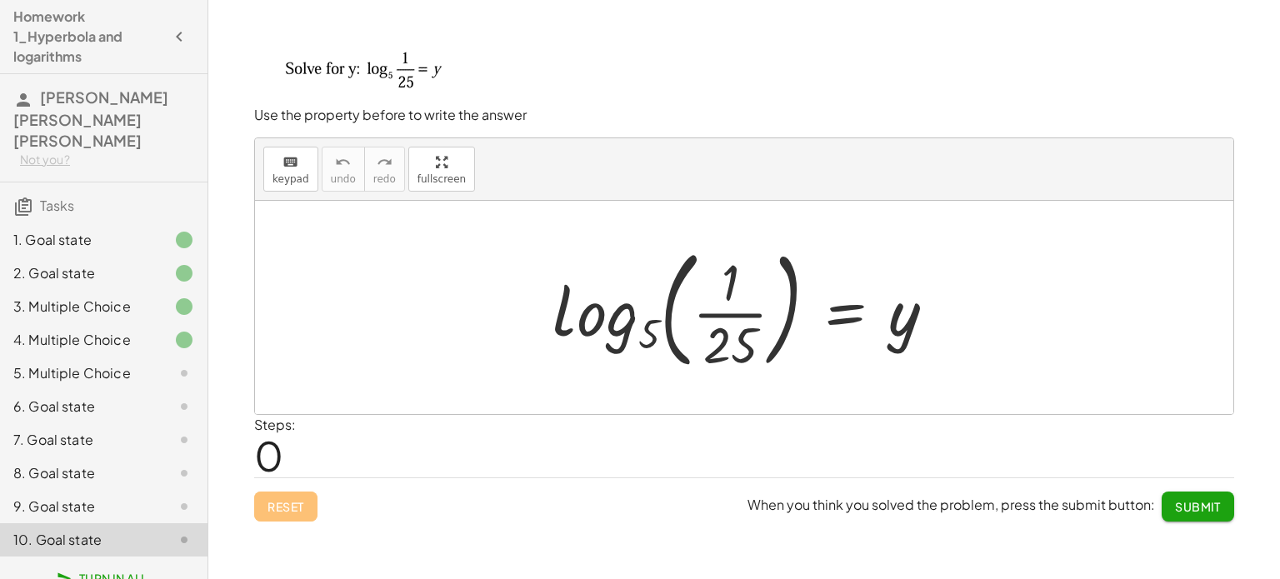
click at [107, 33] on h4 "Homework 1_Hyperbola and logarithms" at bounding box center [88, 37] width 151 height 60
click at [183, 35] on icon "button" at bounding box center [179, 37] width 20 height 20
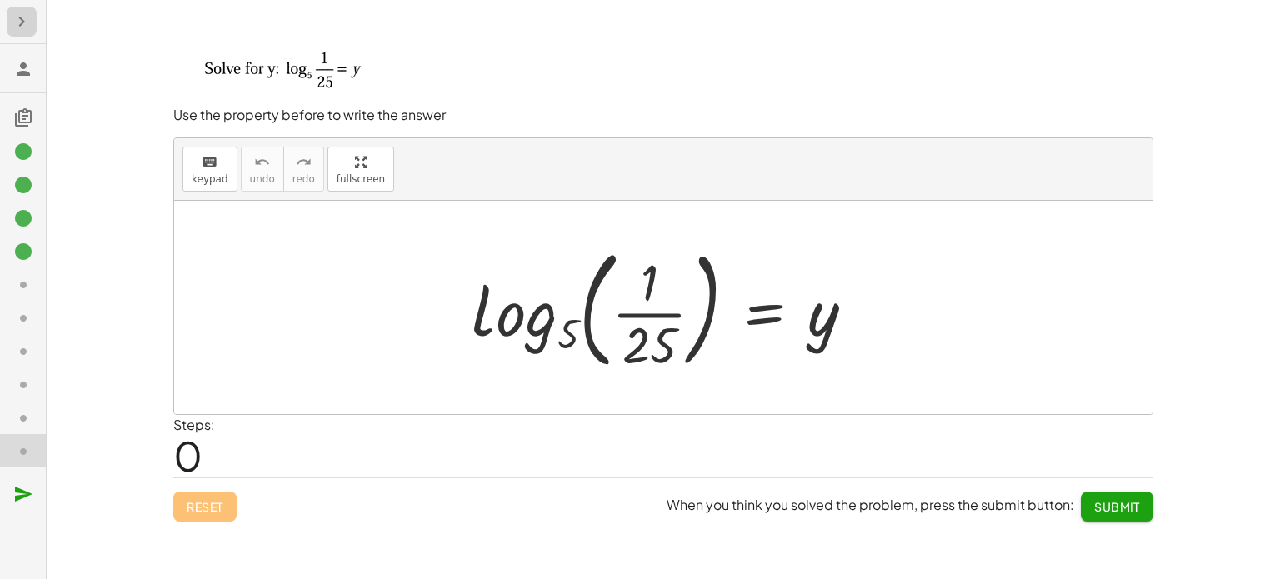
click at [10, 19] on button "button" at bounding box center [22, 22] width 30 height 30
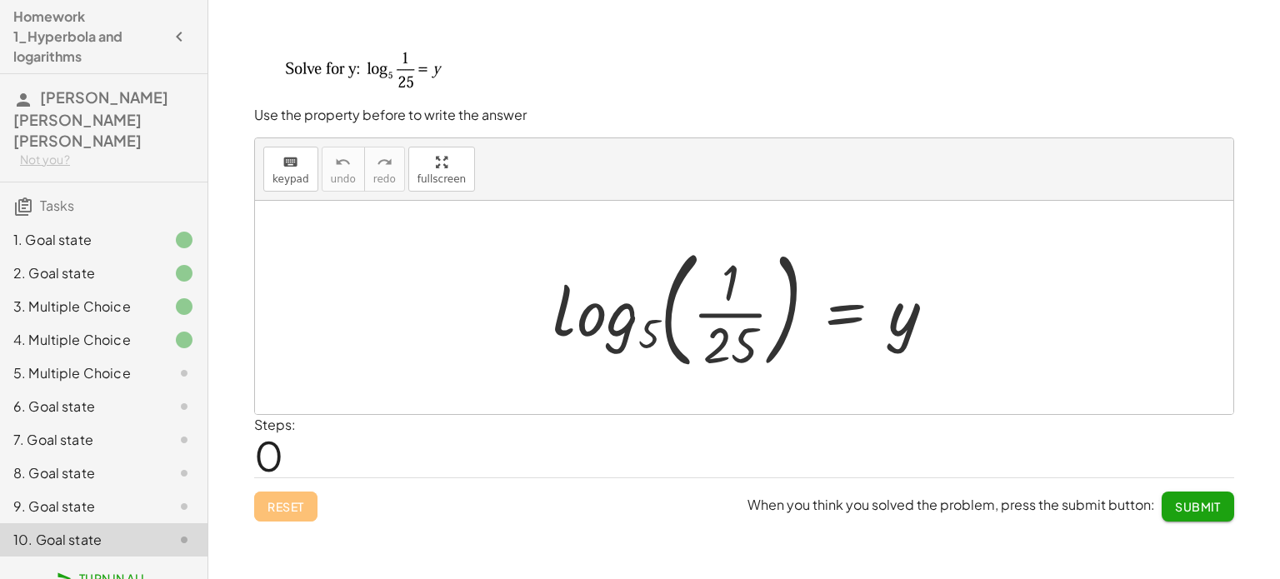
click at [133, 363] on div "5. Multiple Choice" at bounding box center [80, 373] width 134 height 20
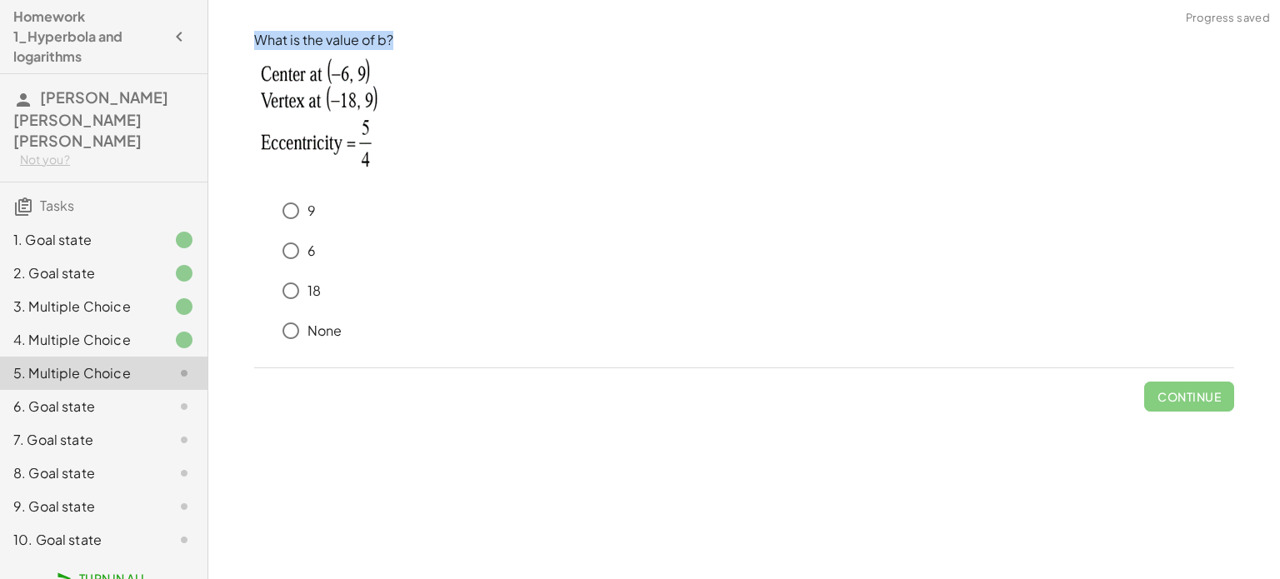
drag, startPoint x: 252, startPoint y: 36, endPoint x: 401, endPoint y: 42, distance: 149.3
click at [0, 0] on div "What is the value of b? 9 6 18 None Continue" at bounding box center [0, 0] width 0 height 0
copy p "What is the value of b?"
click at [1186, 382] on button "Continue" at bounding box center [1189, 397] width 90 height 30
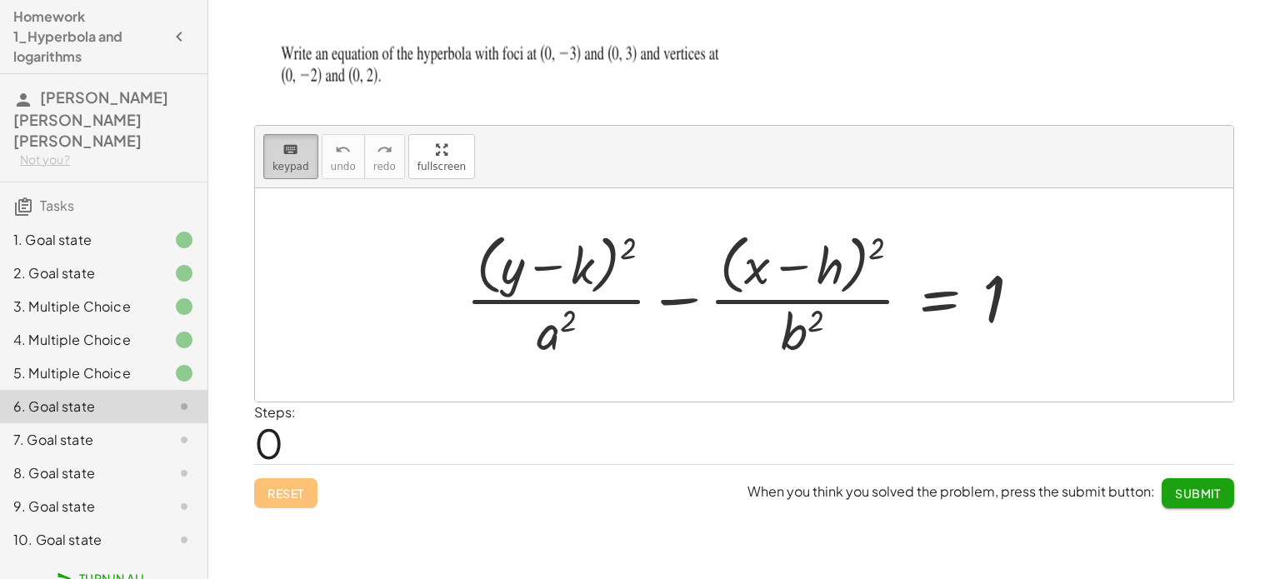
click at [287, 137] on button "keyboard keypad" at bounding box center [290, 156] width 55 height 45
click at [537, 277] on div at bounding box center [559, 267] width 70 height 56
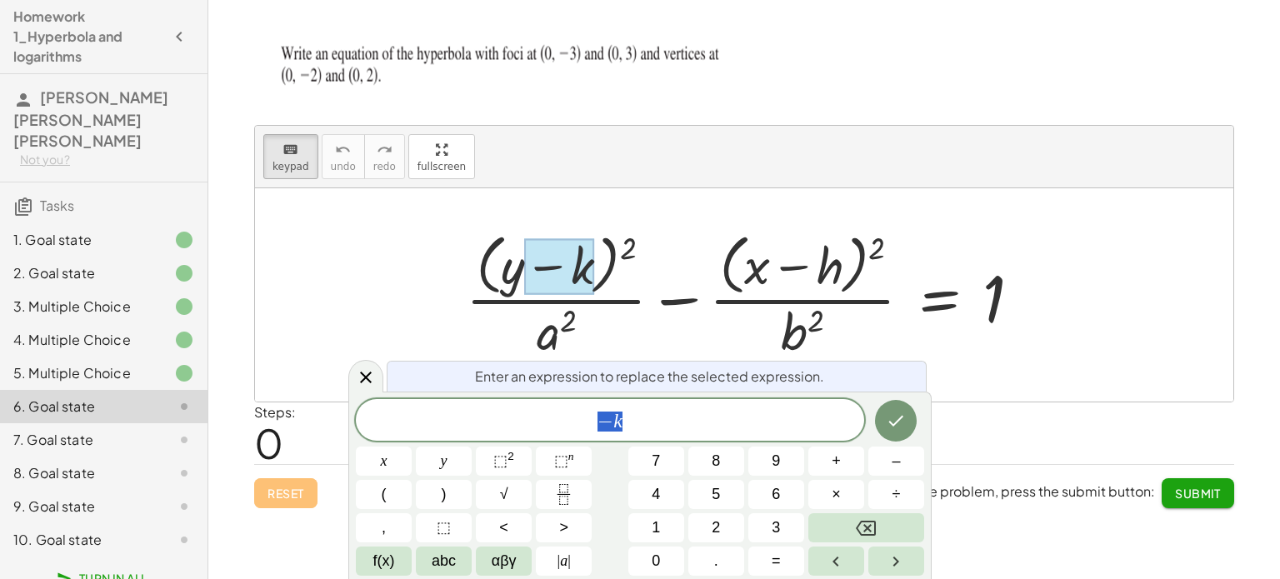
click at [537, 277] on div at bounding box center [559, 267] width 70 height 56
click at [912, 422] on button "Done" at bounding box center [896, 421] width 42 height 42
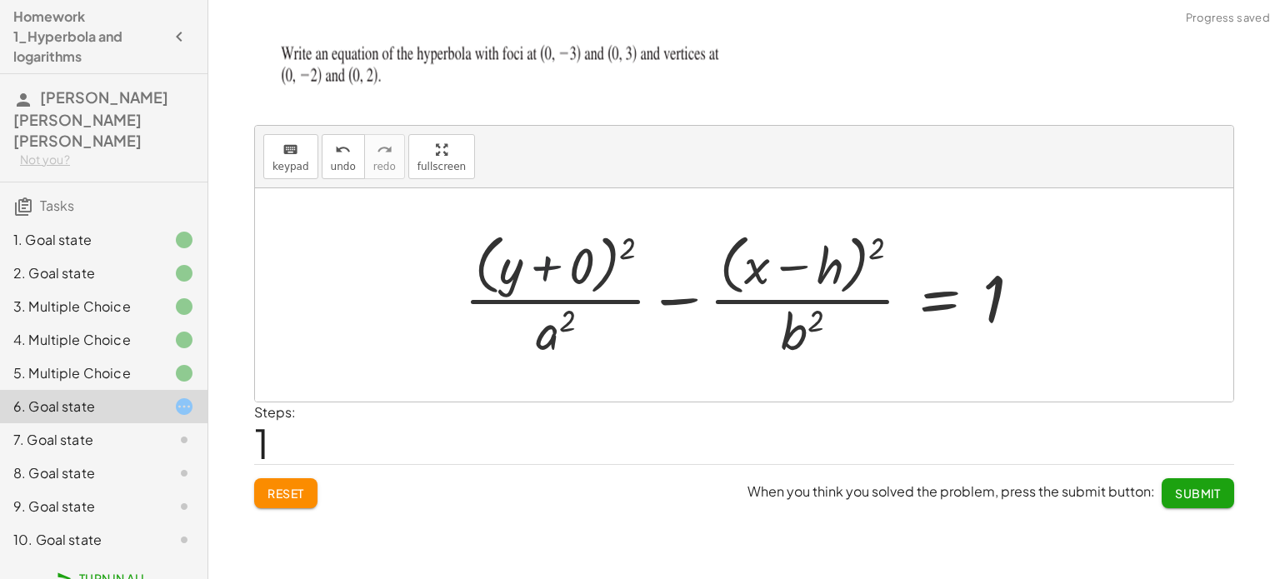
click at [562, 249] on div at bounding box center [749, 295] width 587 height 136
click at [562, 249] on div "+ · ( + y − k ) 2 · a 2 − · ( + x − h ) 2 · b 2 = 1 + · ( + y ) 2 · a 2 − · ( +…" at bounding box center [743, 294] width 608 height 144
click at [562, 249] on div "+ · ( + y − k ) 2 · a 2 − · ( + x − h ) 2 · b 2 = 1 + · ( + y ) 2 · a 2 − · ( +…" at bounding box center [804, 294] width 487 height 144
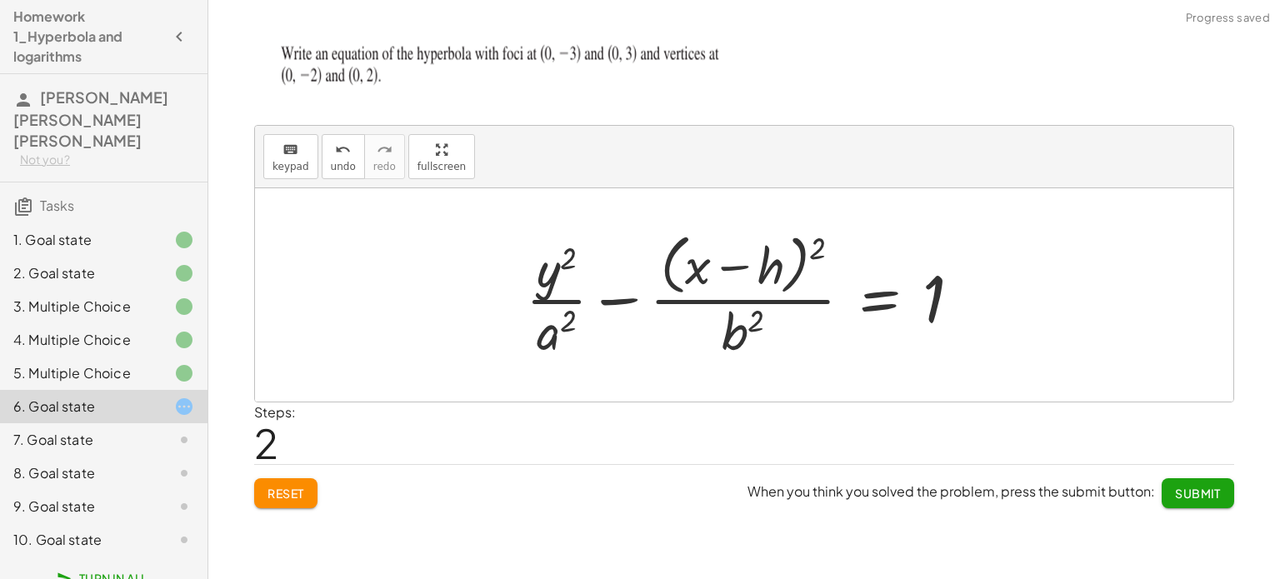
click at [737, 277] on div at bounding box center [750, 295] width 466 height 136
click at [293, 153] on icon "keyboard" at bounding box center [290, 150] width 16 height 20
click at [753, 277] on div at bounding box center [747, 267] width 73 height 56
click at [753, 277] on div at bounding box center [751, 295] width 464 height 136
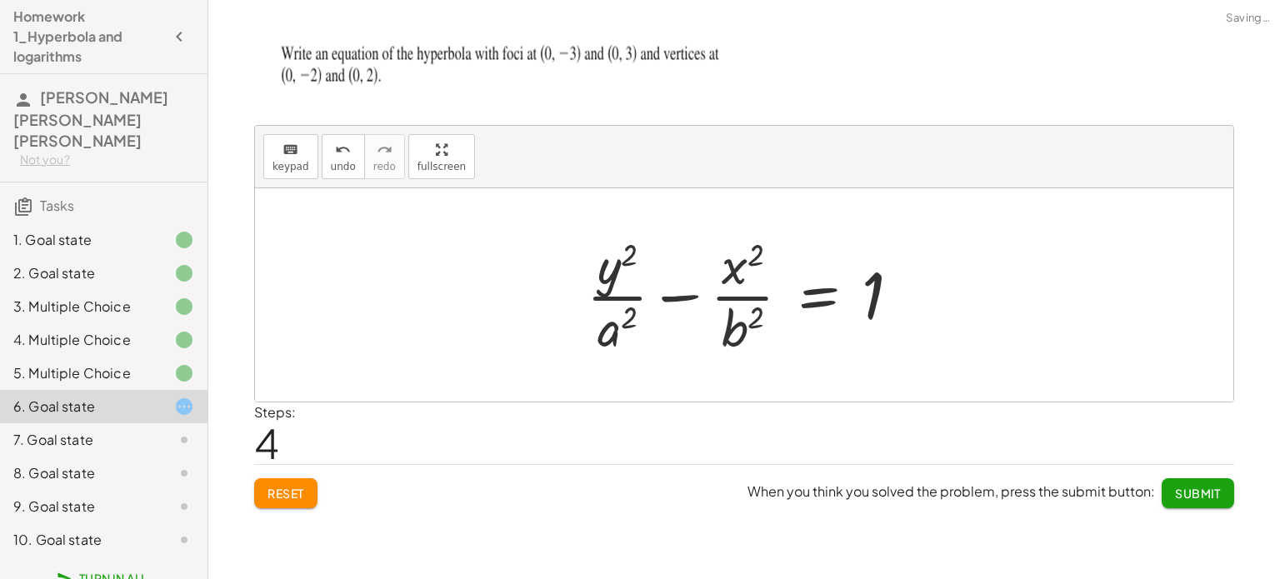
click at [610, 326] on div at bounding box center [749, 295] width 343 height 128
click at [275, 163] on span "keypad" at bounding box center [290, 167] width 37 height 12
click at [631, 340] on div at bounding box center [617, 327] width 40 height 58
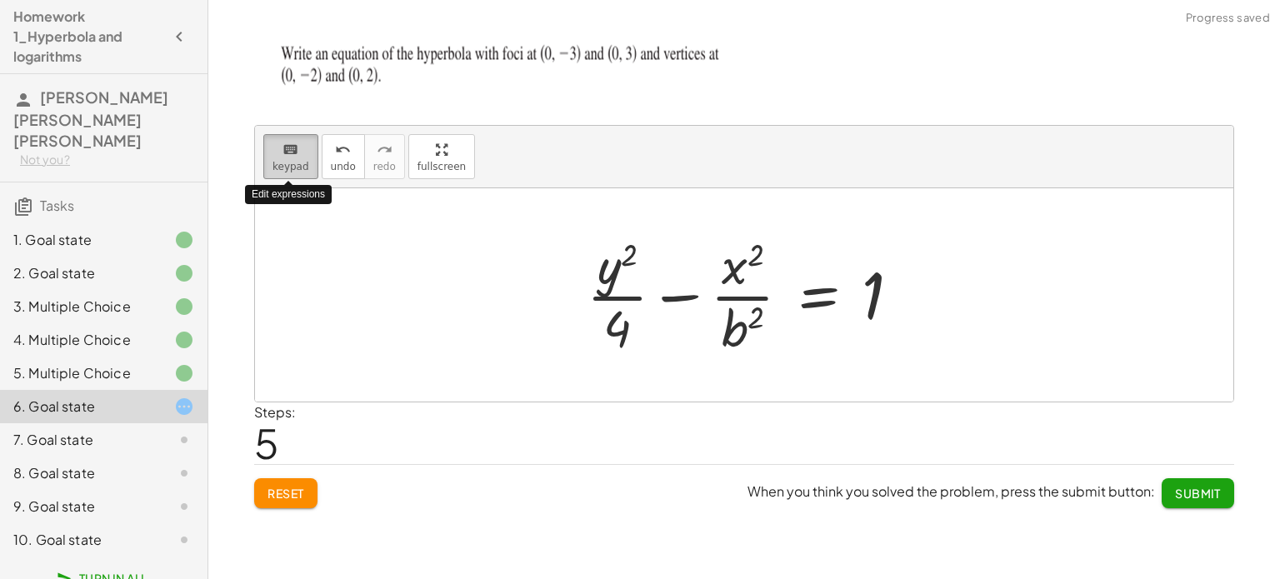
click at [288, 151] on icon "keyboard" at bounding box center [290, 150] width 16 height 20
click at [736, 329] on div at bounding box center [743, 327] width 42 height 58
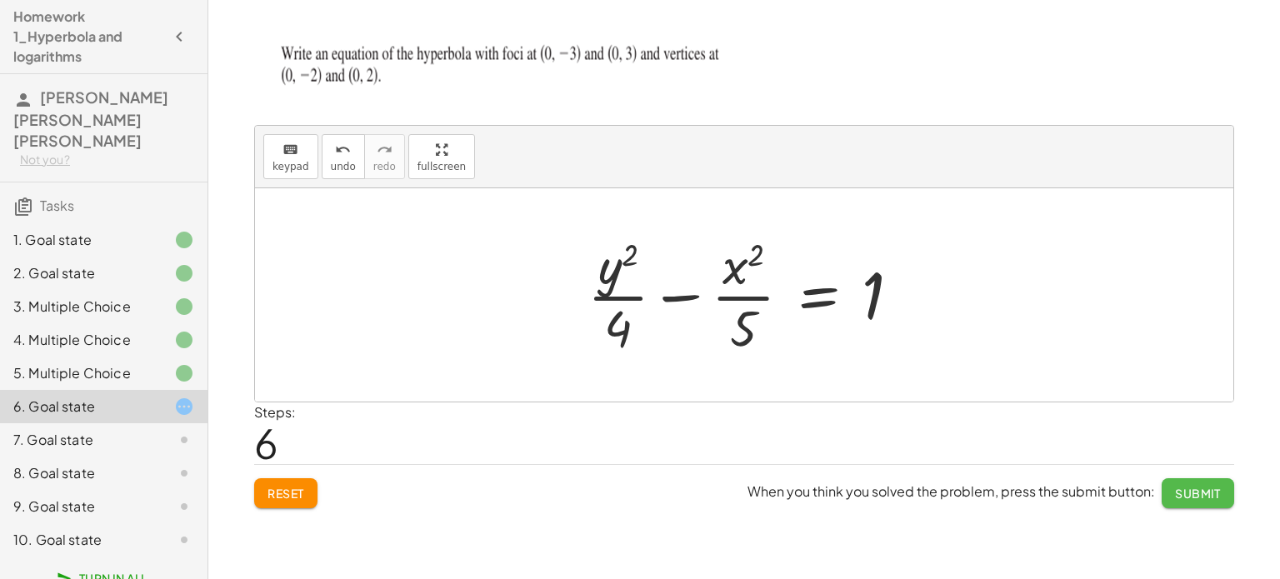
click at [1179, 488] on span "Submit" at bounding box center [1198, 493] width 46 height 15
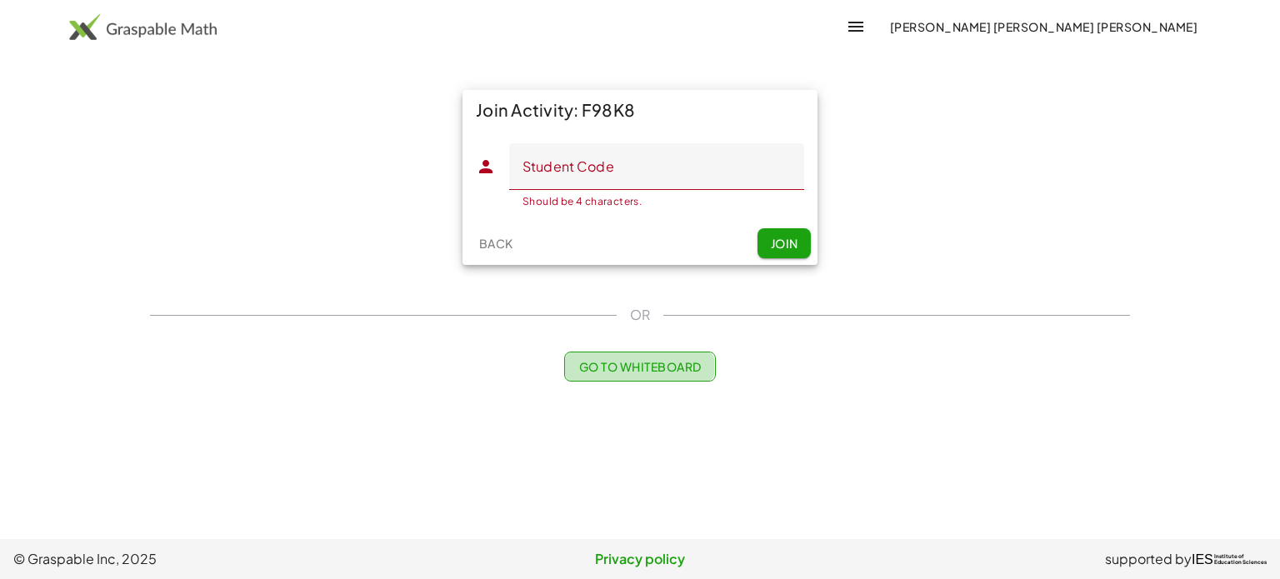
click at [620, 376] on button "Go to Whiteboard" at bounding box center [639, 367] width 151 height 30
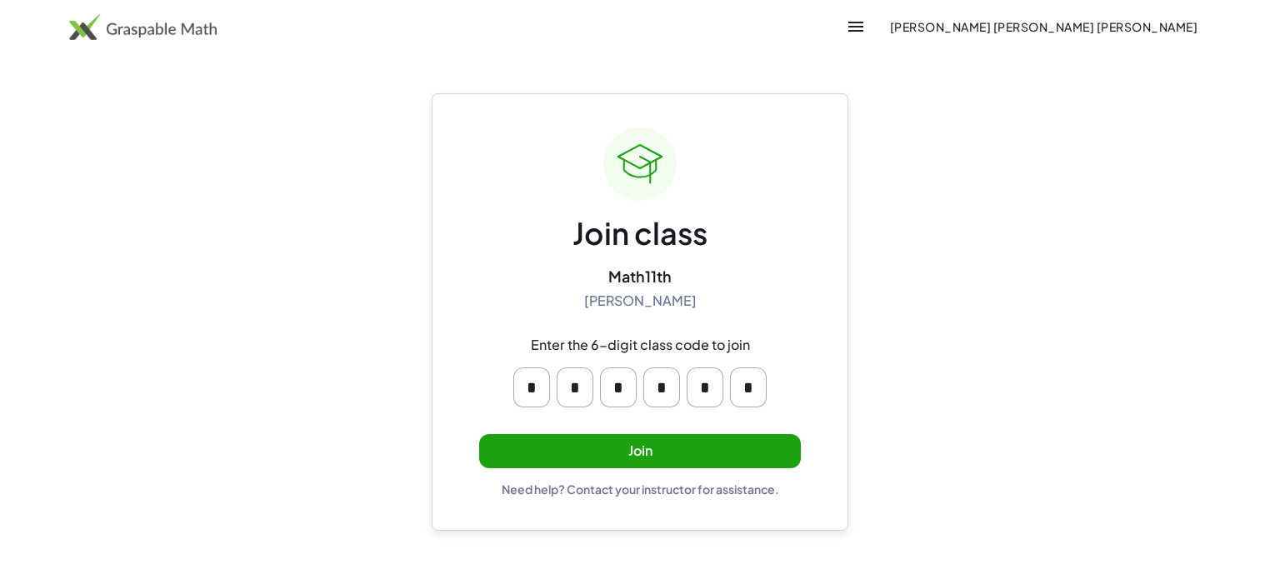
click at [566, 450] on button "Join" at bounding box center [640, 451] width 322 height 34
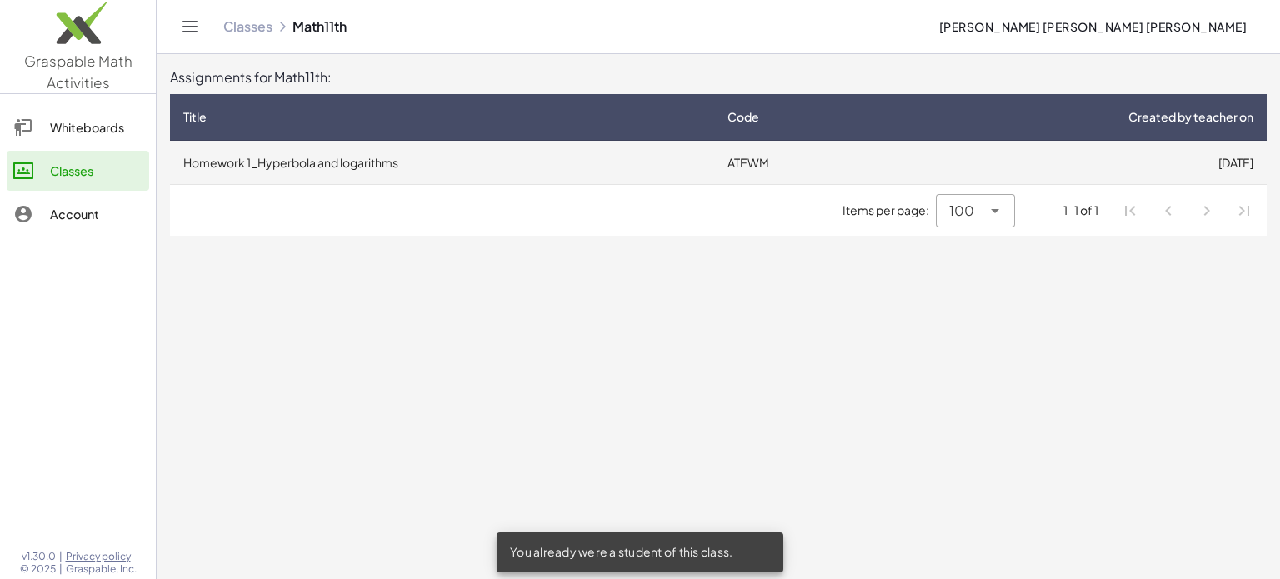
click at [209, 166] on td "Homework 1_Hyperbola and logarithms" at bounding box center [442, 162] width 544 height 43
